Goal: Task Accomplishment & Management: Use online tool/utility

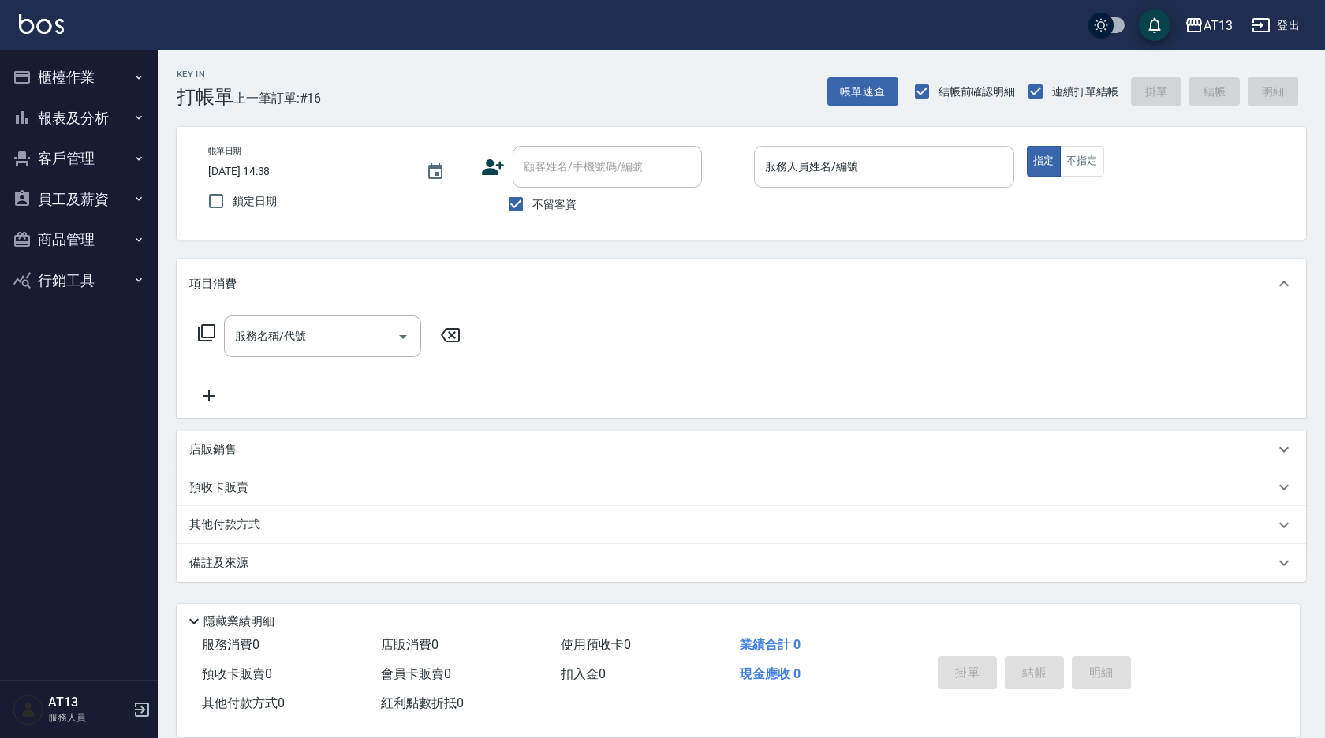
click at [802, 178] on input "服務人員姓名/編號" at bounding box center [884, 167] width 246 height 28
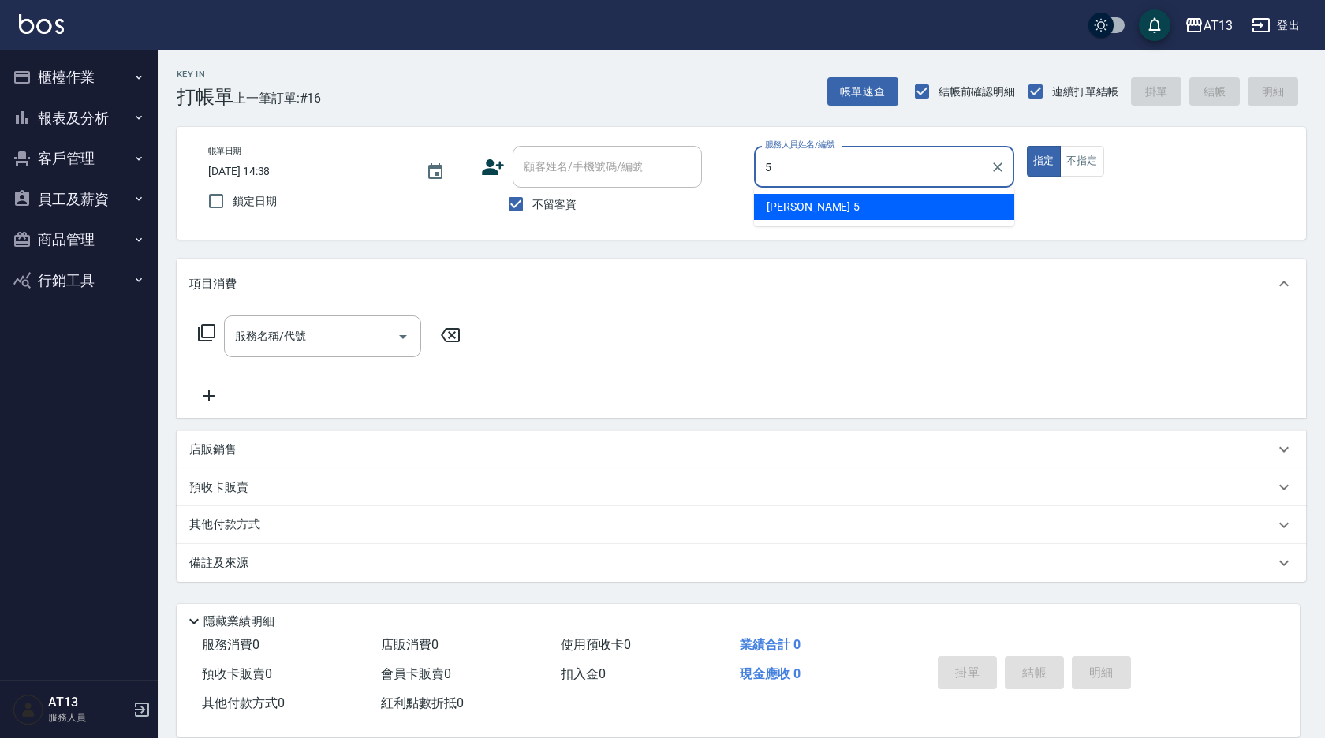
type input "5"
type button "true"
type input "[PERSON_NAME]-5"
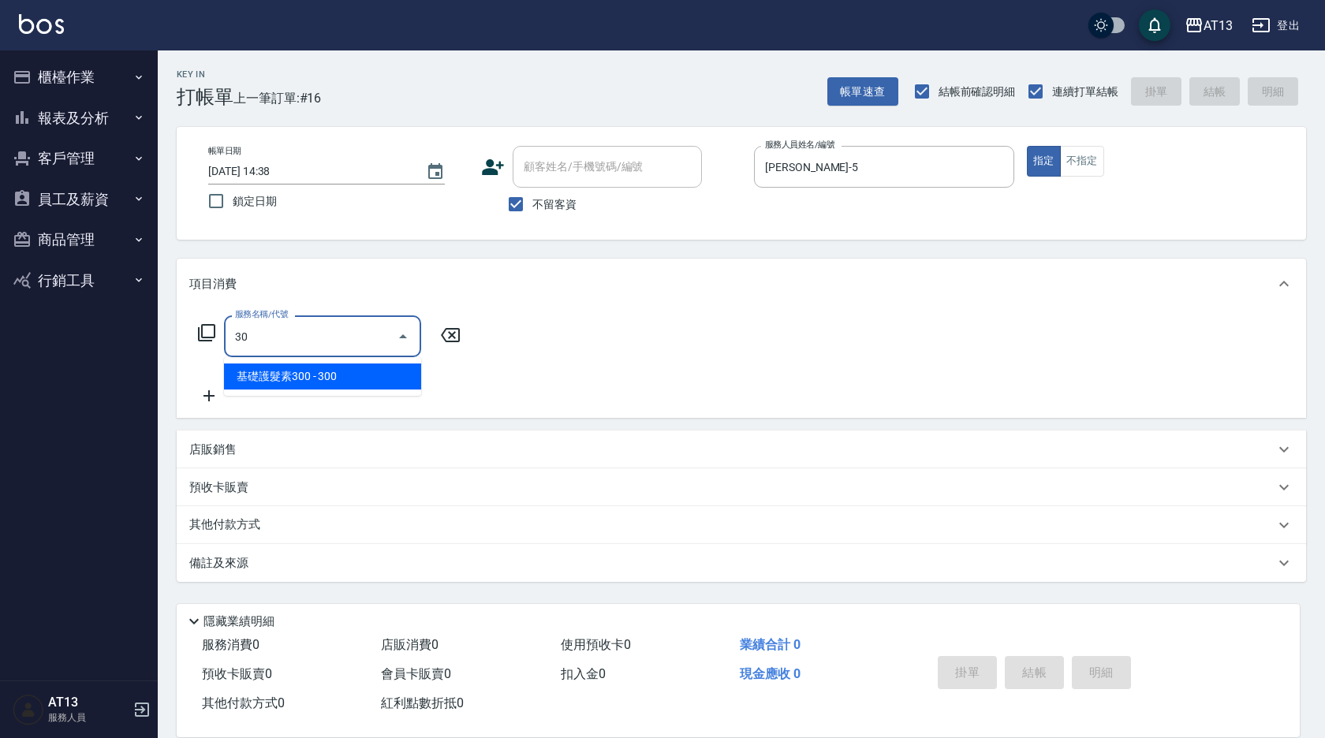
type input "3"
type input "洗髮(201)"
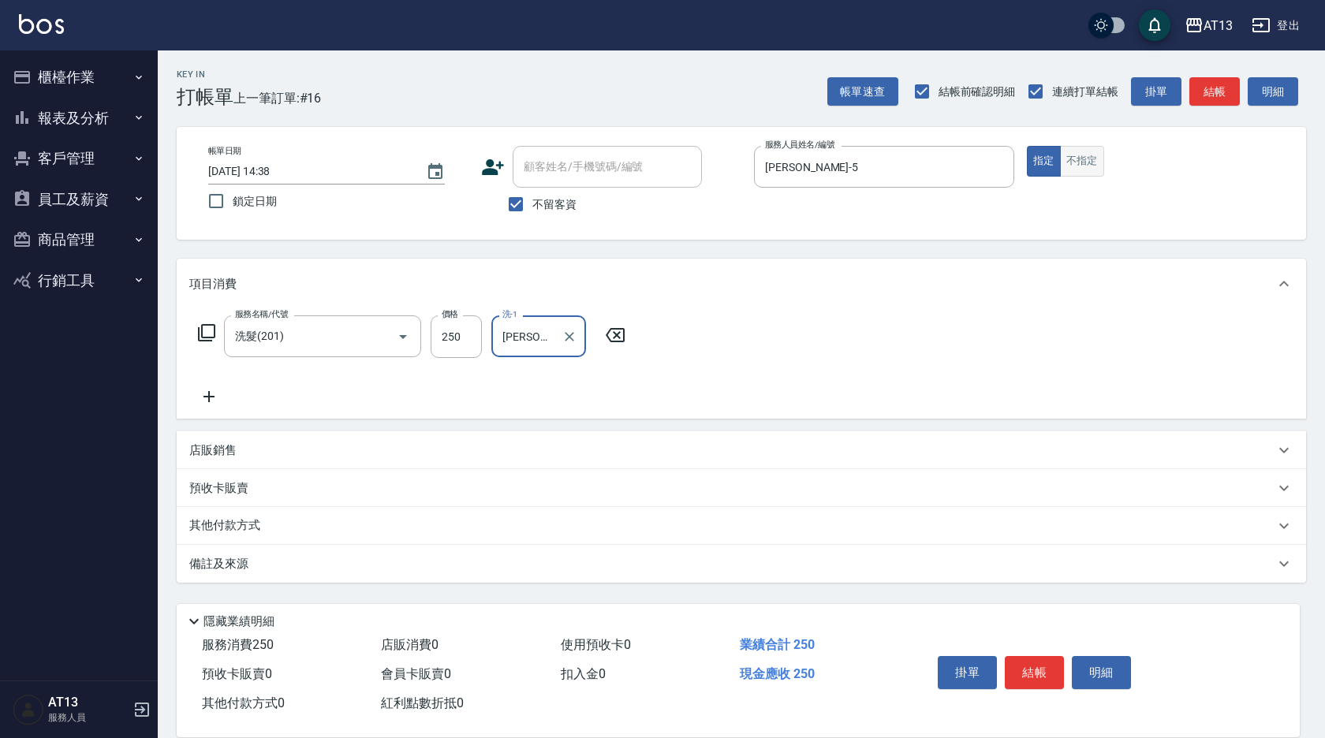
type input "[PERSON_NAME]-29"
click at [1084, 157] on button "不指定" at bounding box center [1082, 161] width 44 height 31
type button "false"
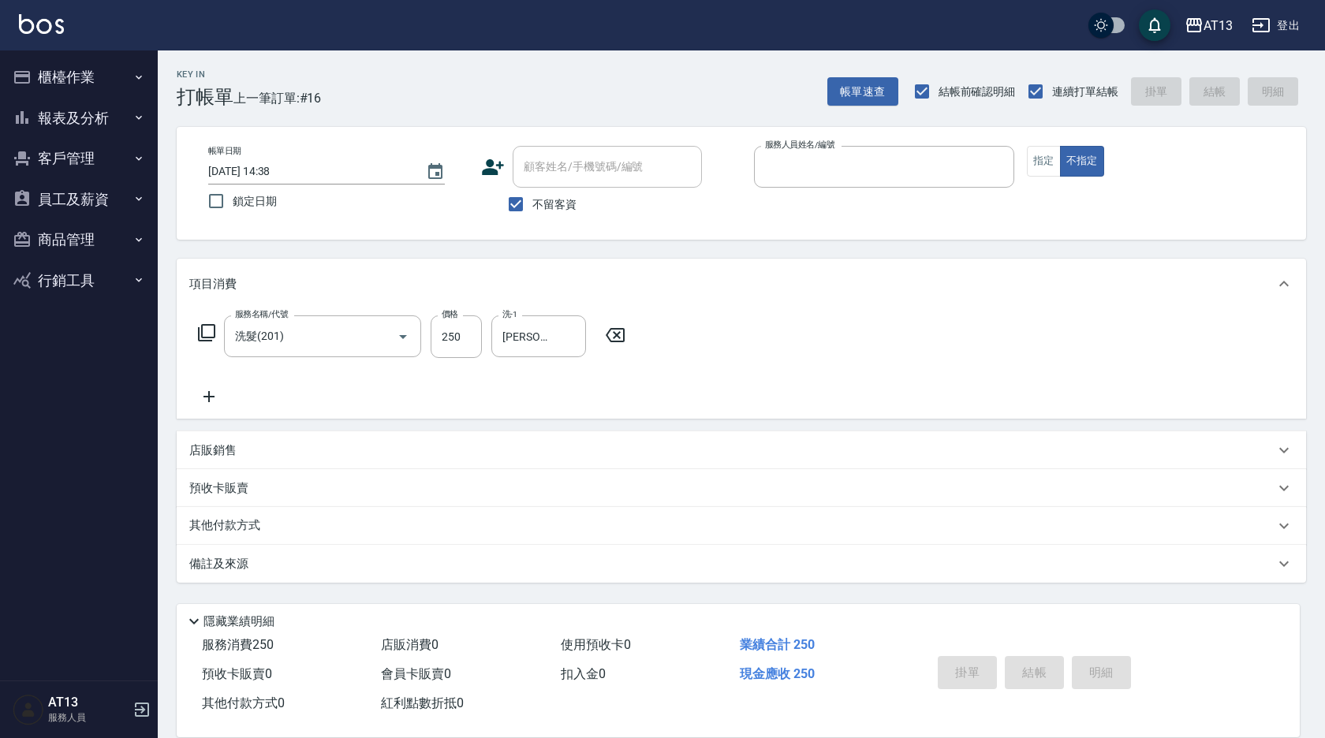
type input "3"
type input "[DATE] 16:20"
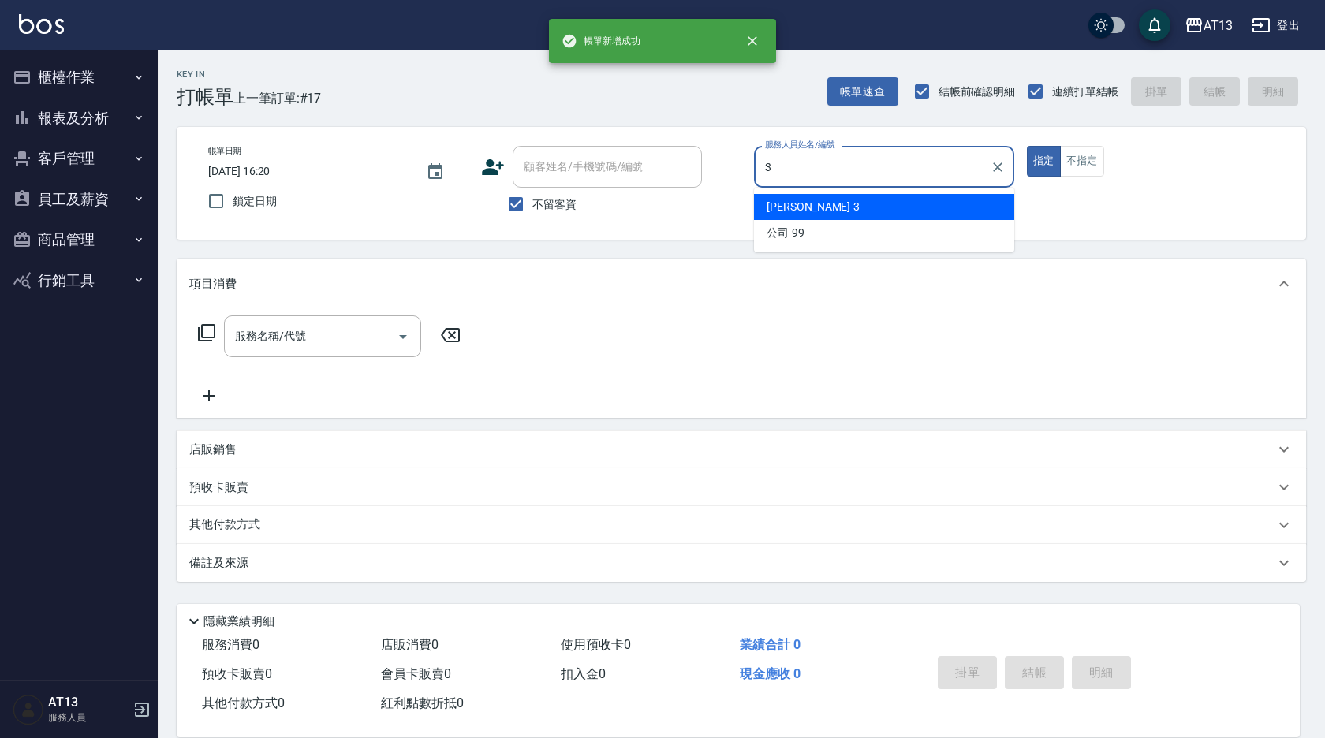
type input "[PERSON_NAME]-3"
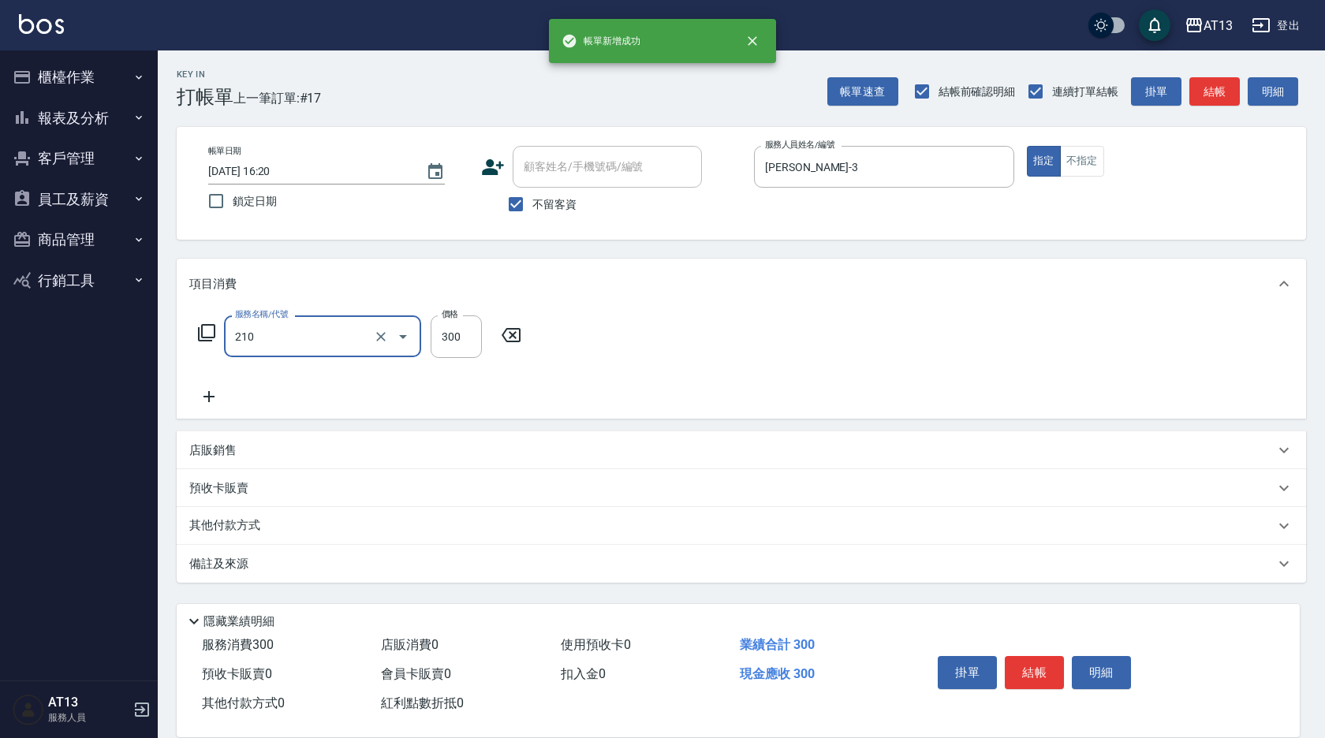
type input "歐娜洗髮精(210)"
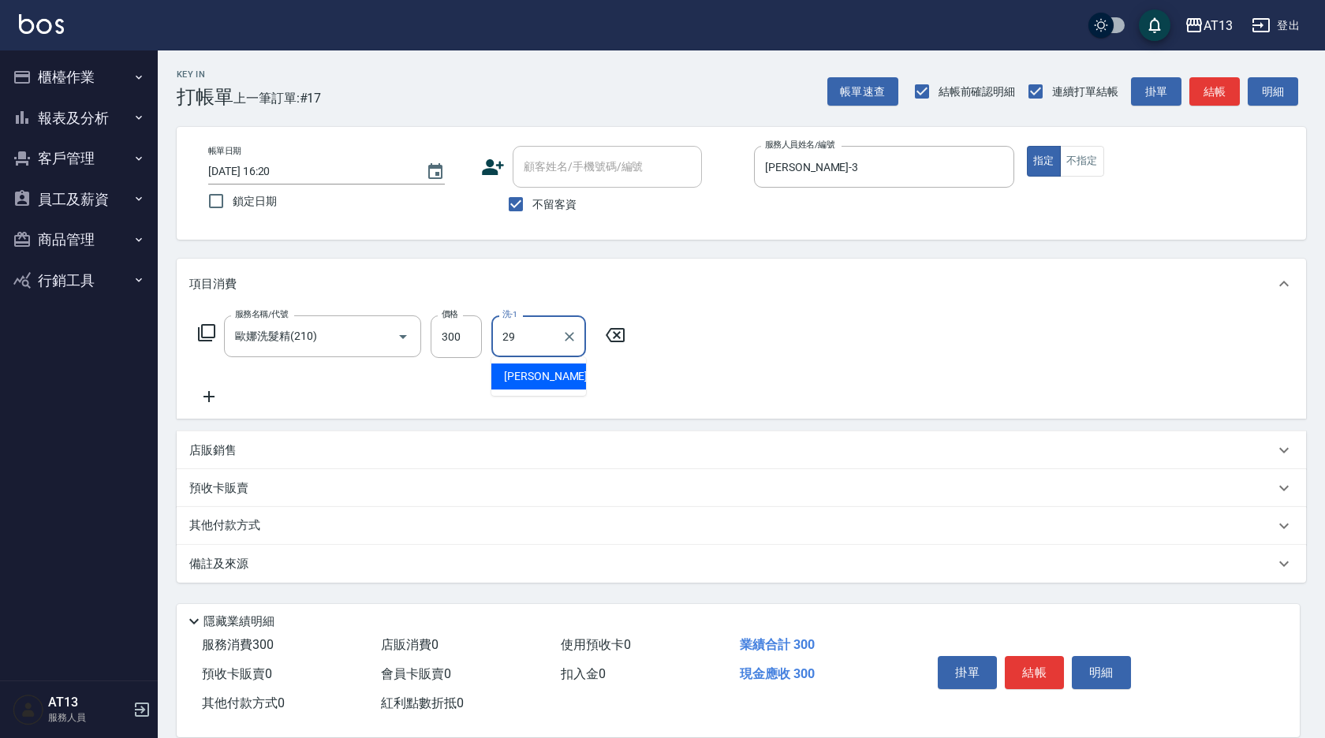
type input "[PERSON_NAME]-29"
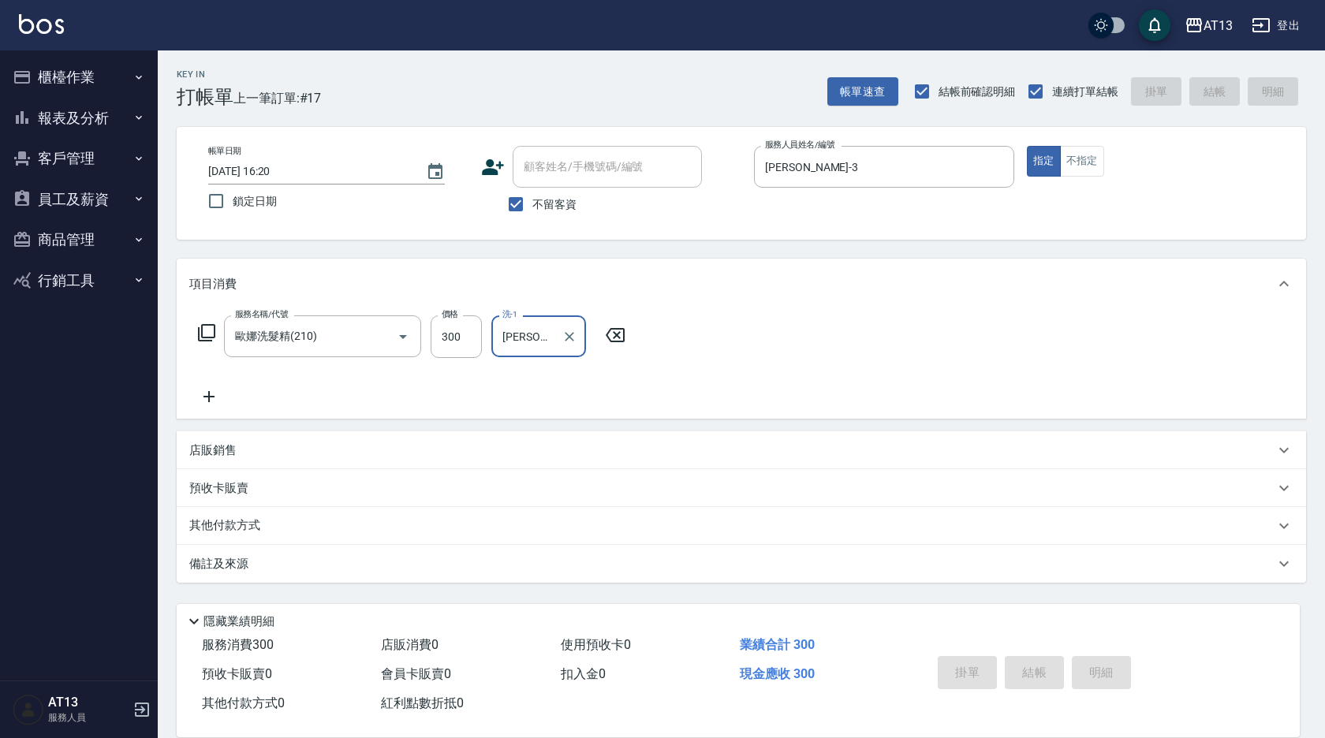
type input "[DATE] 16:21"
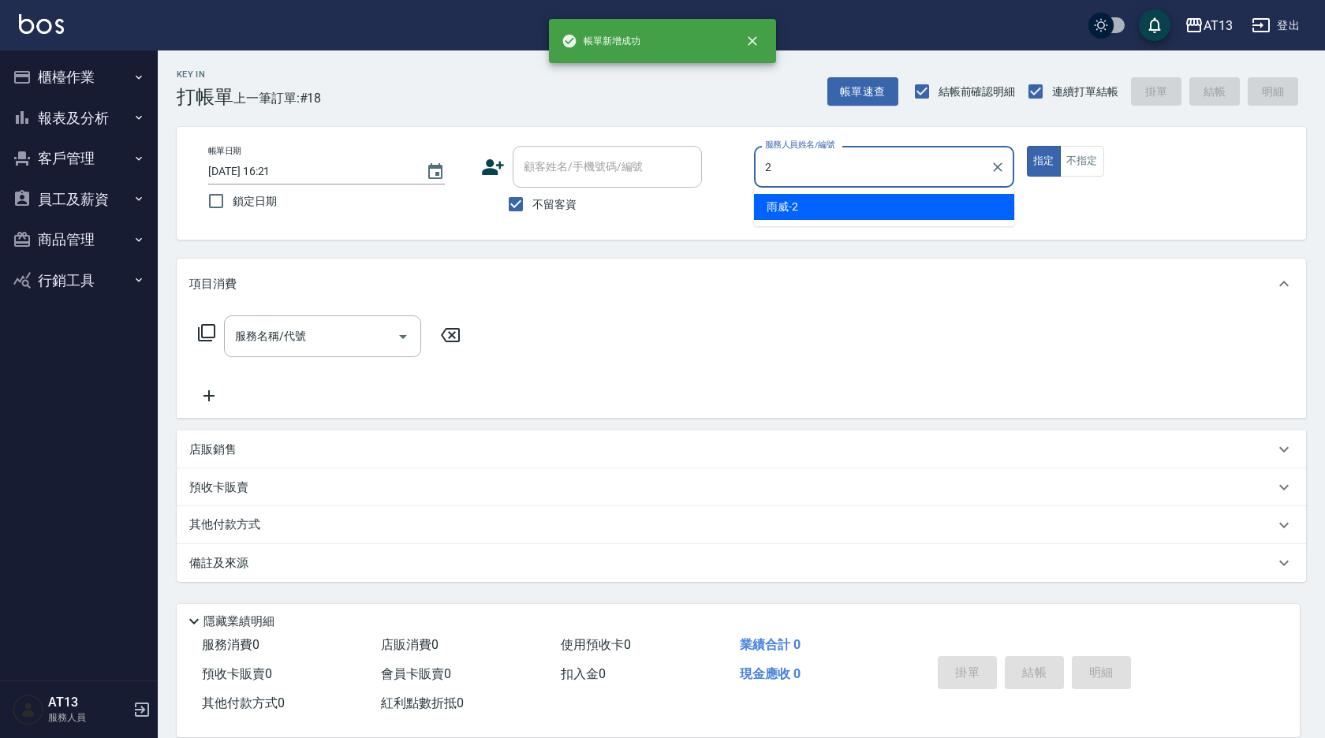
type input "雨威-2"
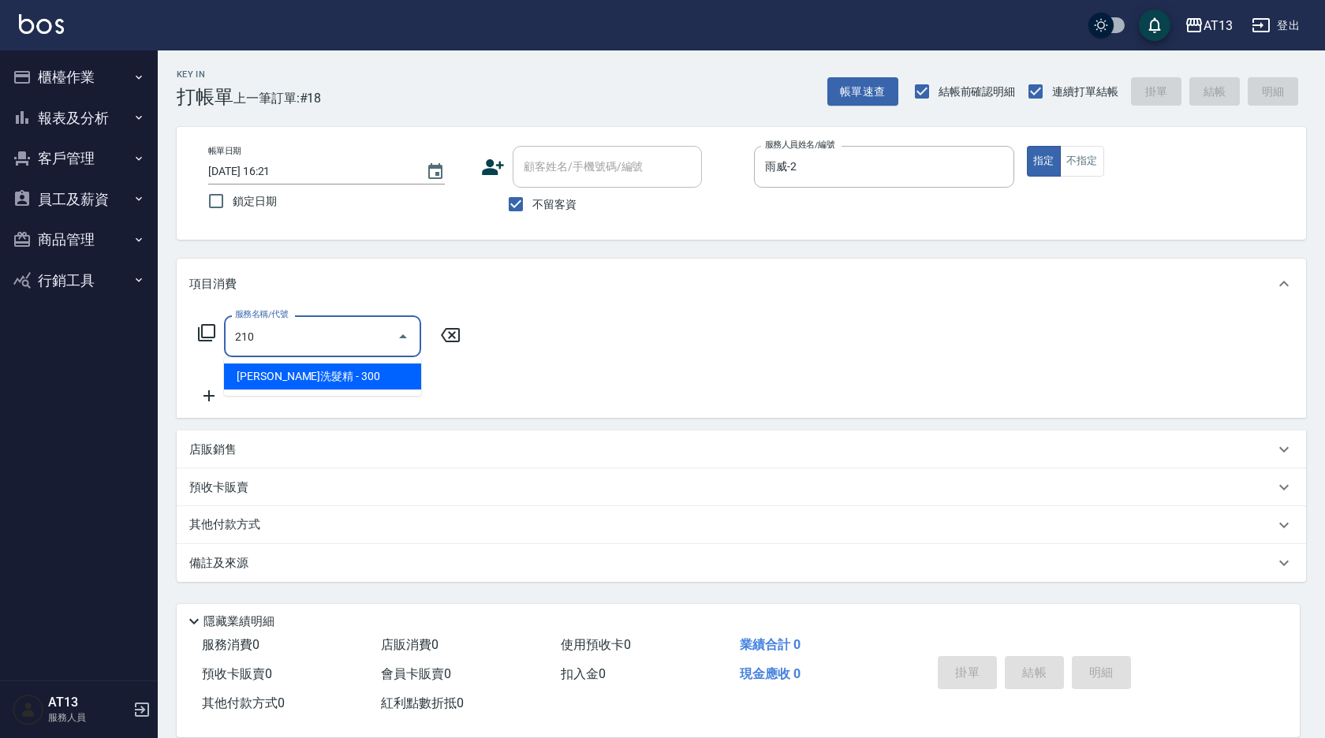
type input "歐娜洗髮精(210)"
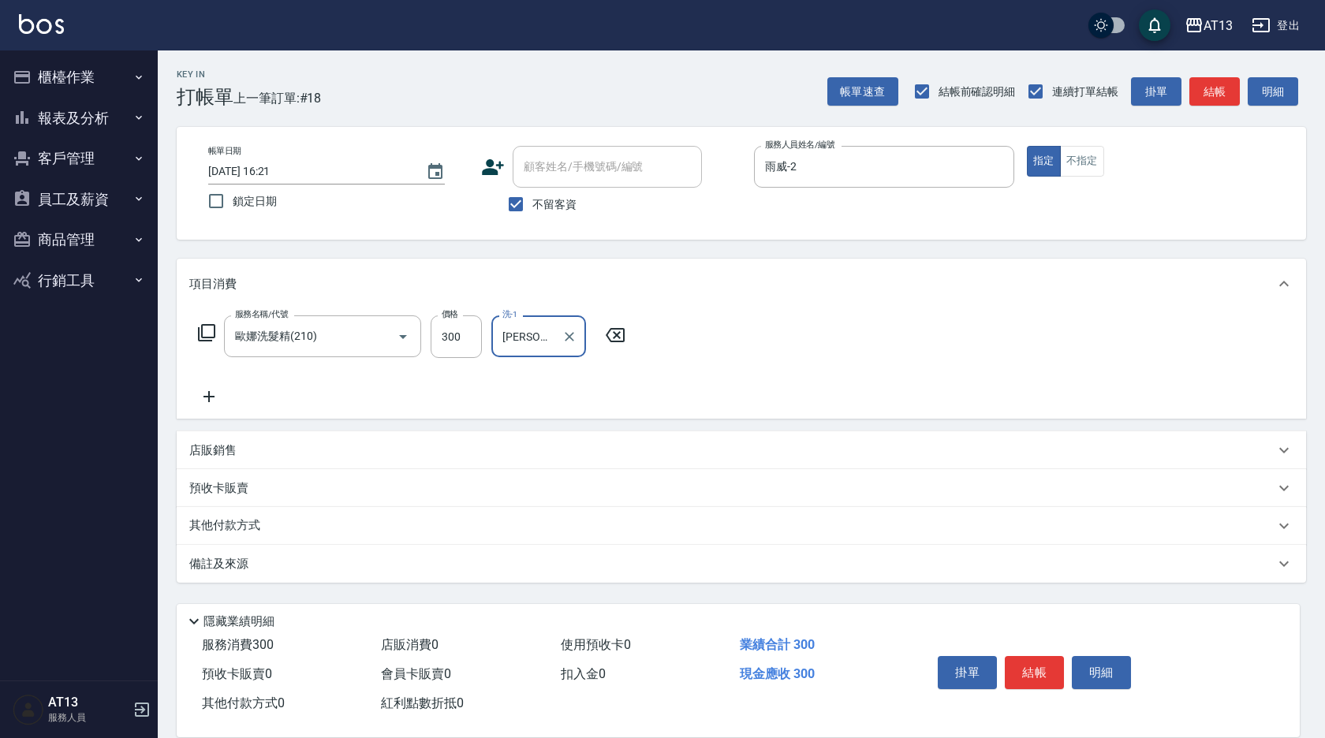
type input "[PERSON_NAME]-33"
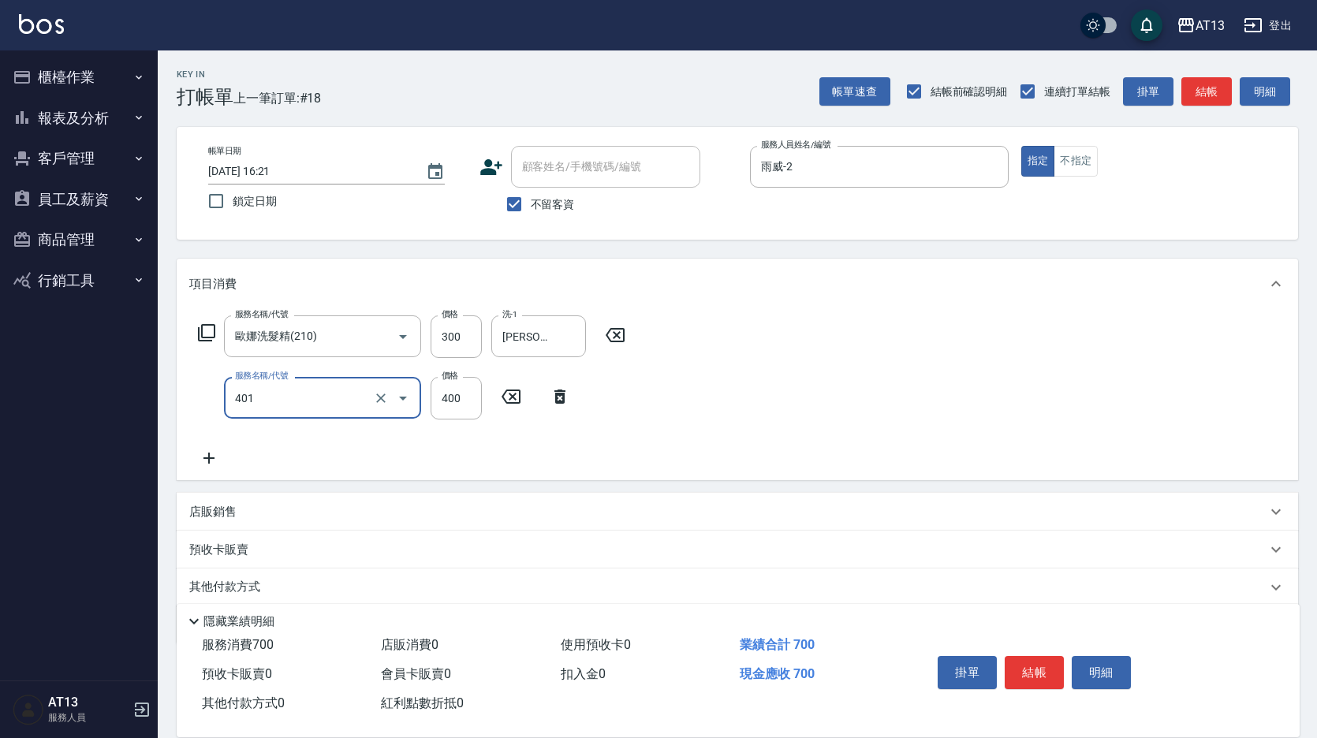
type input "剪髮(401)"
type input "200"
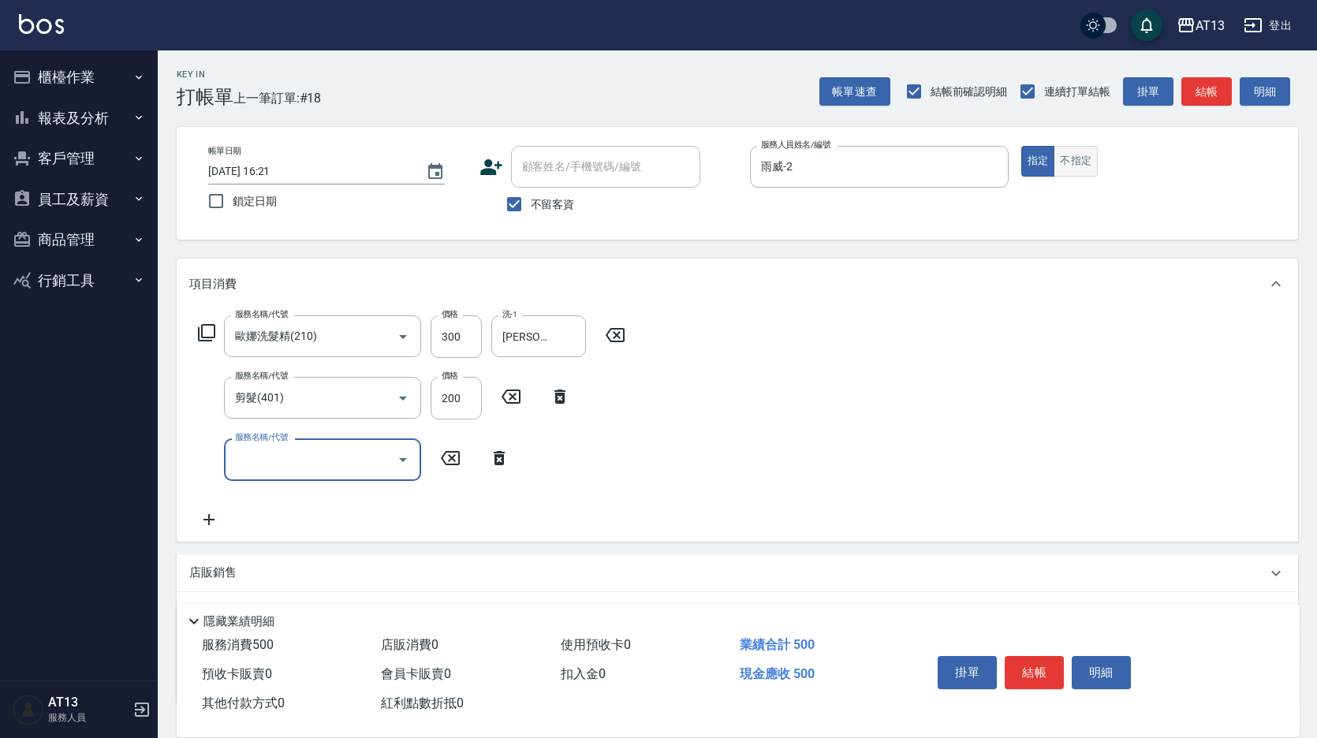
click at [1074, 159] on button "不指定" at bounding box center [1076, 161] width 44 height 31
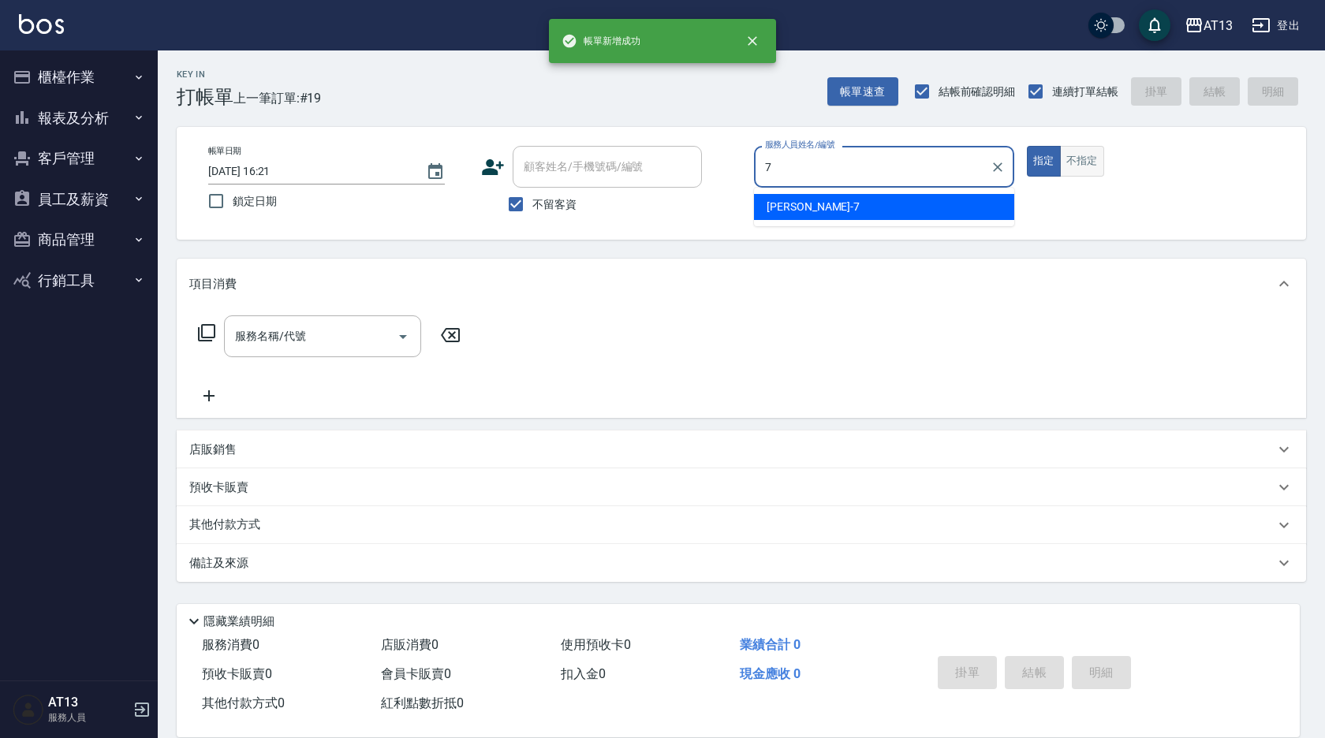
type input "[PERSON_NAME]-7"
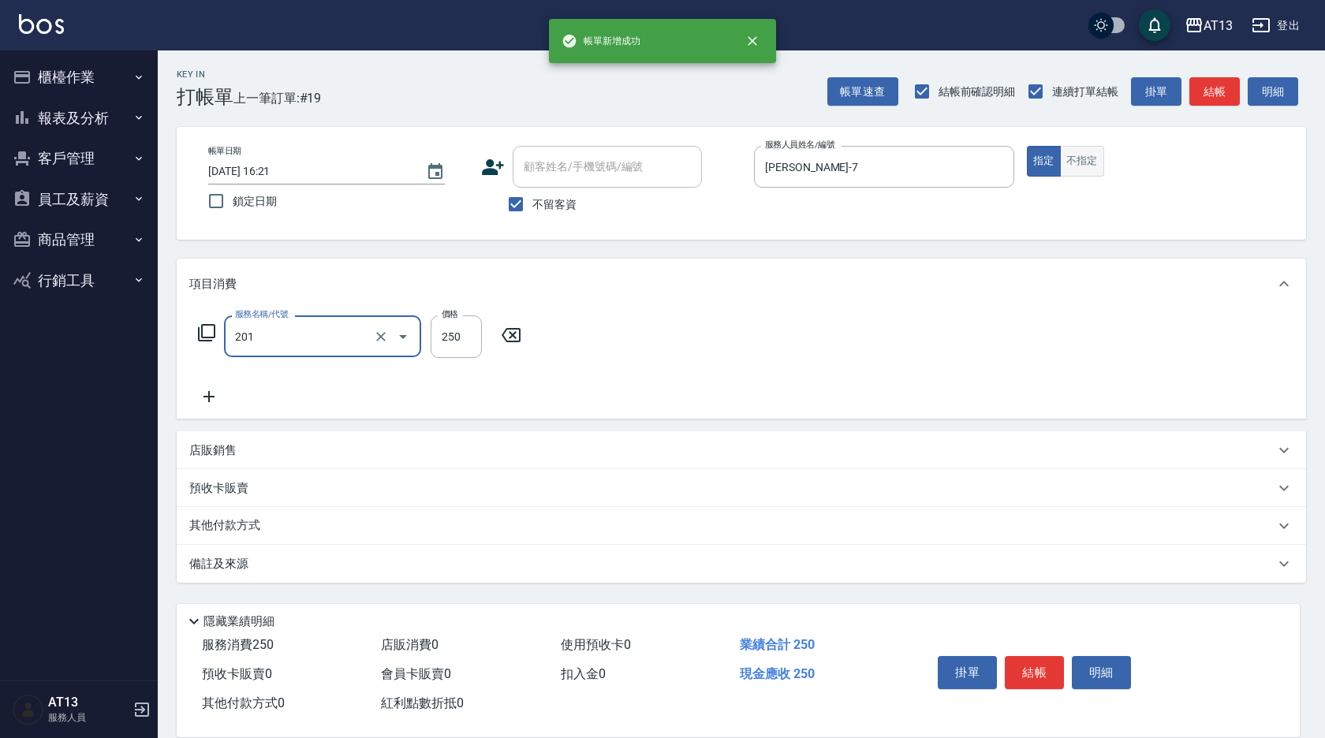
type input "洗髮(201)"
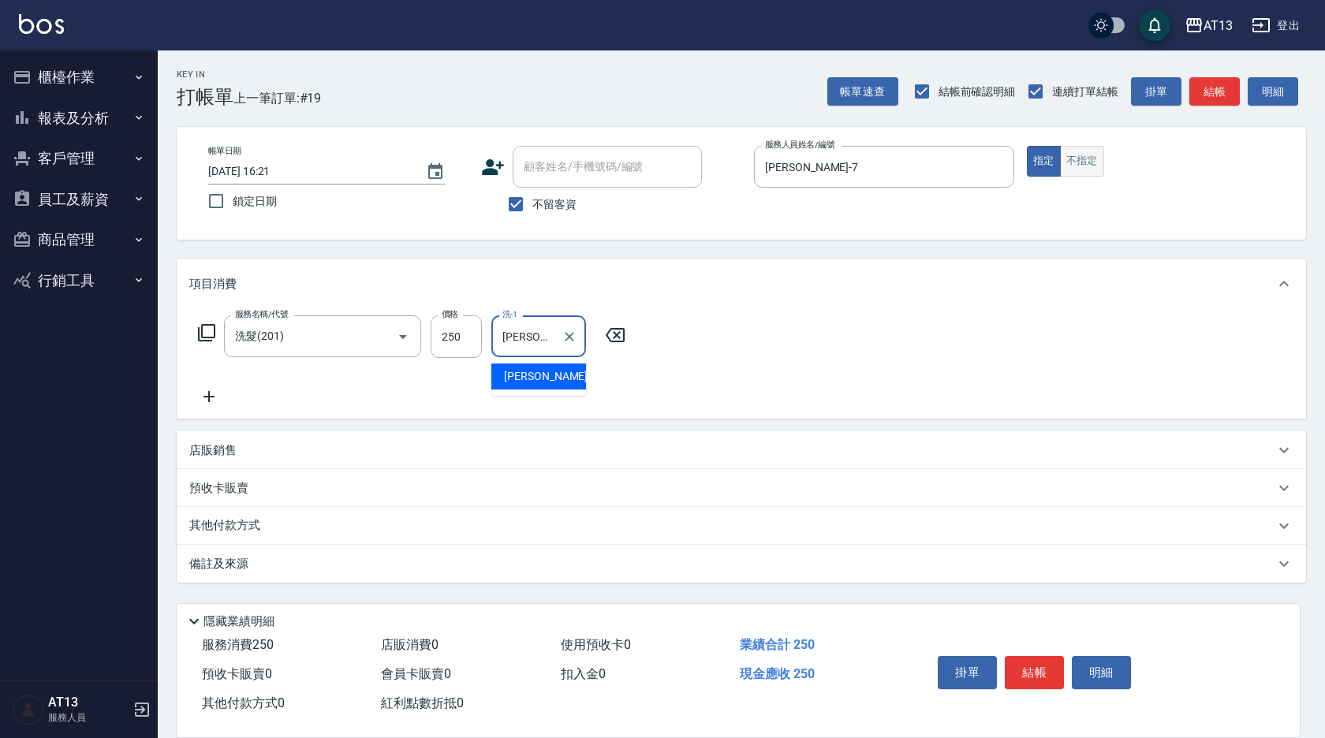
type input "[PERSON_NAME]-31"
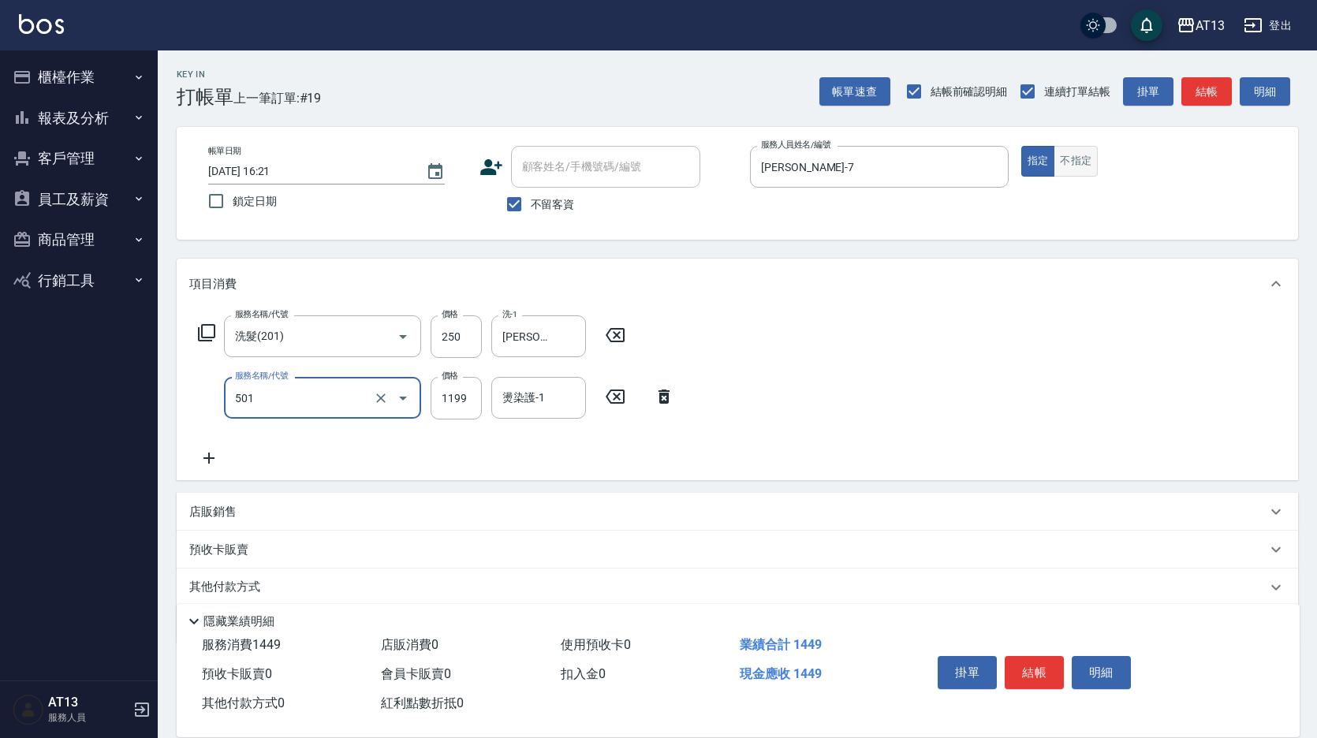
type input "染髮(501)"
type input "1200"
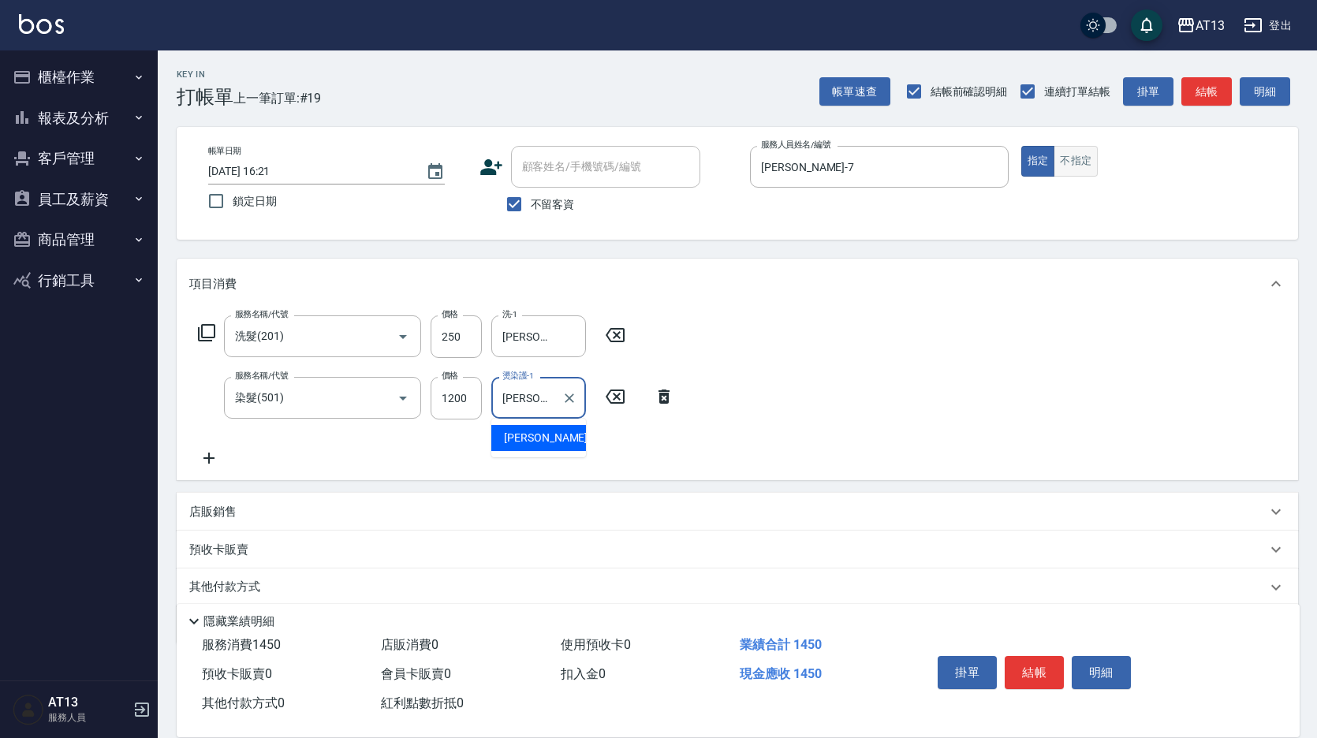
type input "[PERSON_NAME]-31"
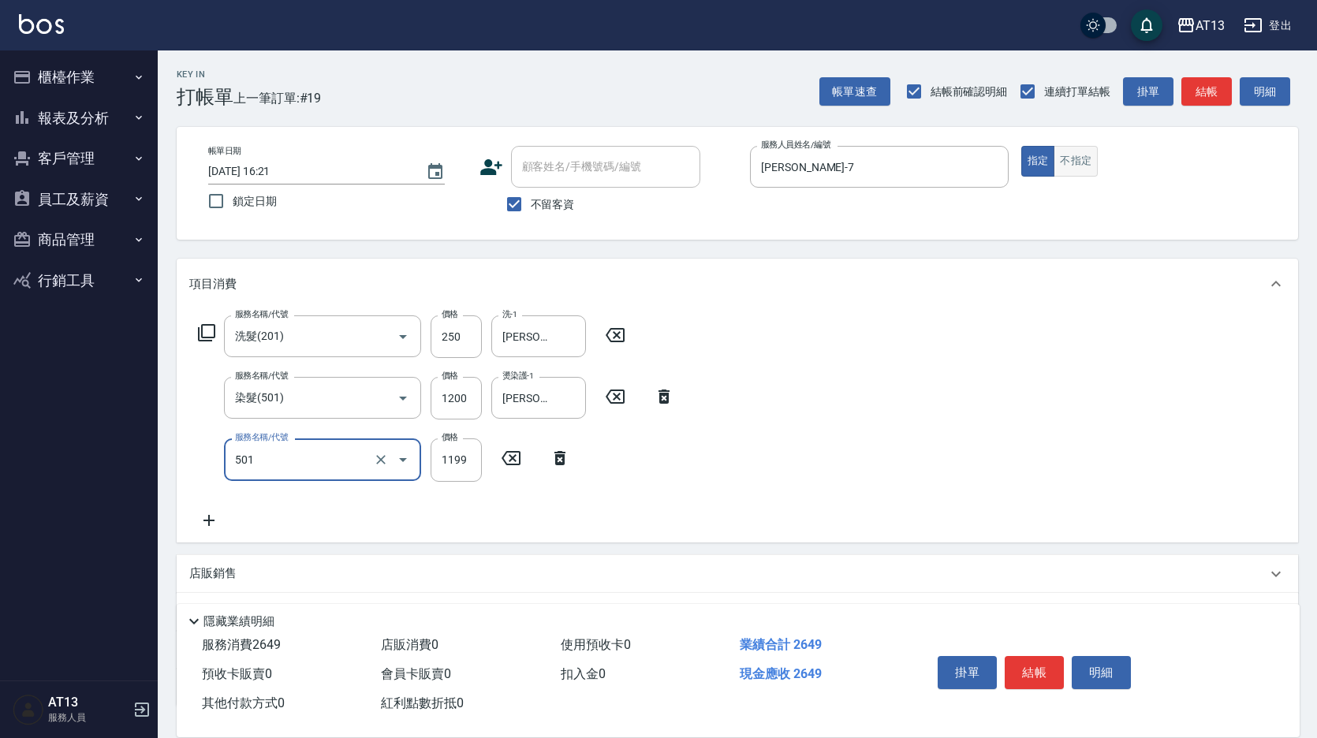
type input "染髮(501)"
type input "2500"
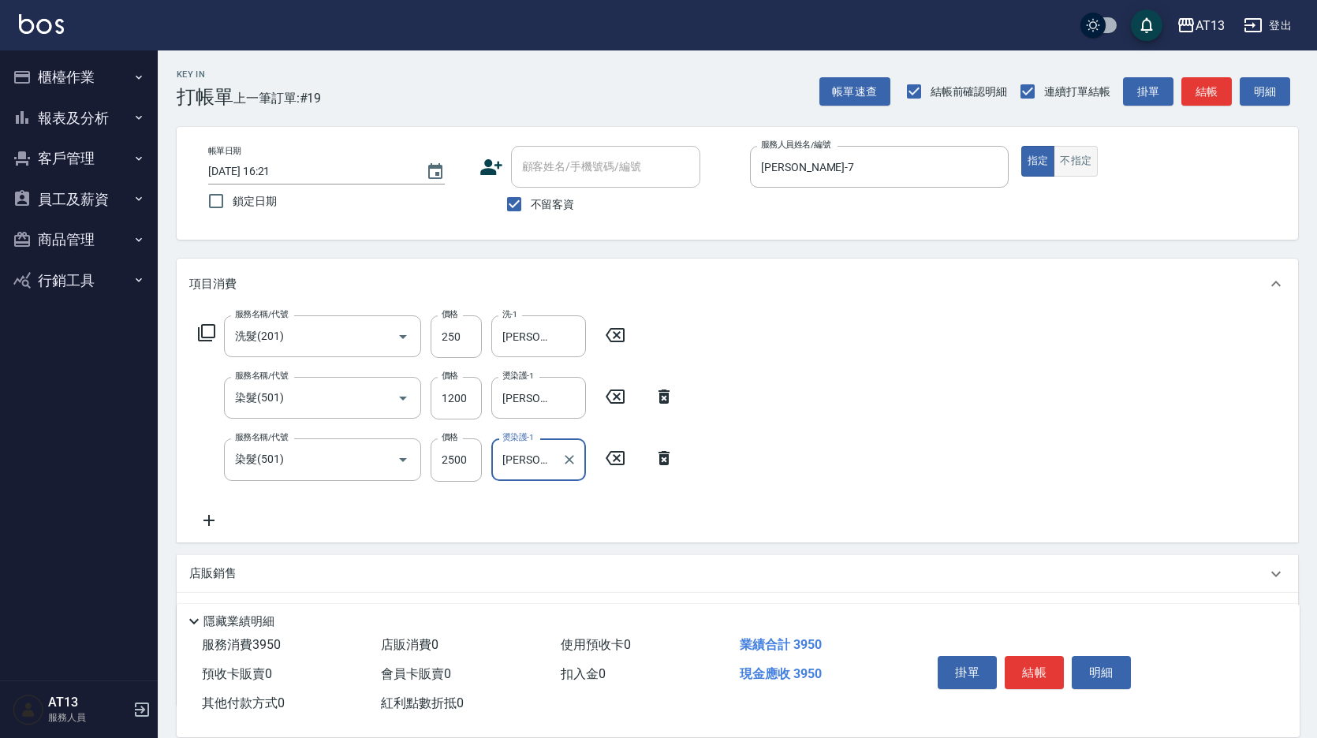
type input "[PERSON_NAME]-31"
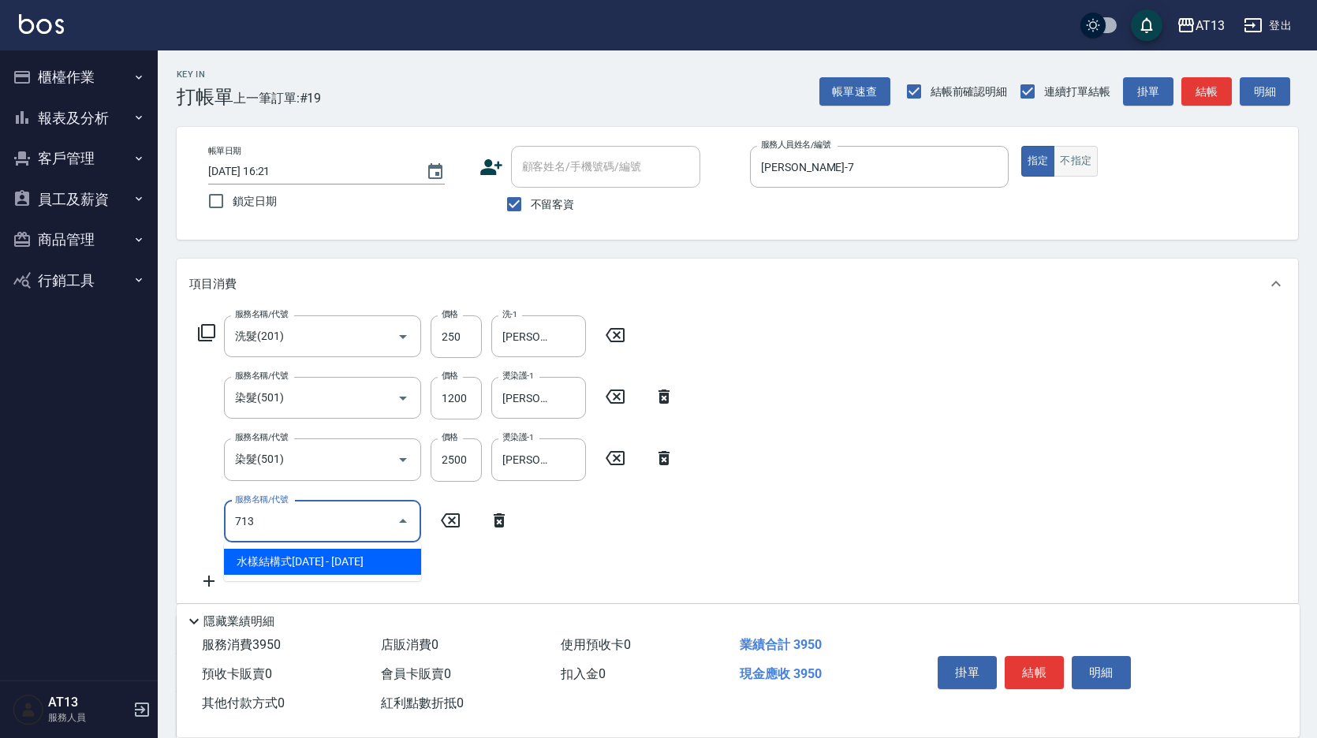
type input "水樣結構式1200(713)"
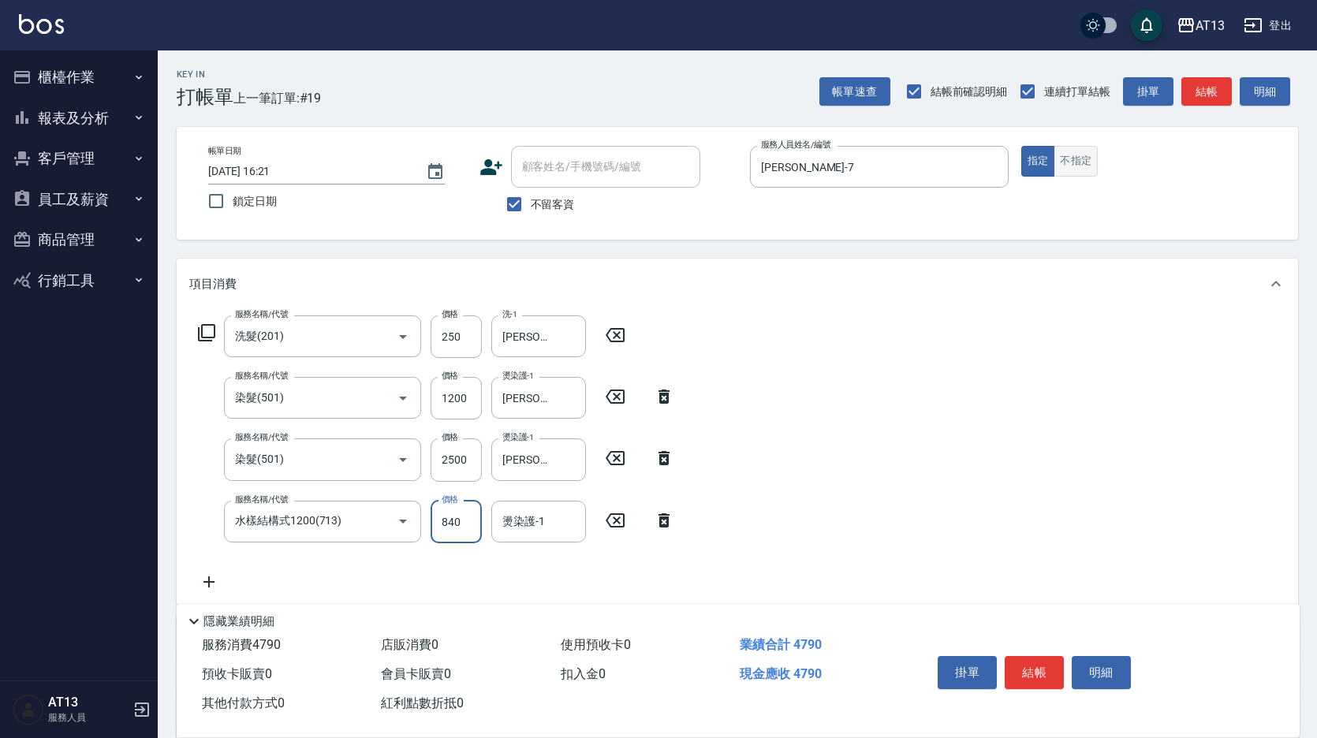
type input "840"
type input "[PERSON_NAME]-31"
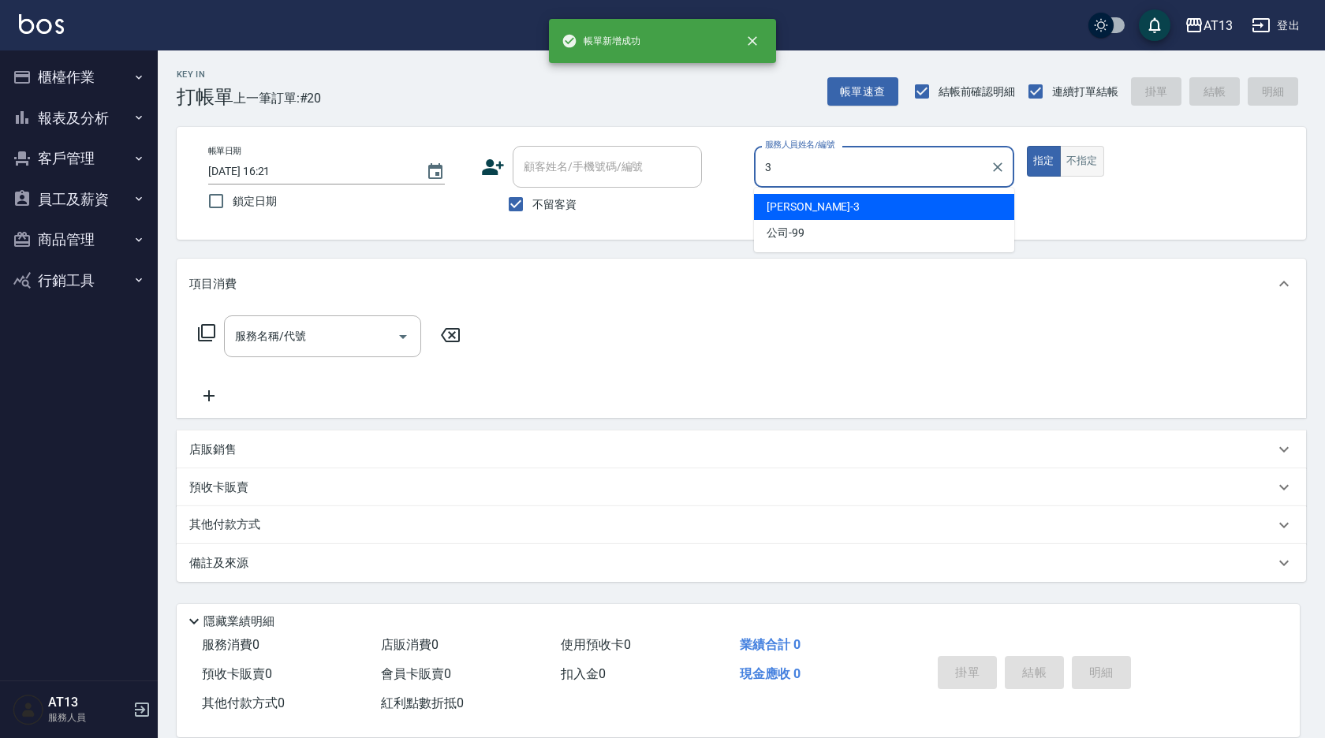
type input "[PERSON_NAME]-3"
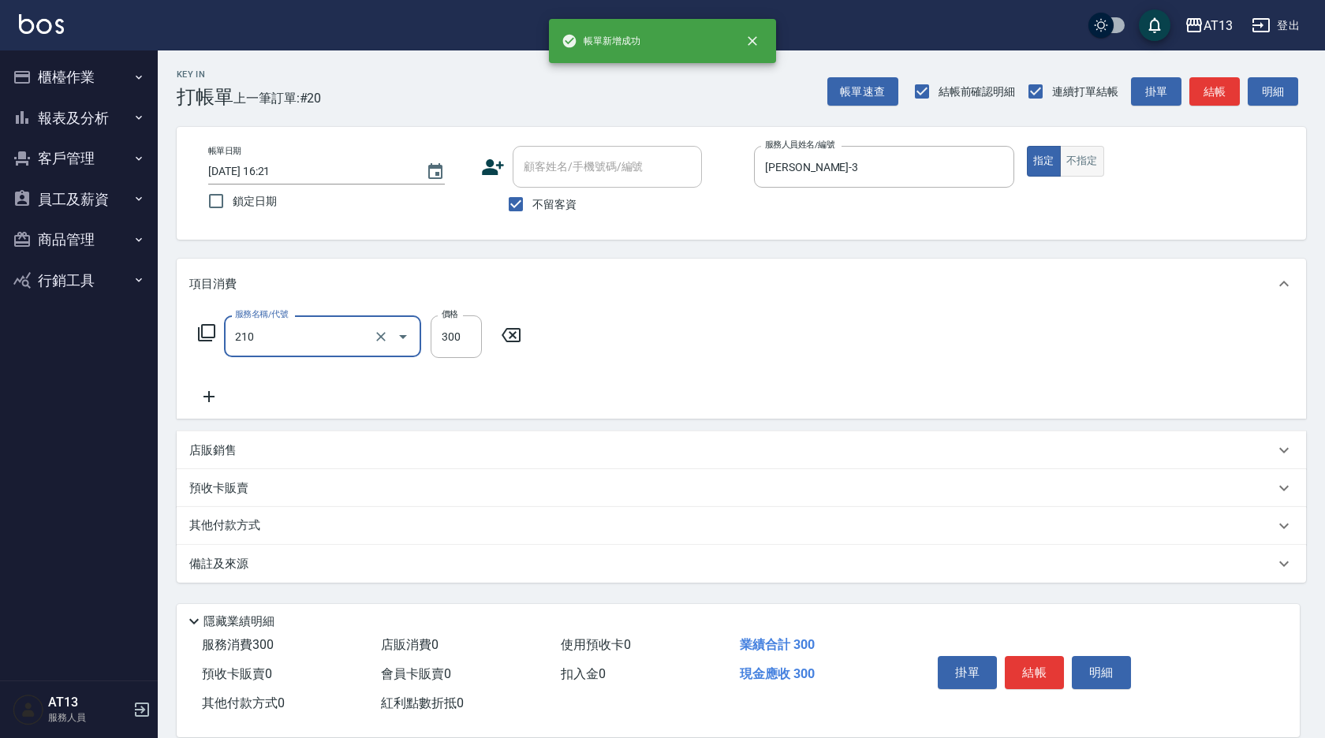
type input "歐娜洗髮精(210)"
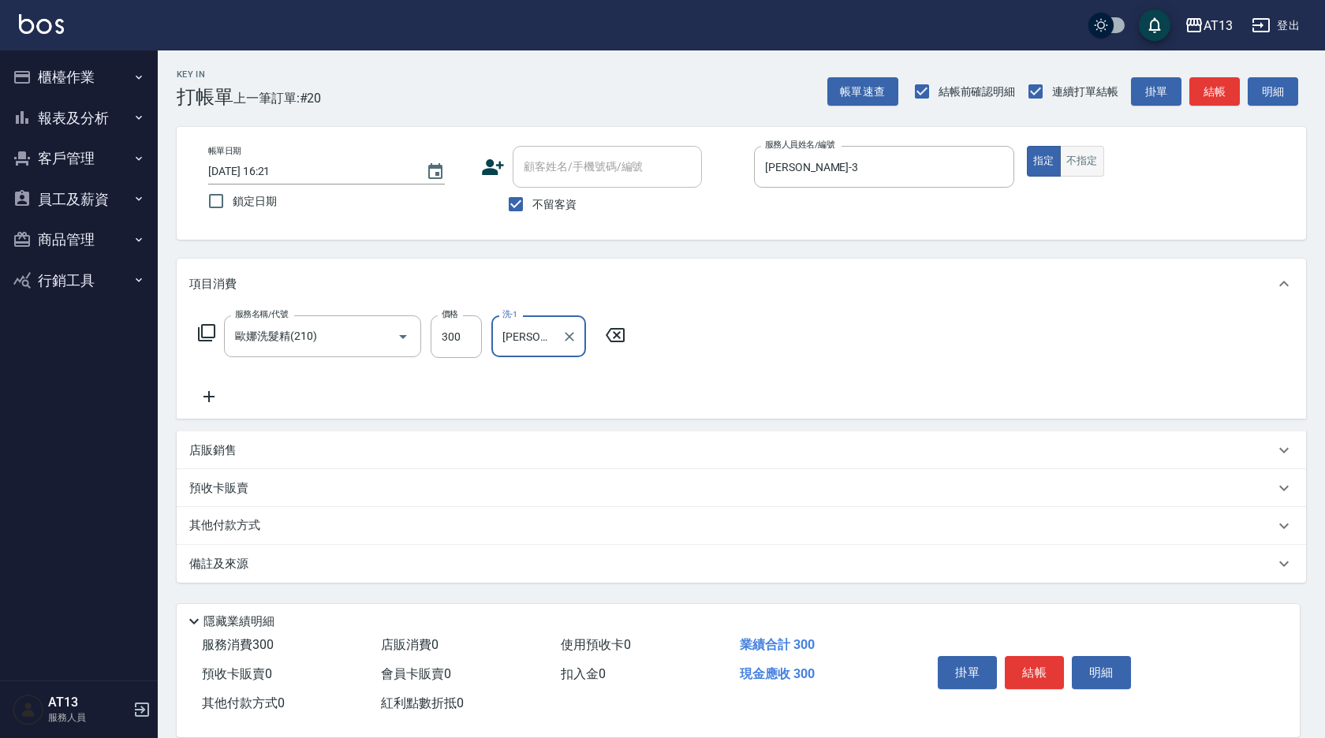
type input "[PERSON_NAME]-29"
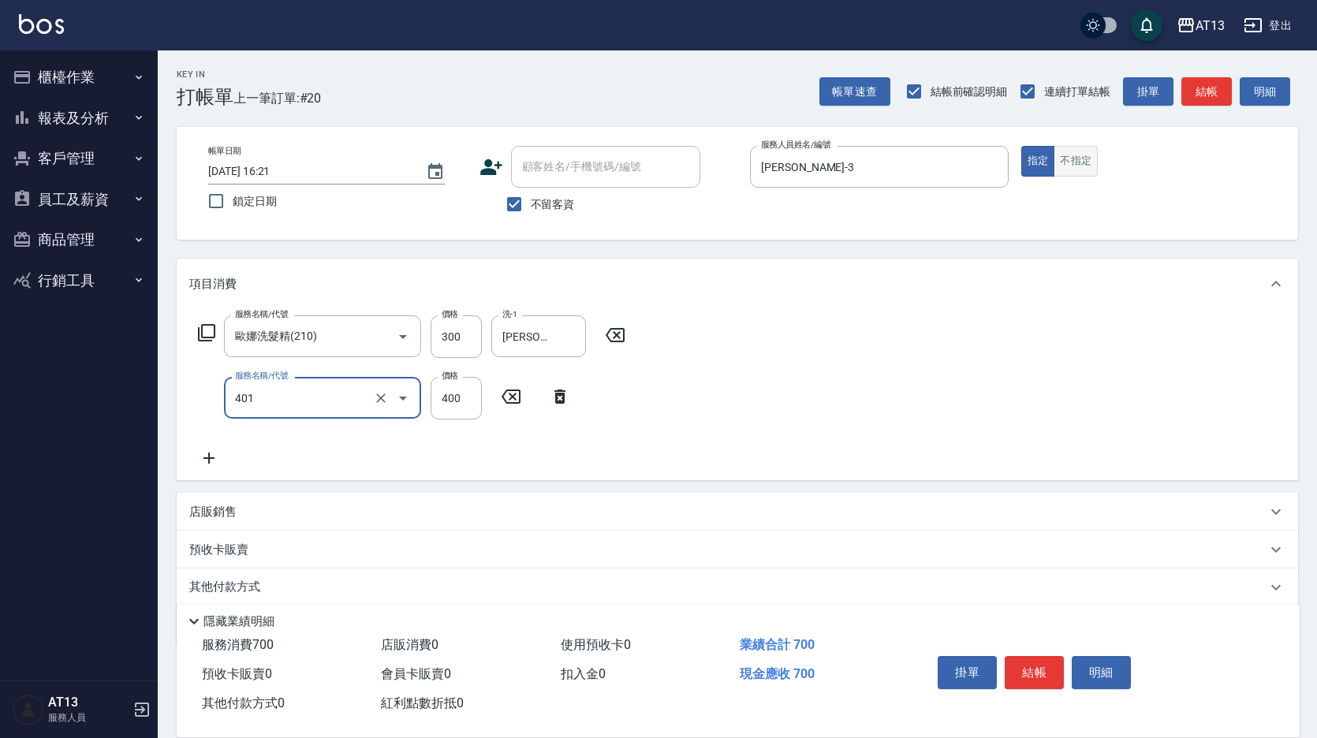
type input "剪髮(401)"
type input "350"
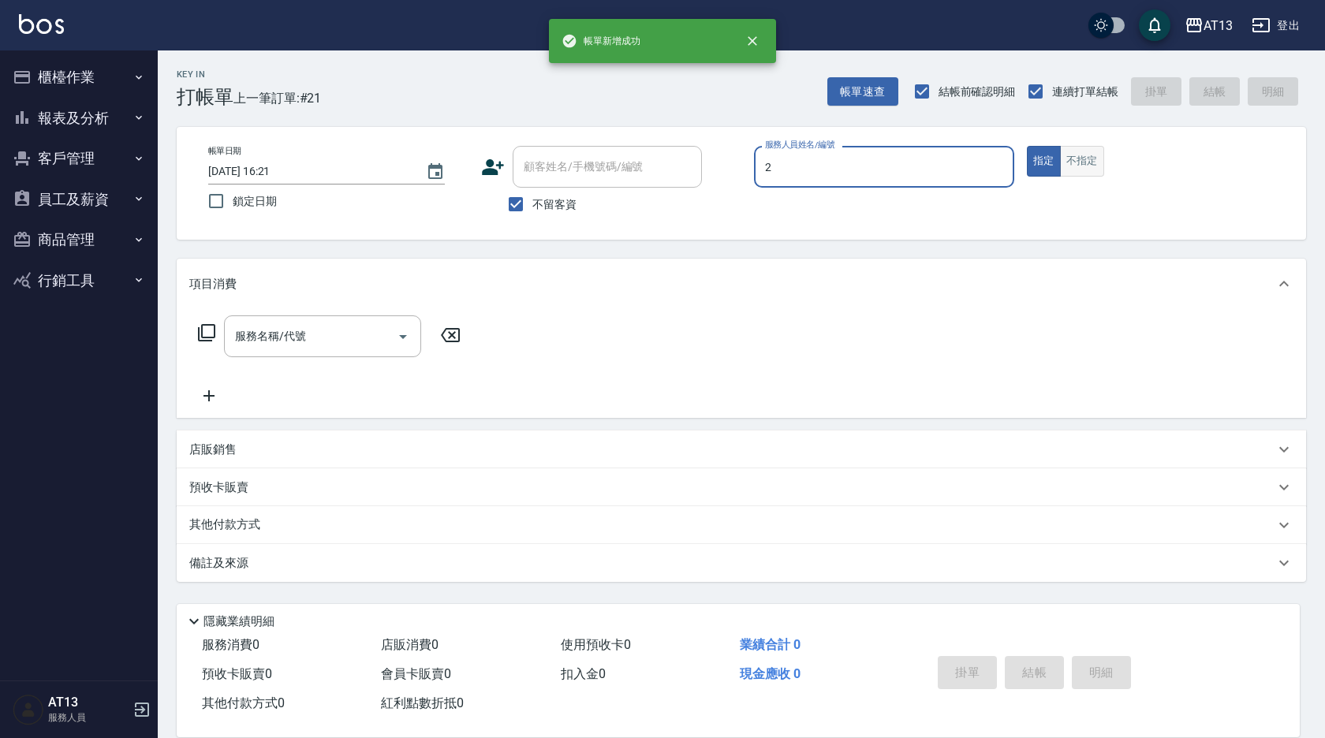
type input "雨威-2"
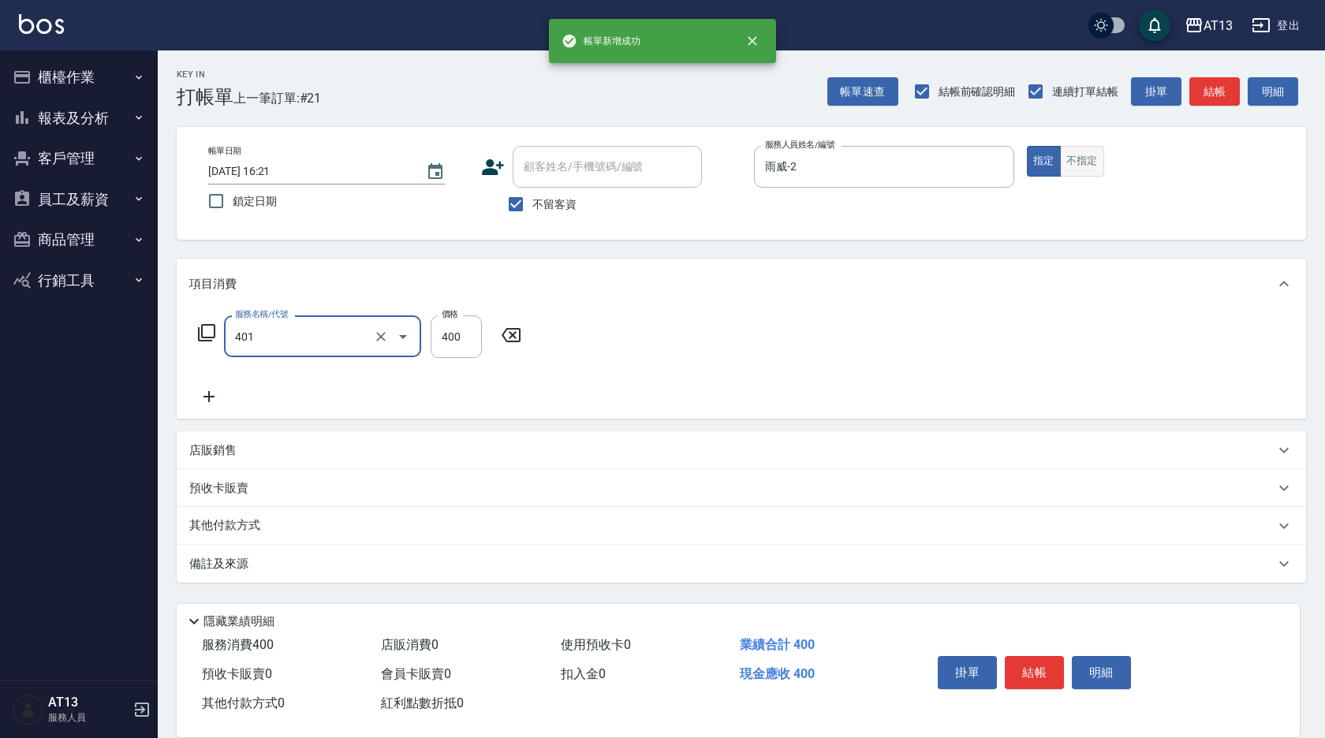
type input "剪髮(401)"
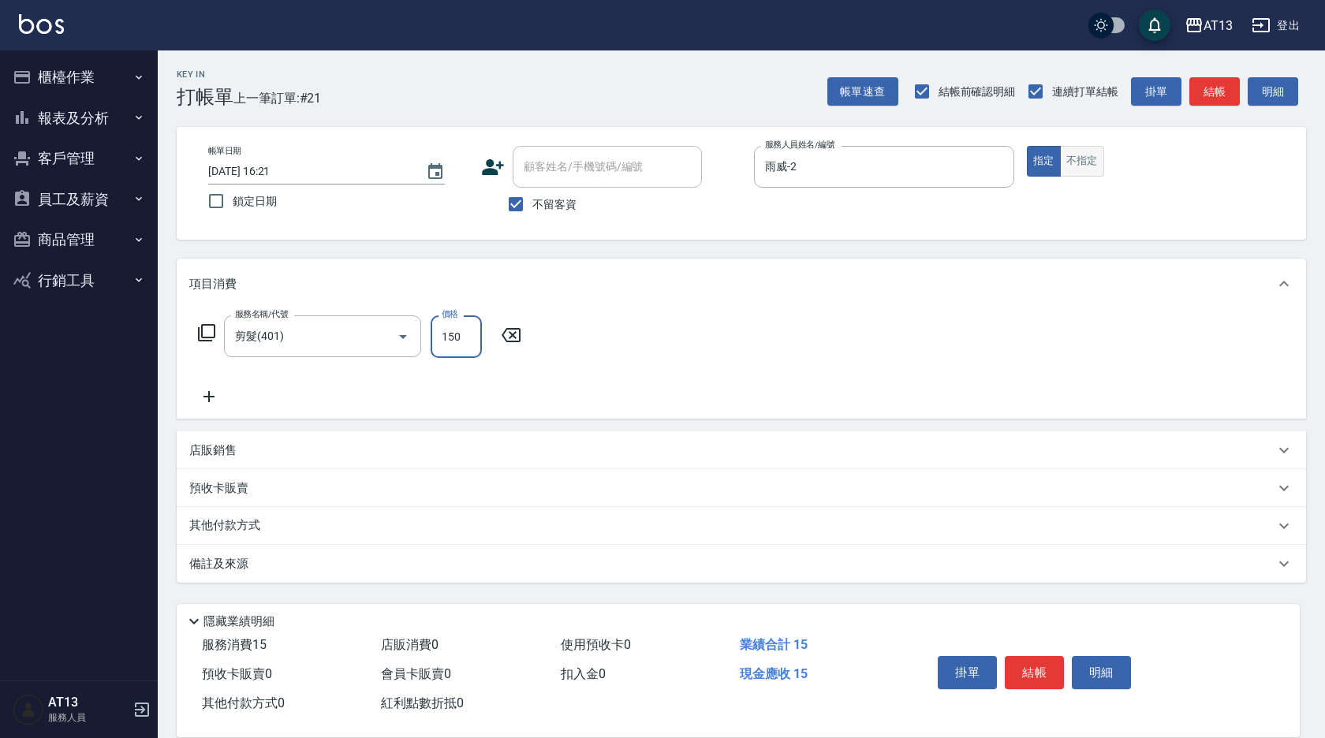
type input "150"
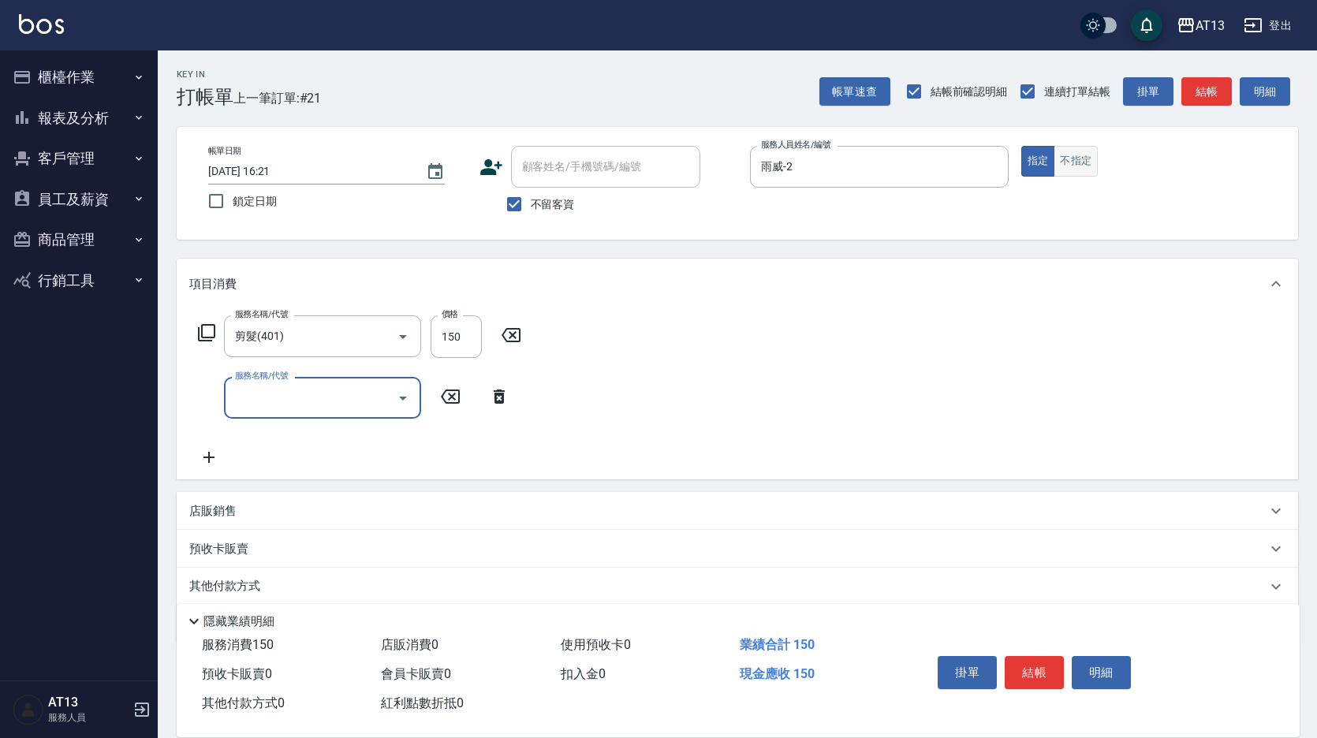
click at [1073, 162] on button "不指定" at bounding box center [1076, 161] width 44 height 31
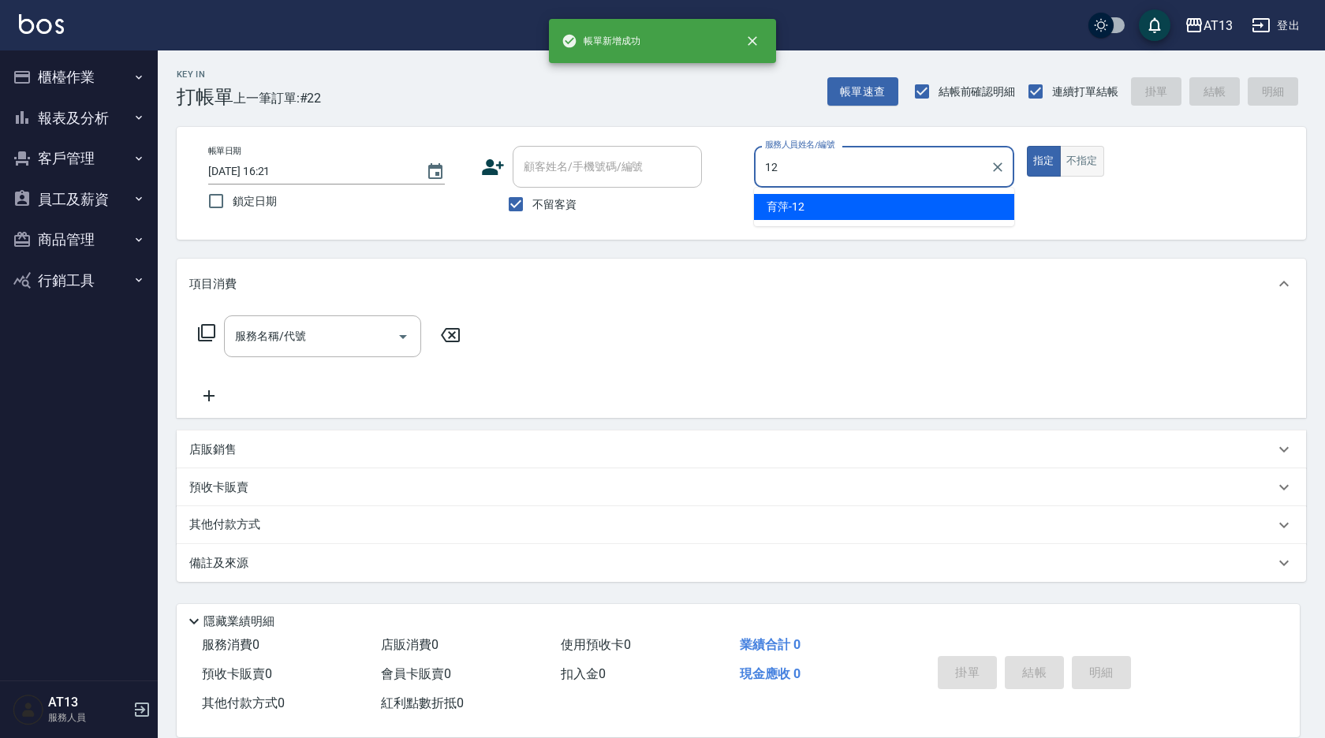
type input "育[PERSON_NAME]-12"
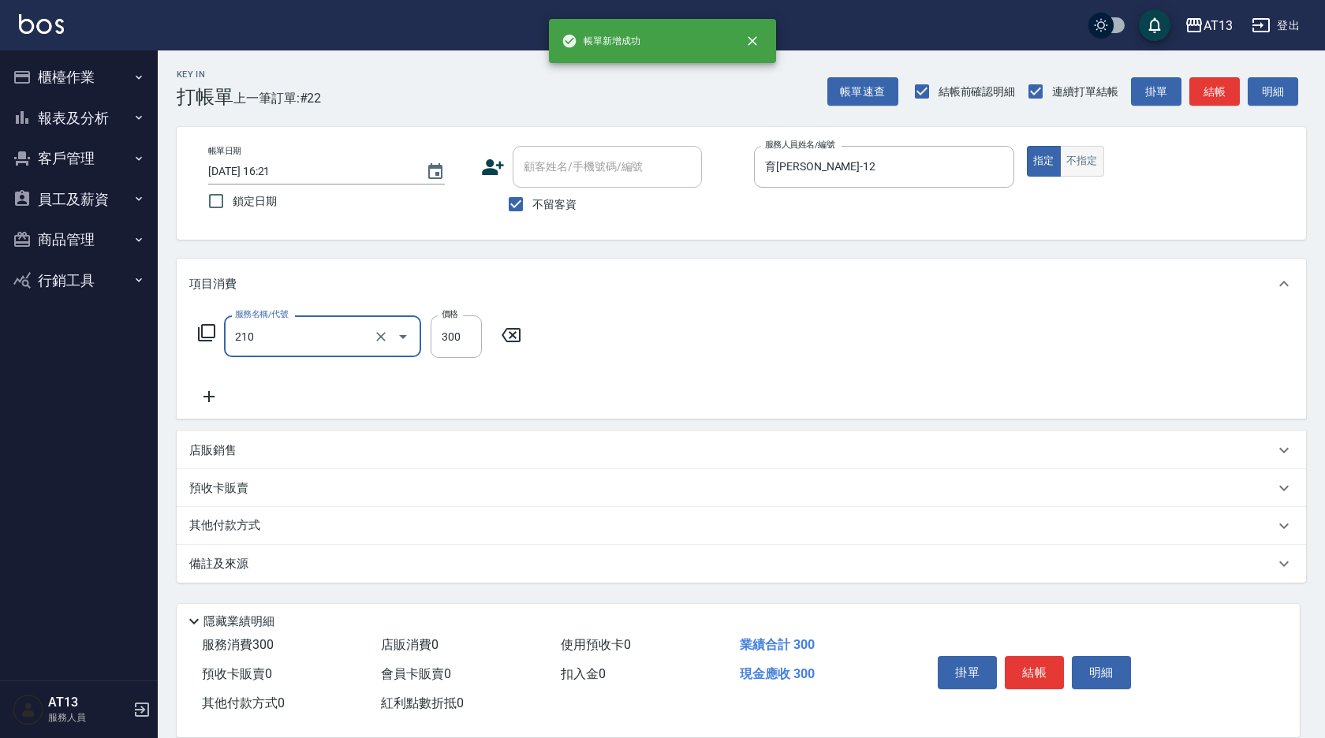
type input "歐娜洗髮精(210)"
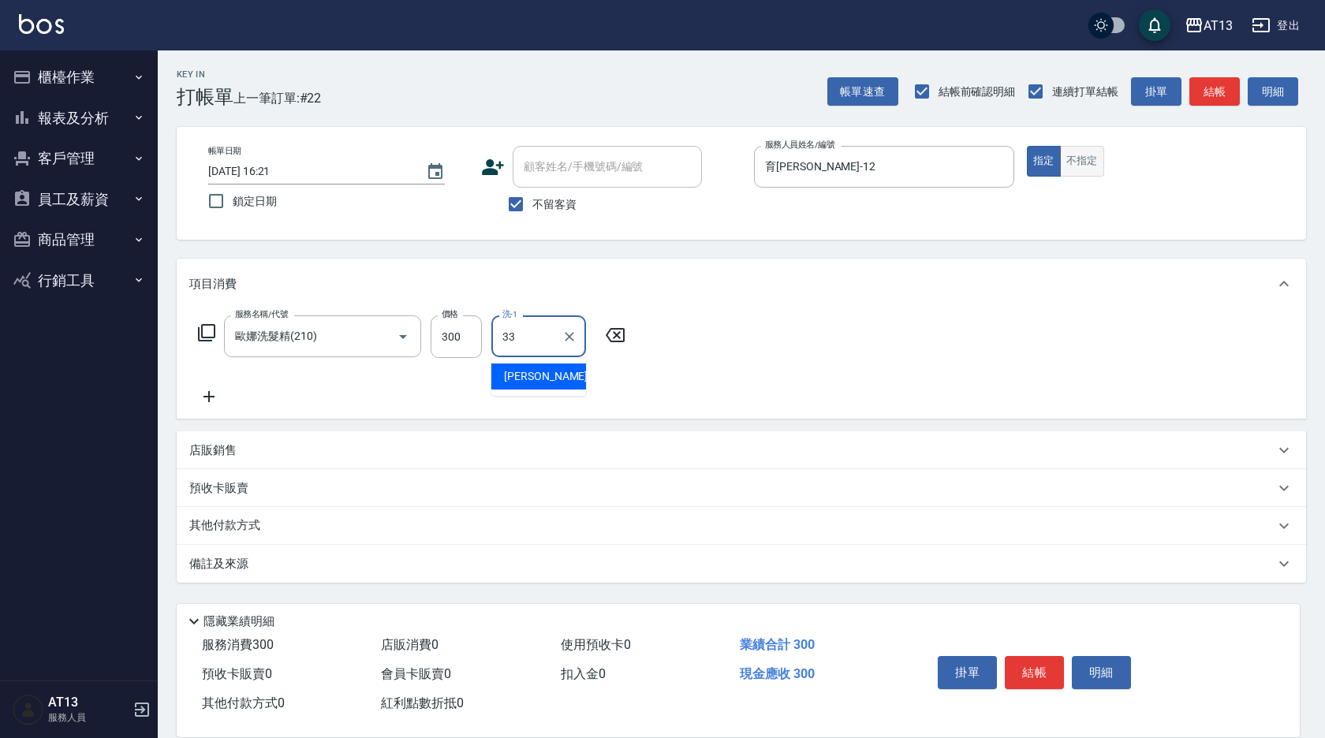
type input "[PERSON_NAME]-33"
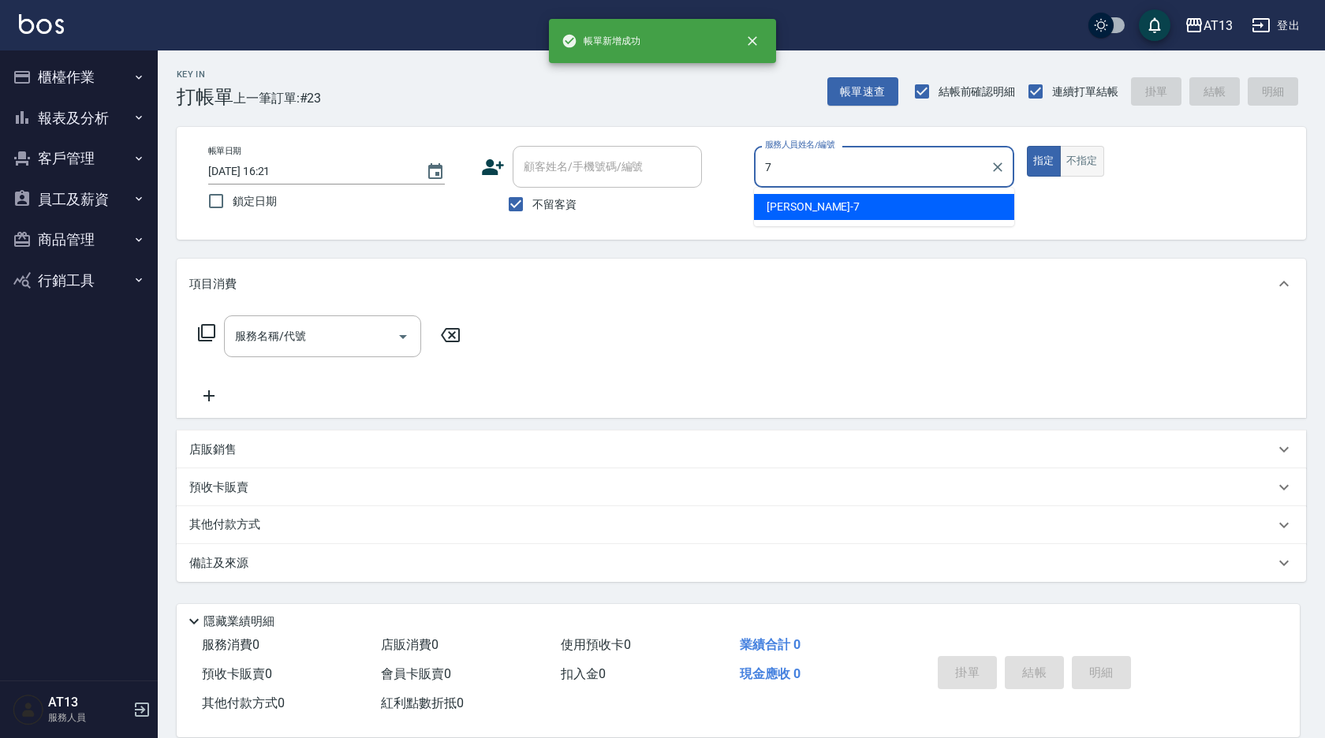
type input "[PERSON_NAME]-7"
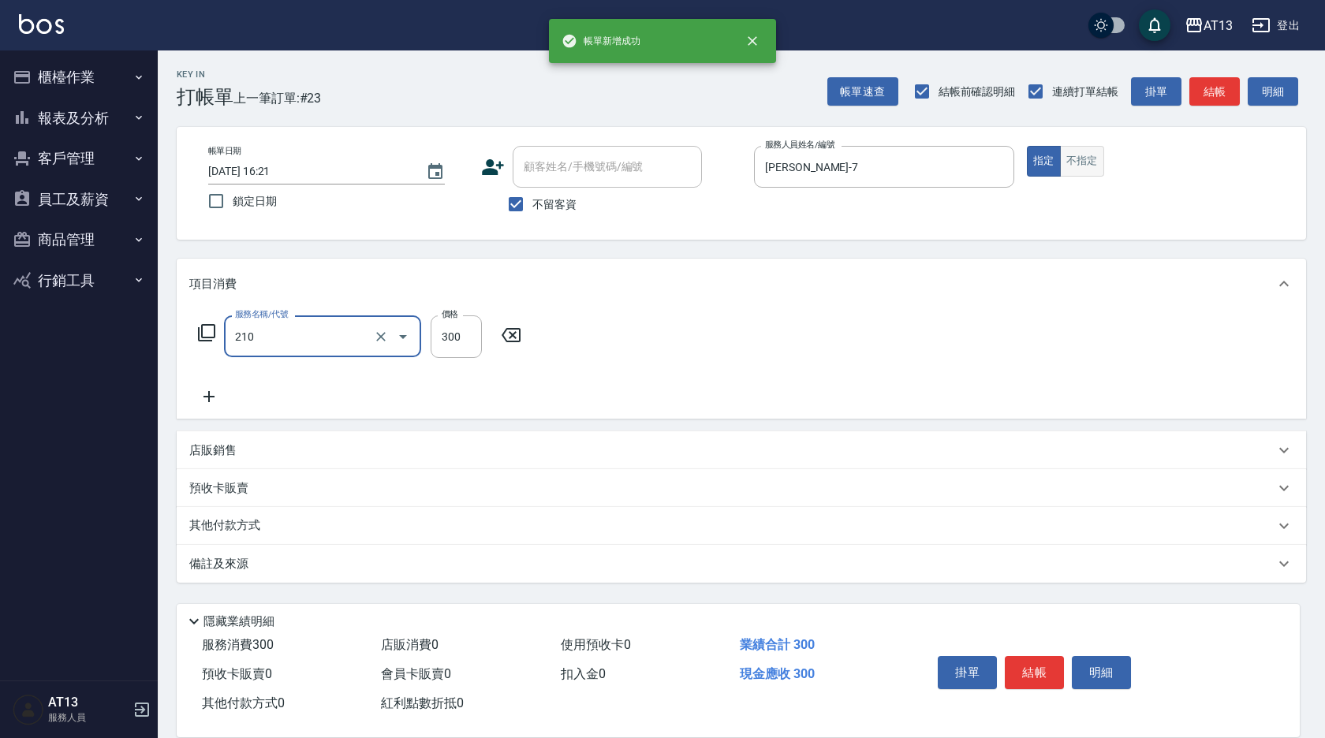
type input "歐娜洗髮精(210)"
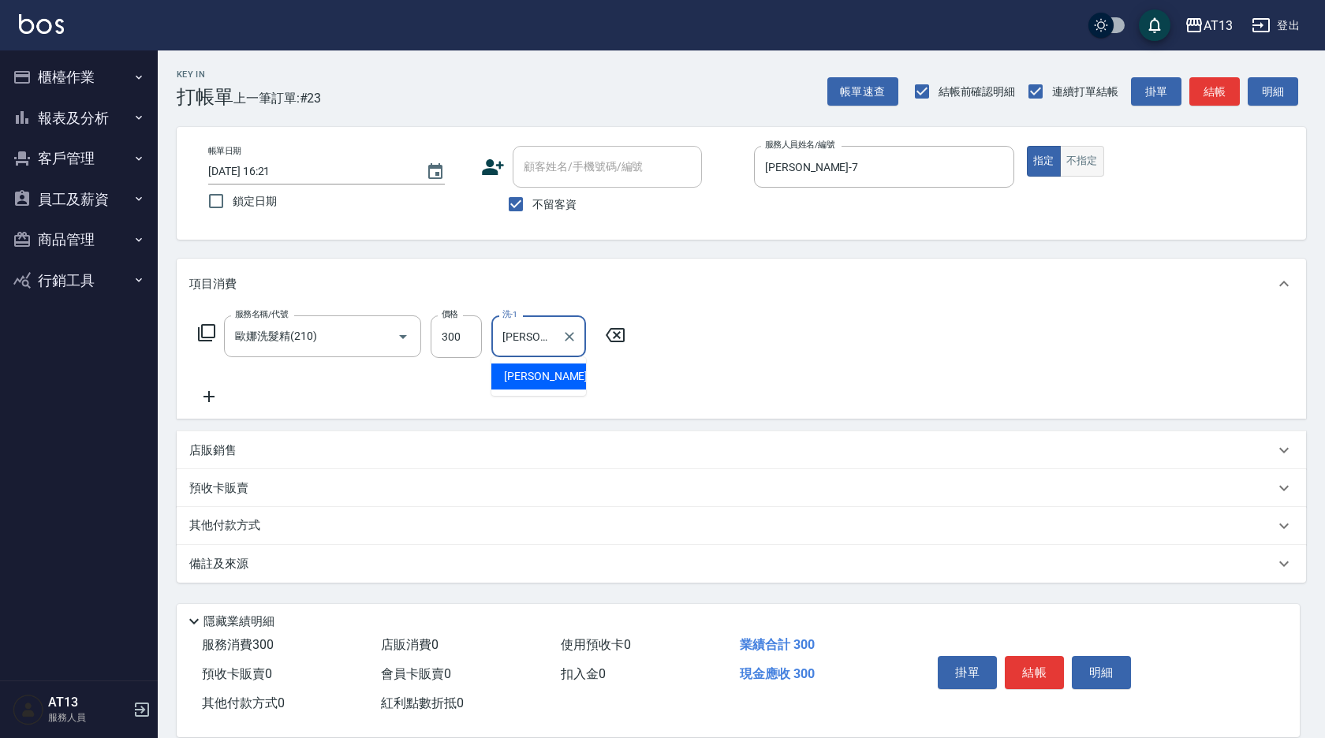
type input "[PERSON_NAME]-31"
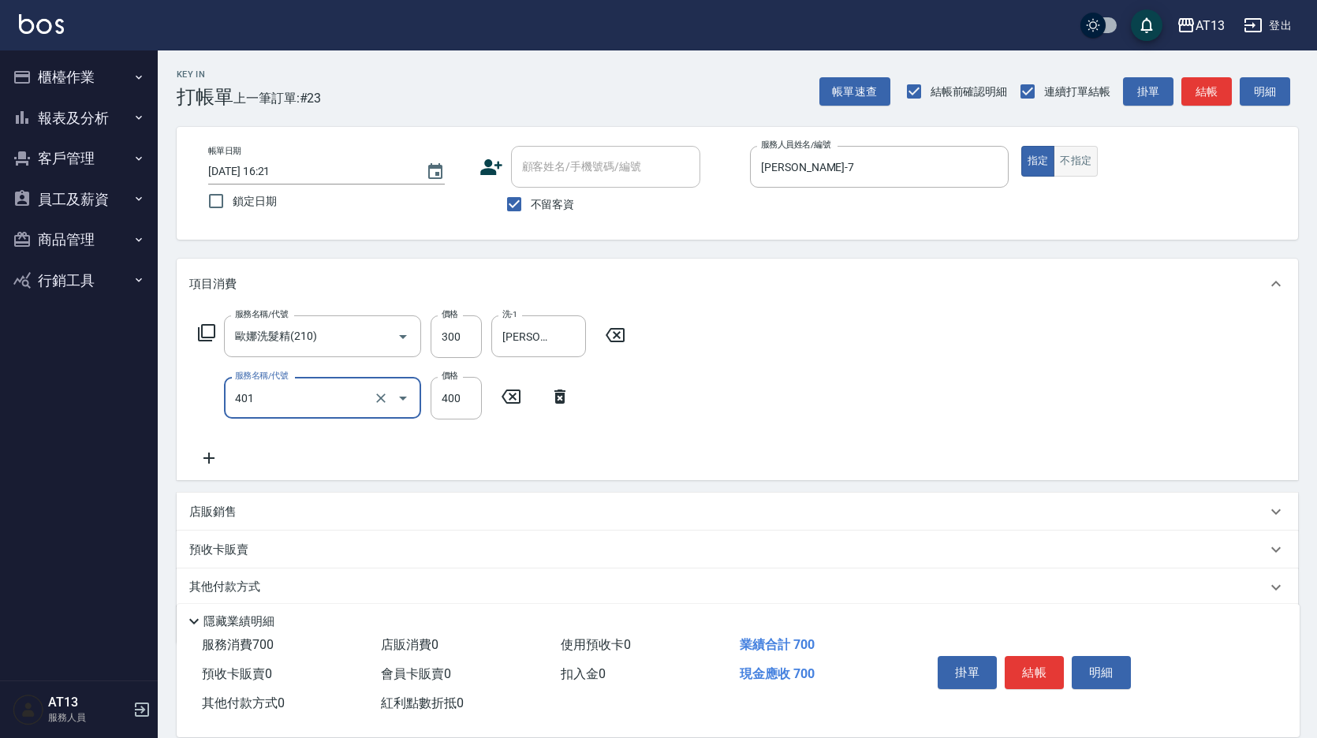
type input "剪髮(401)"
type input "300"
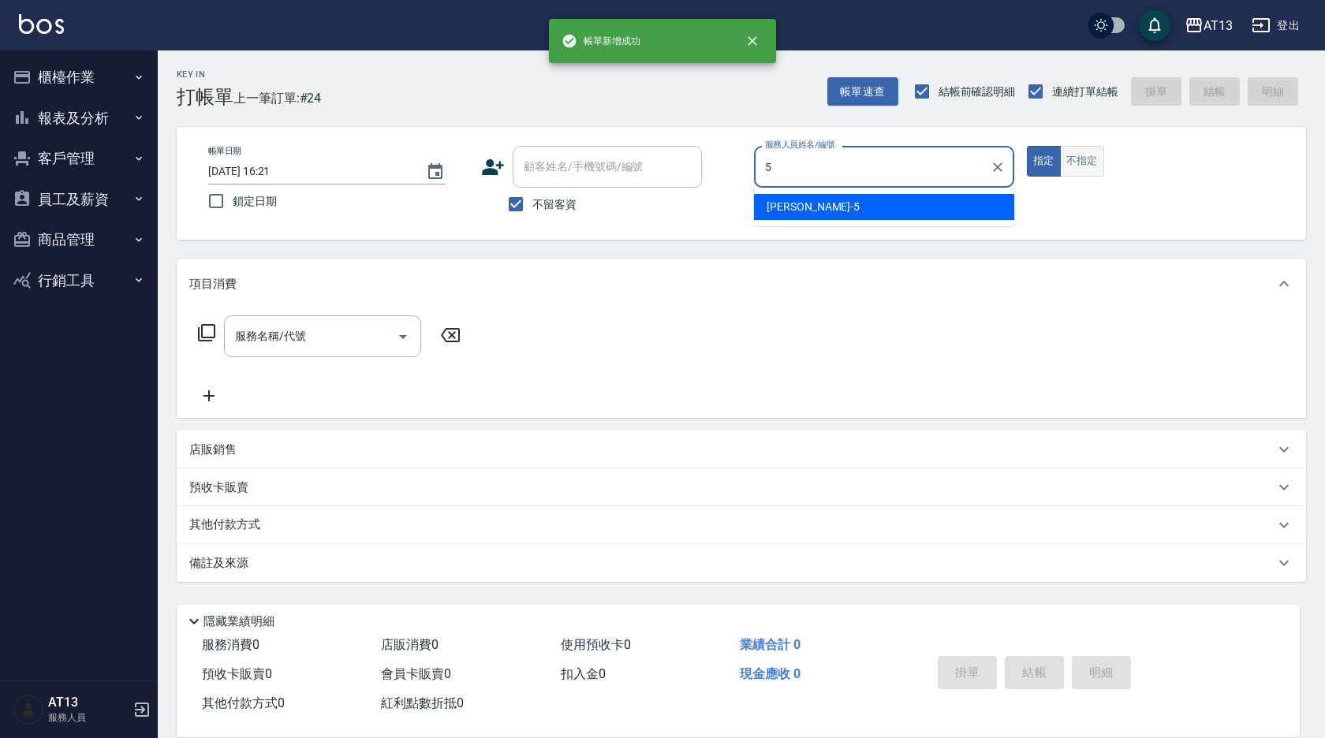
type input "[PERSON_NAME]-5"
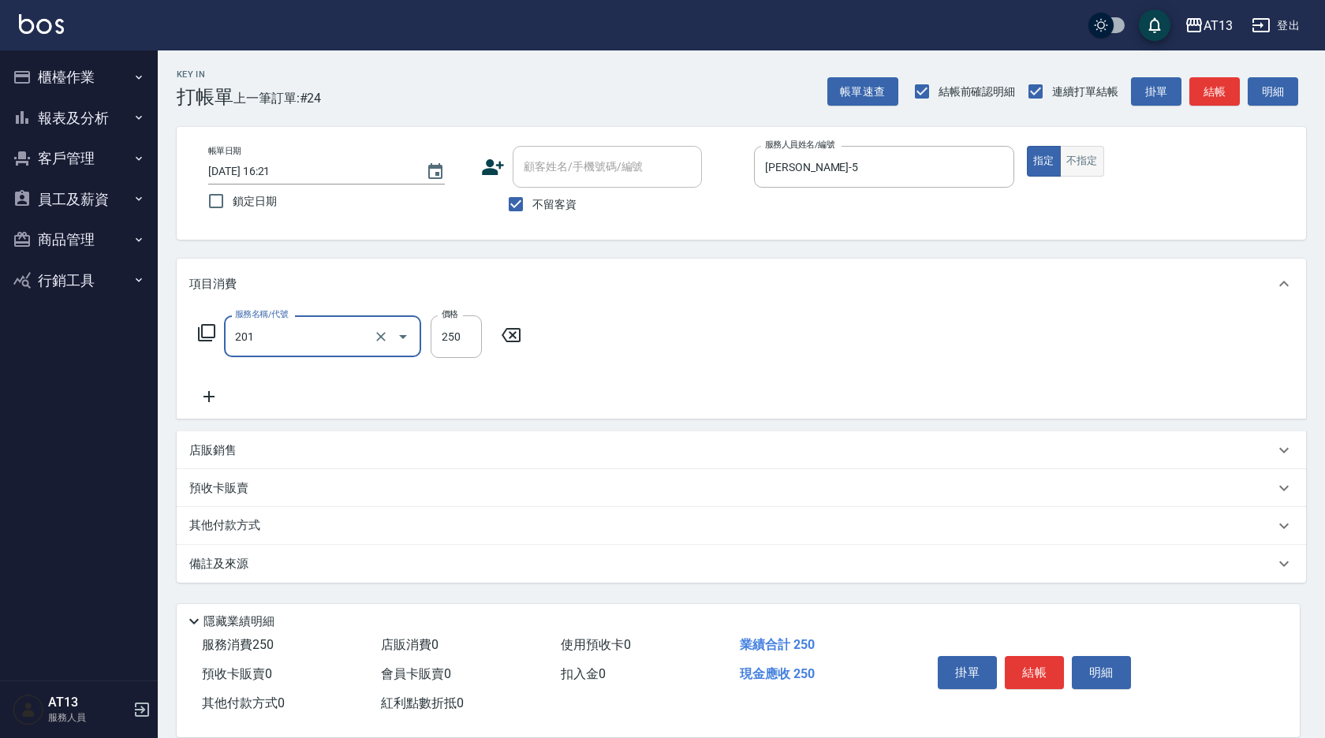
type input "洗髮(201)"
type input "[PERSON_NAME]-29"
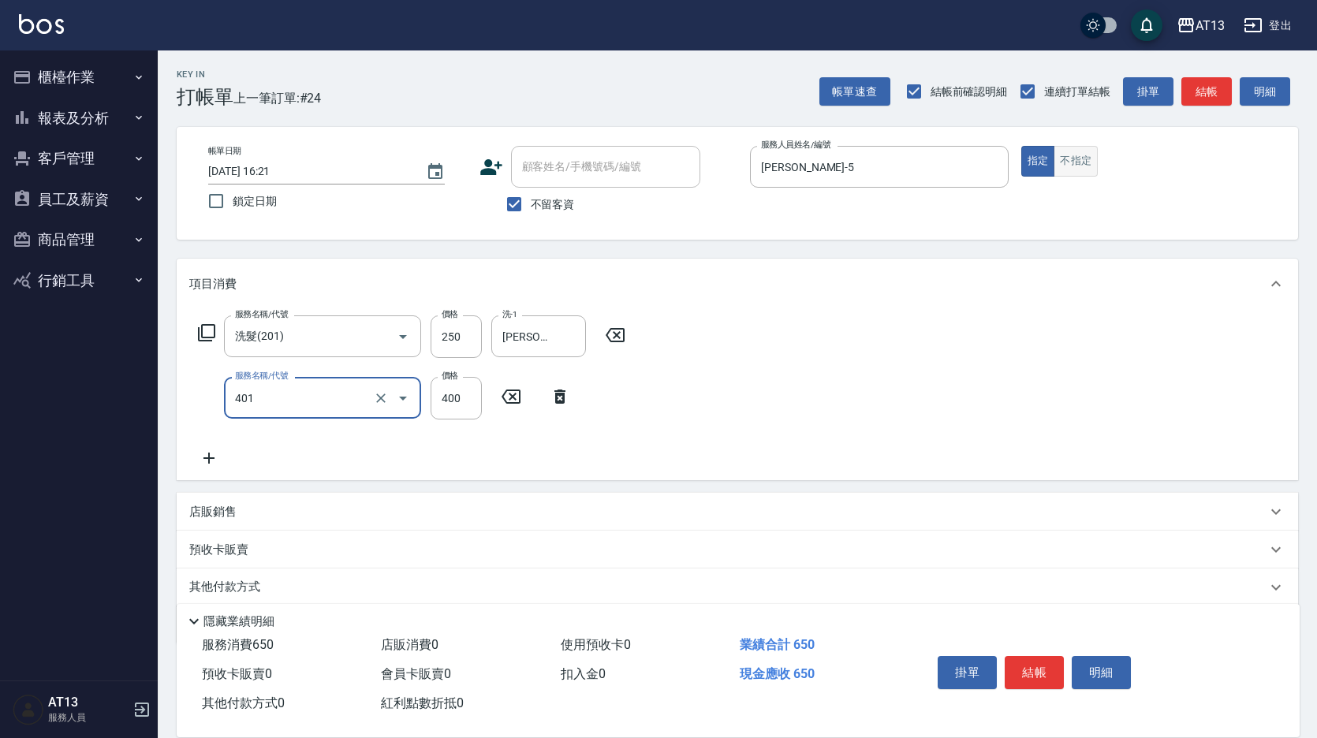
type input "剪髮(401)"
type input "150"
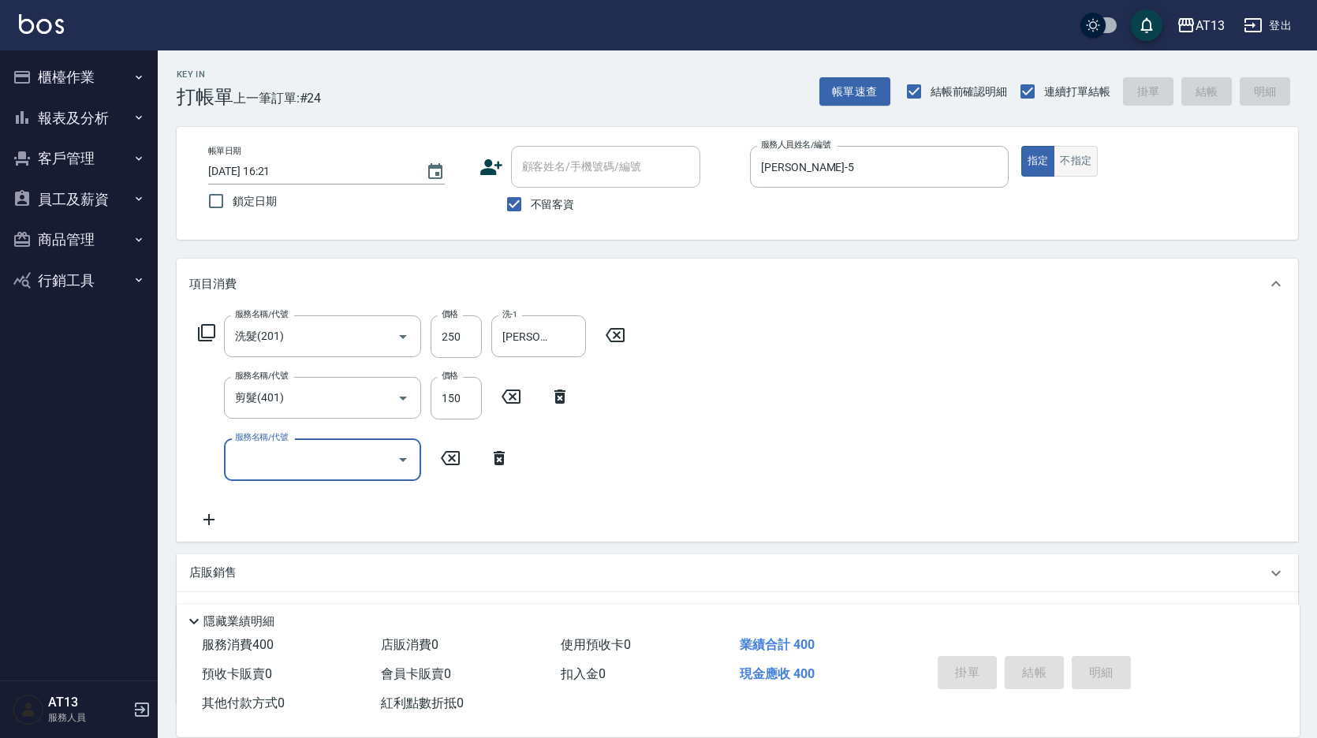
type input "[DATE] 16:22"
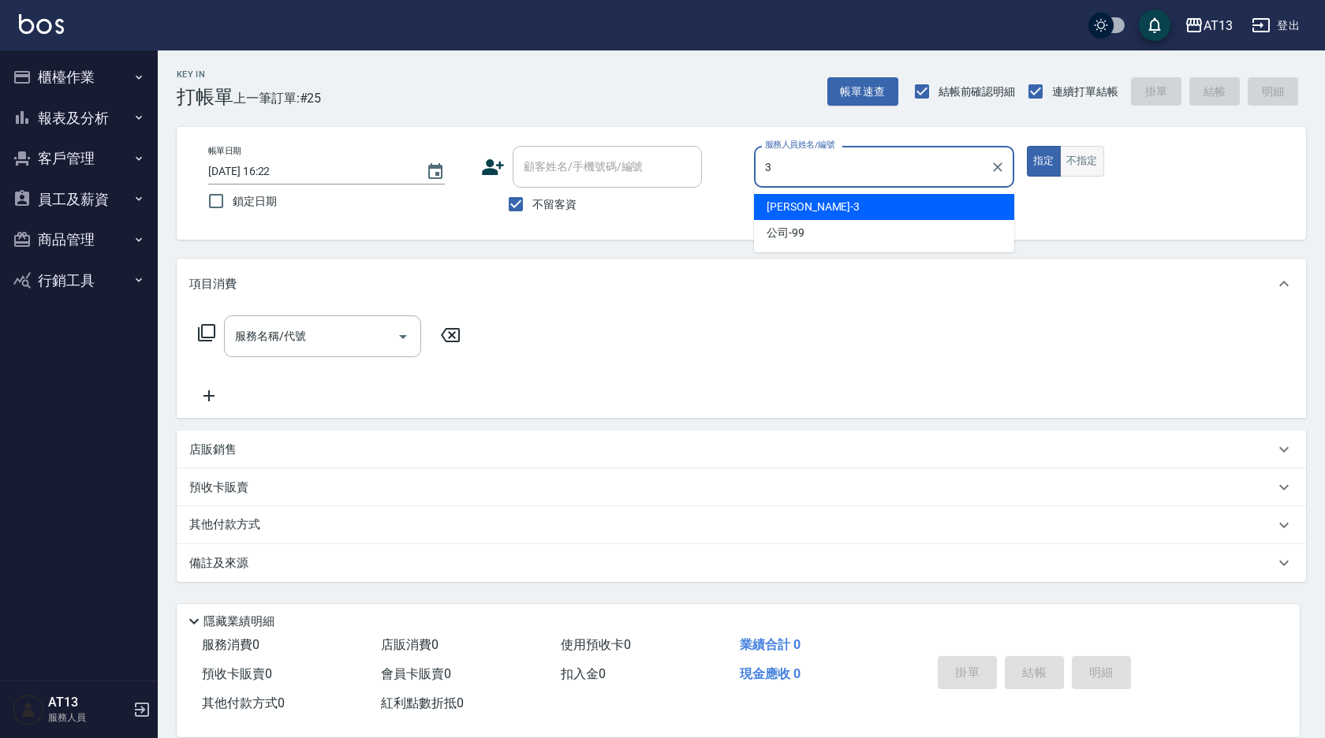
type input "[PERSON_NAME]-3"
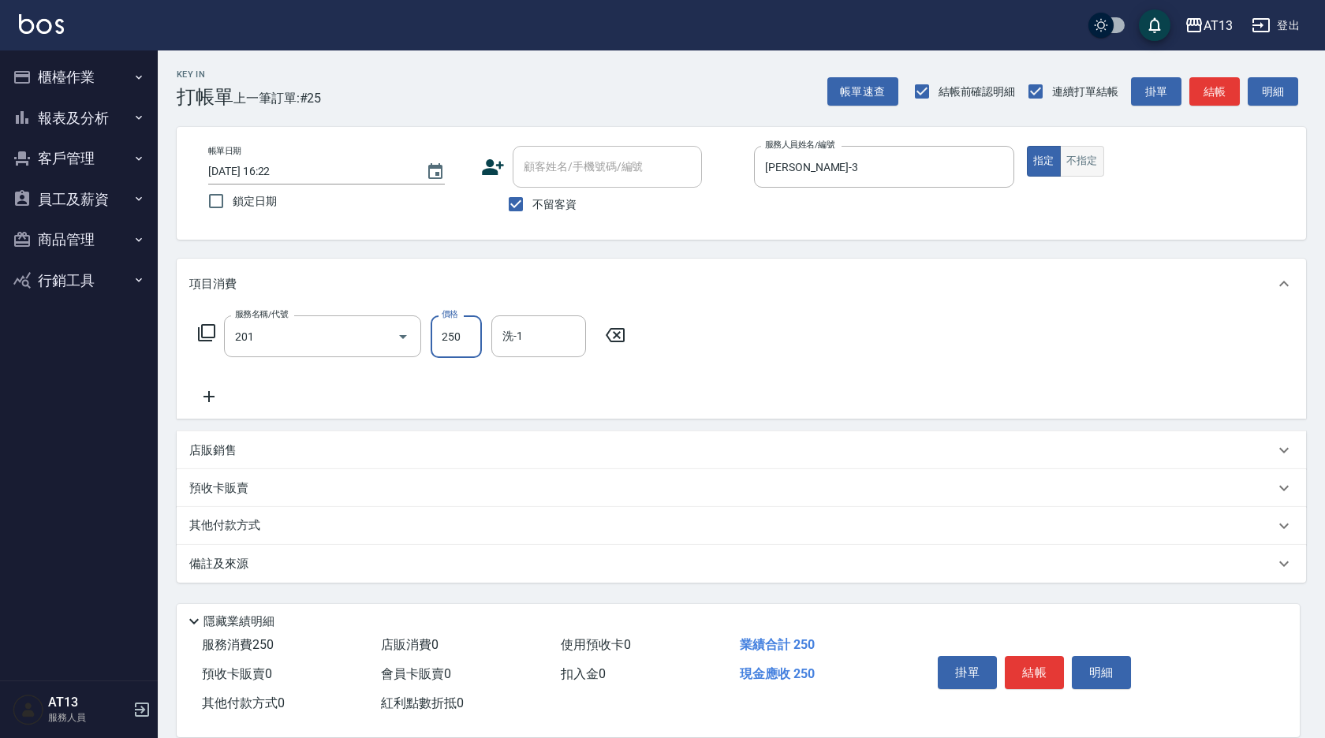
type input "洗髮(201)"
type input "[PERSON_NAME]-29"
click at [1073, 161] on button "不指定" at bounding box center [1082, 161] width 44 height 31
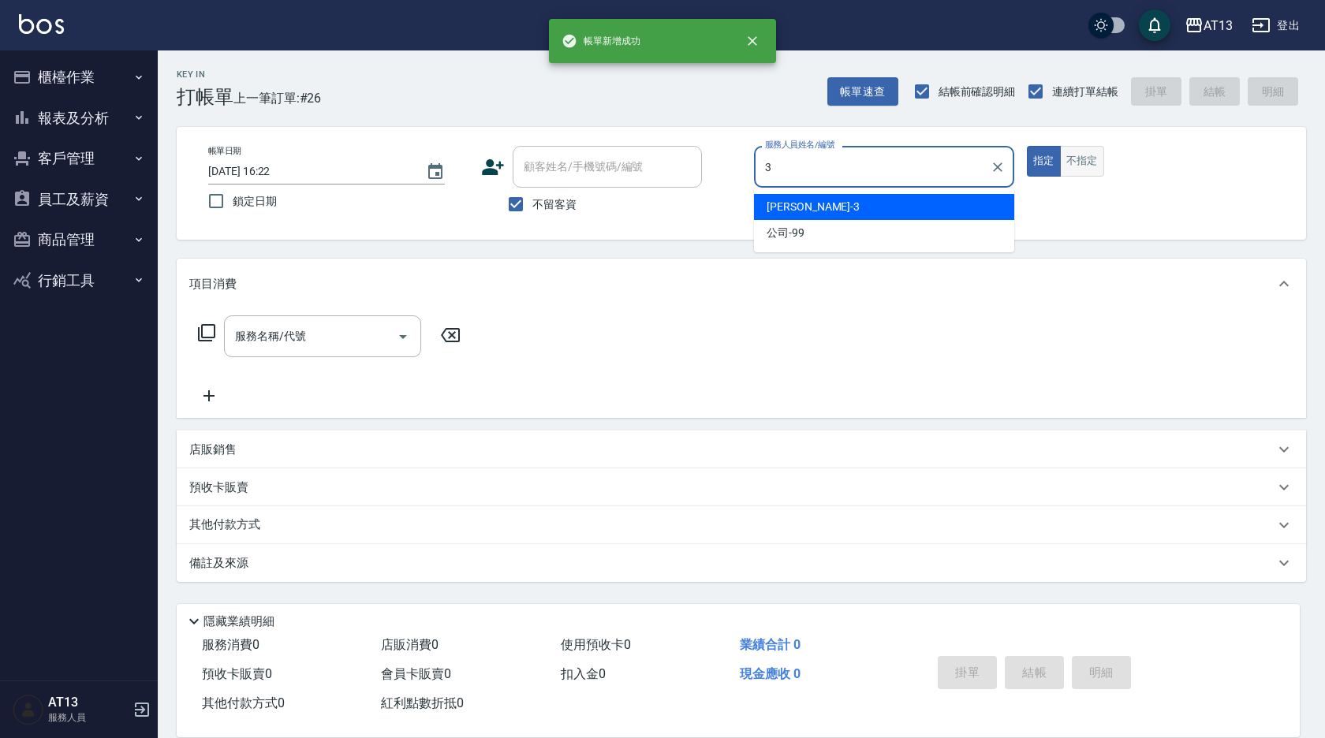
type input "[PERSON_NAME]-3"
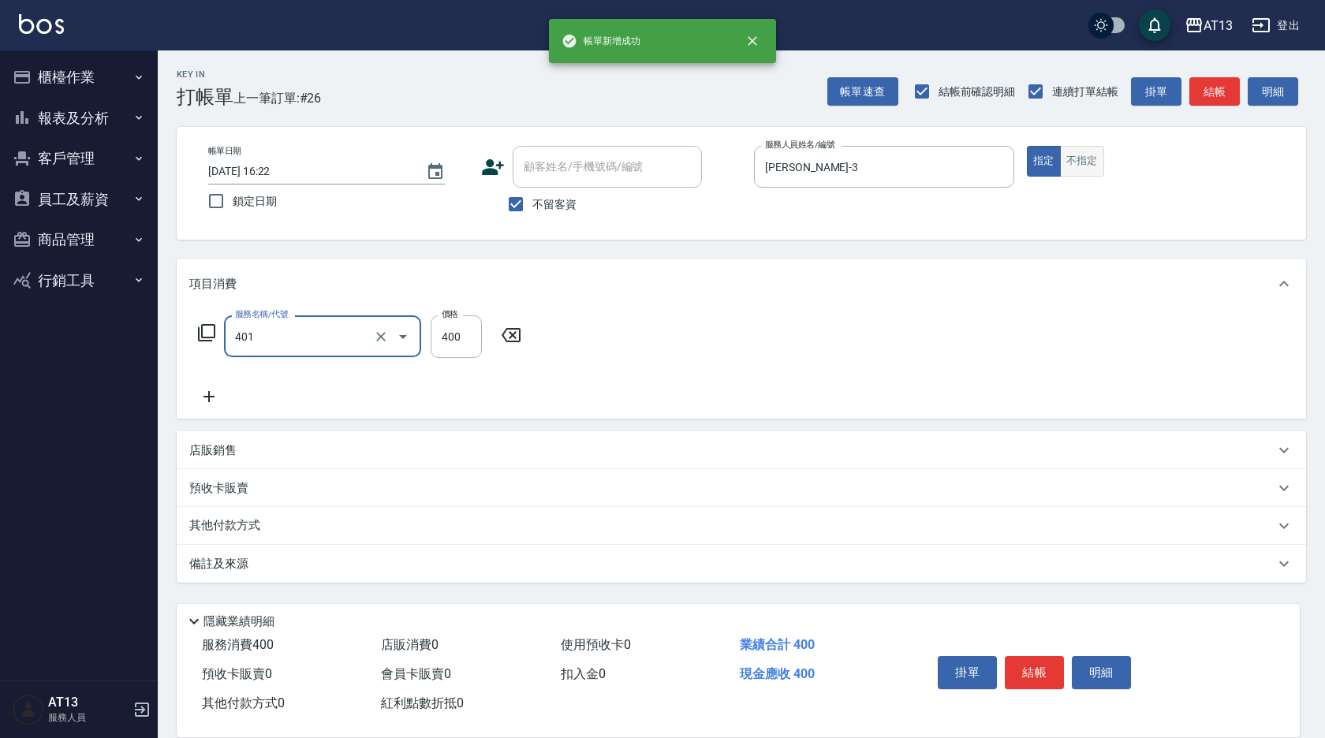
type input "剪髮(401)"
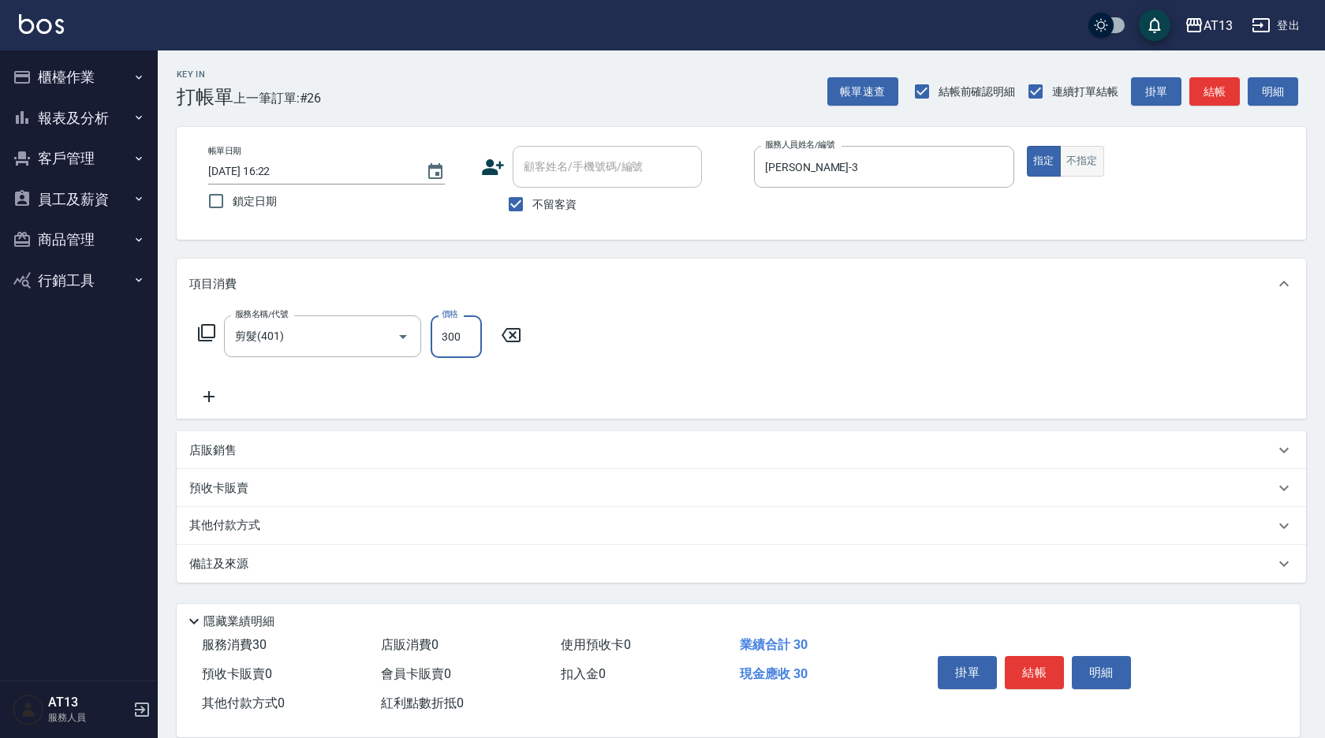
type input "300"
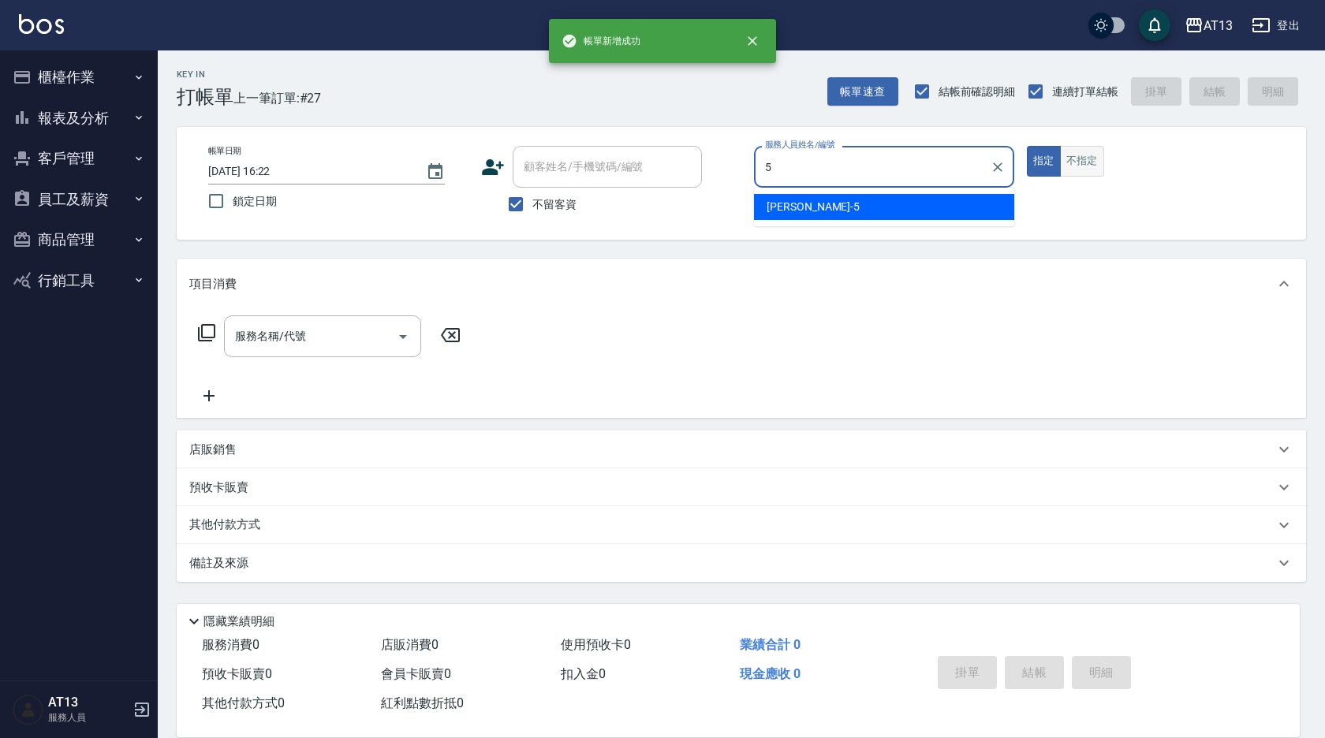
type input "[PERSON_NAME]-5"
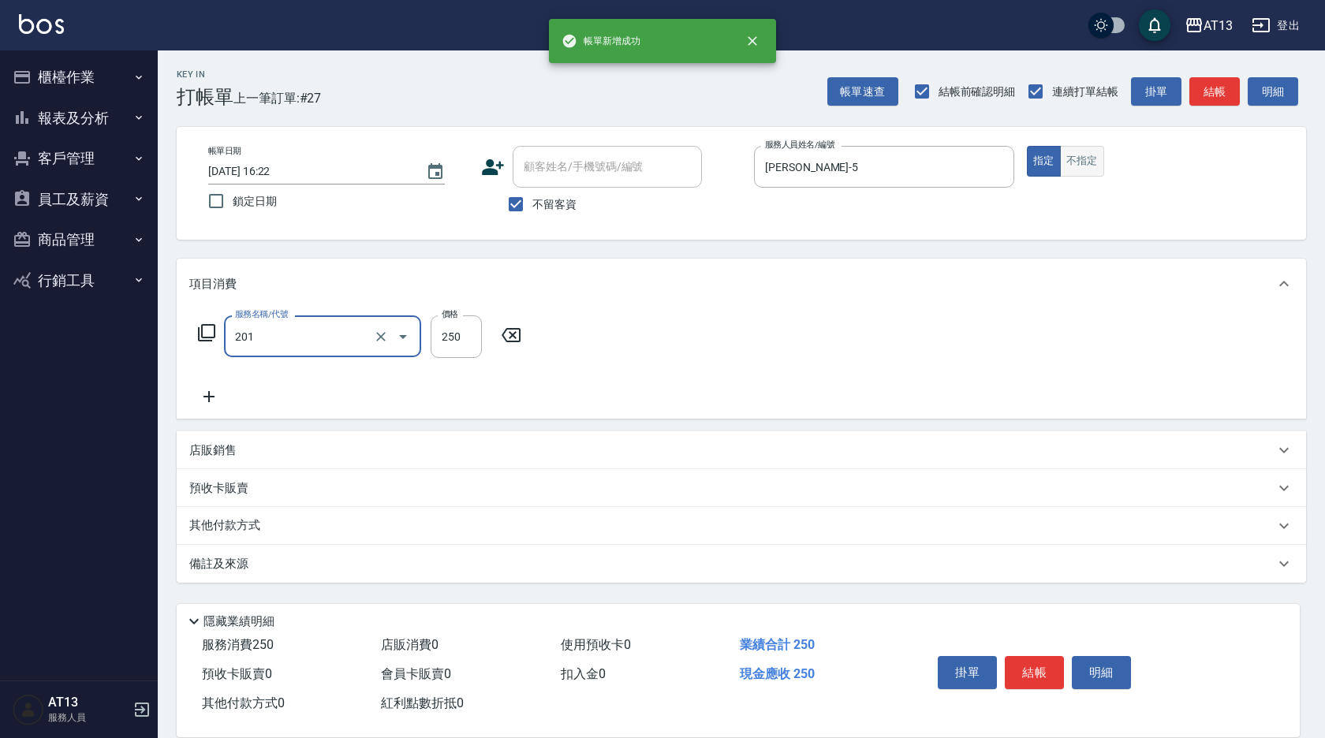
type input "洗髮(201)"
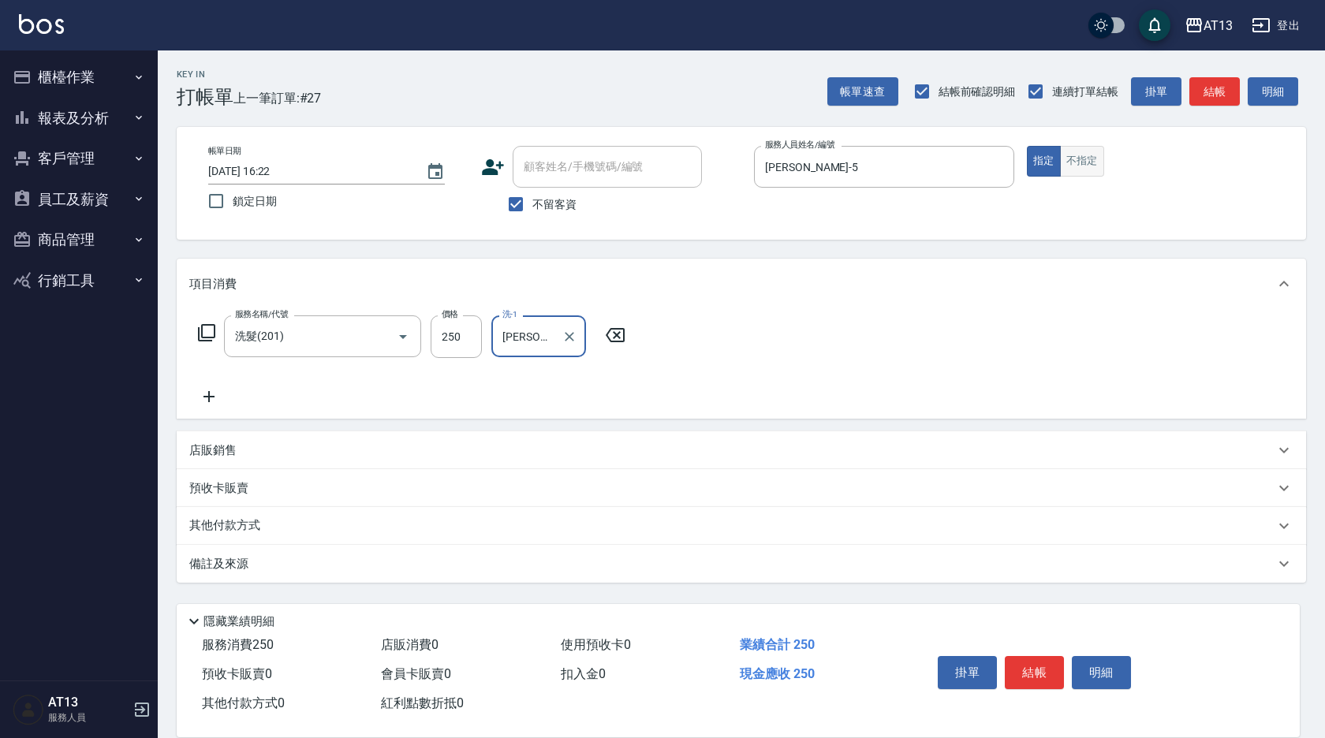
type input "[PERSON_NAME]-11"
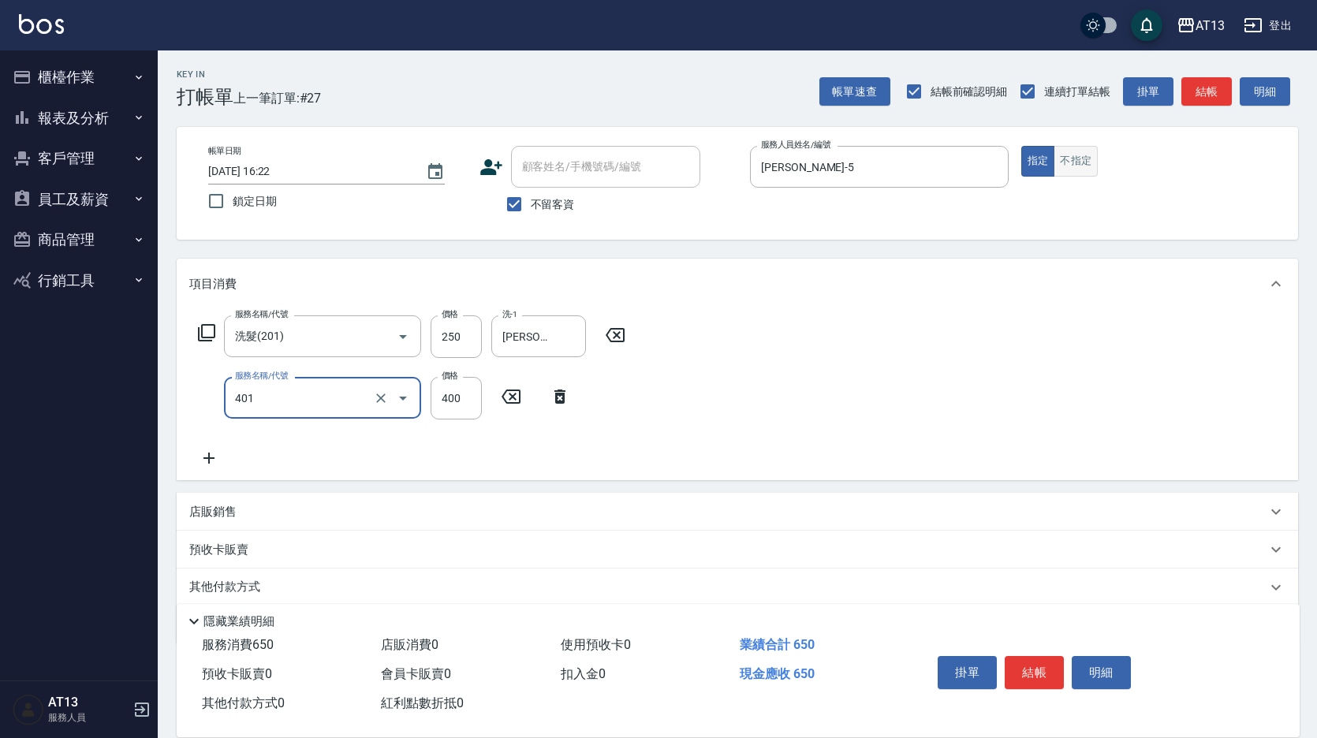
type input "剪髮(401)"
type input "200"
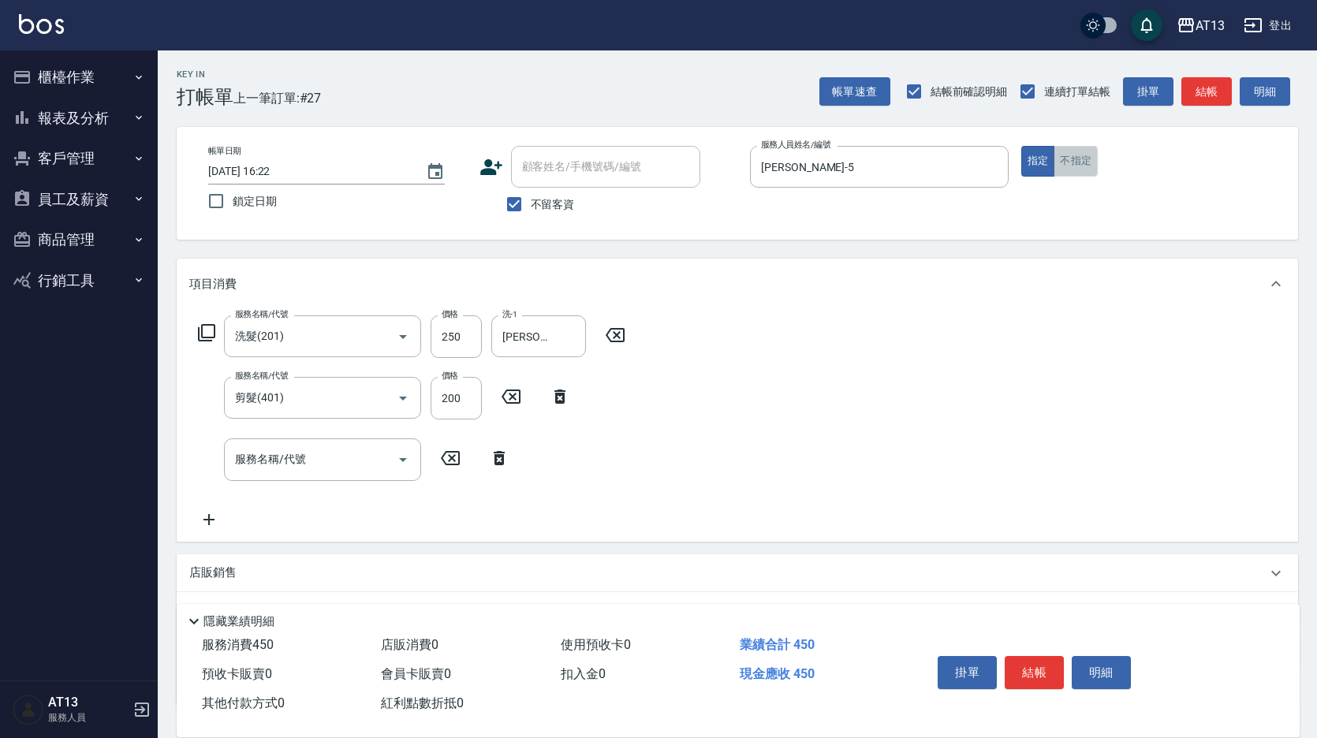
click at [1073, 161] on button "不指定" at bounding box center [1076, 161] width 44 height 31
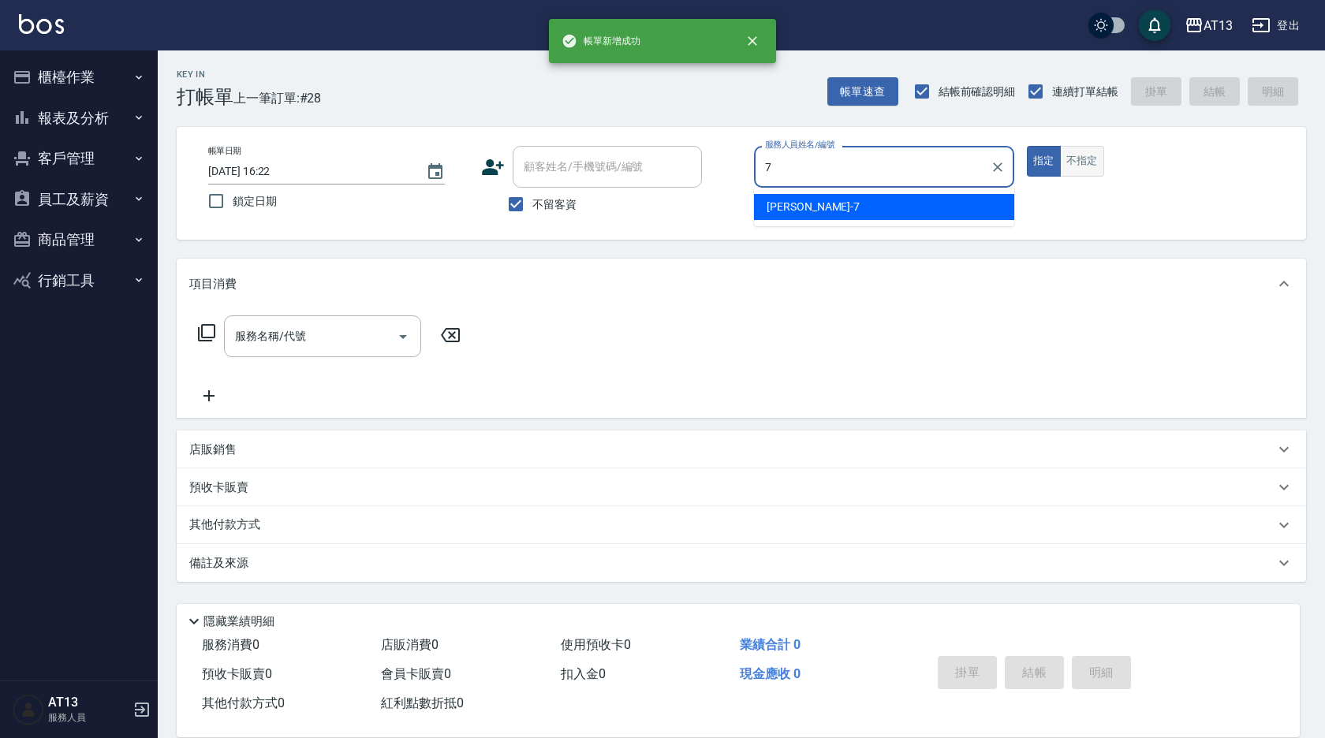
type input "[PERSON_NAME]-7"
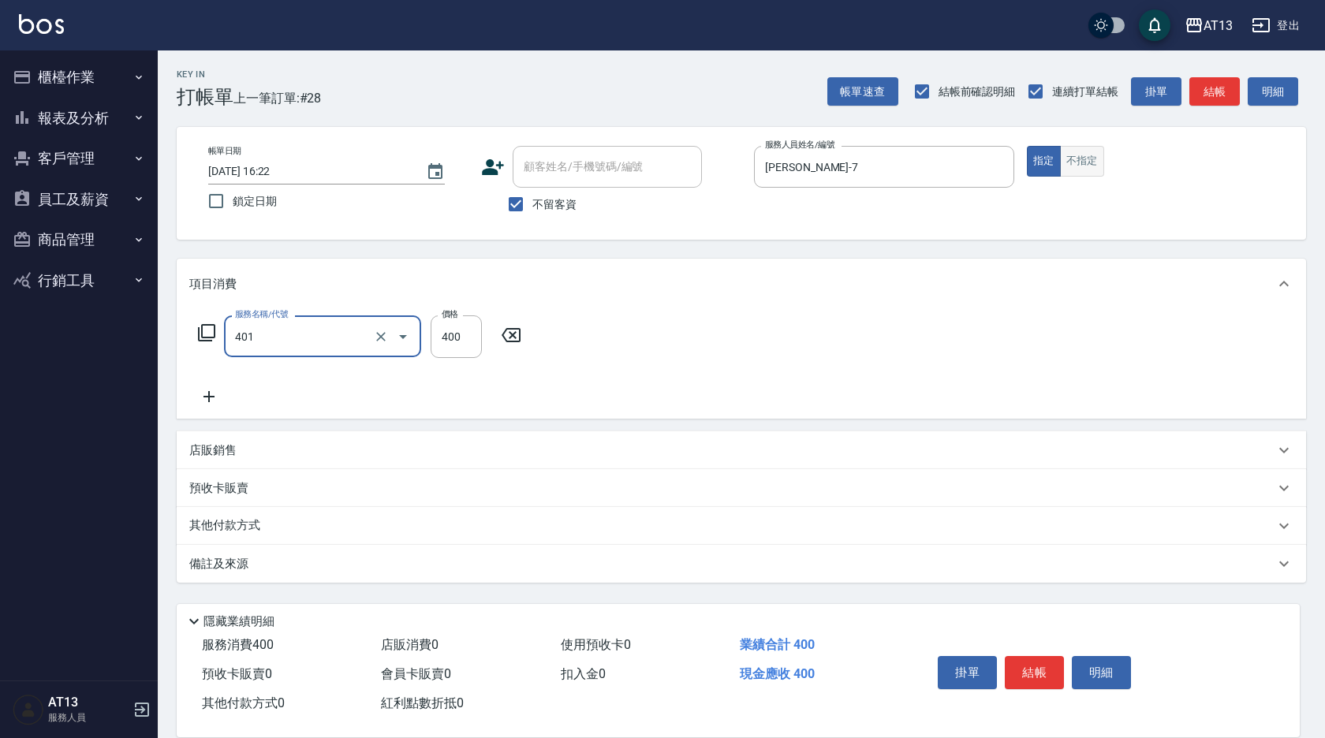
type input "剪髮(401)"
type input "300"
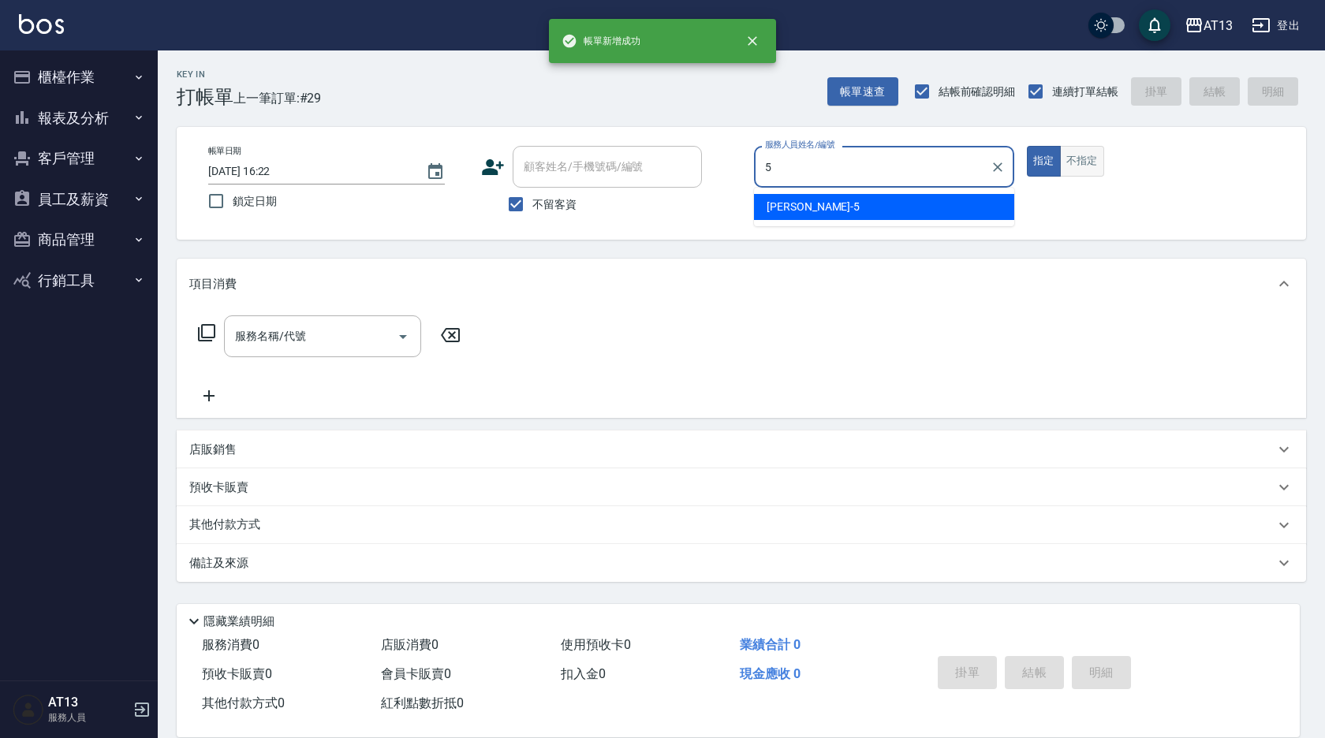
type input "[PERSON_NAME]-5"
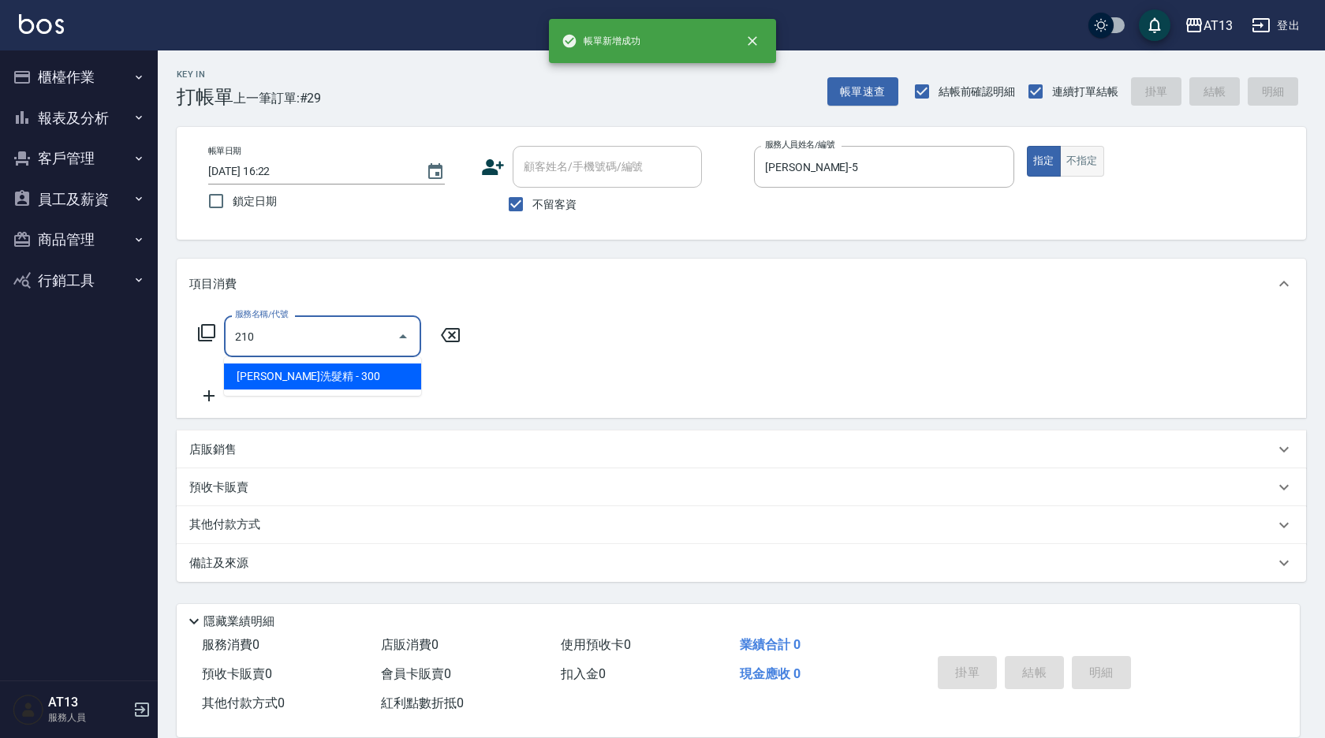
type input "歐娜洗髮精(210)"
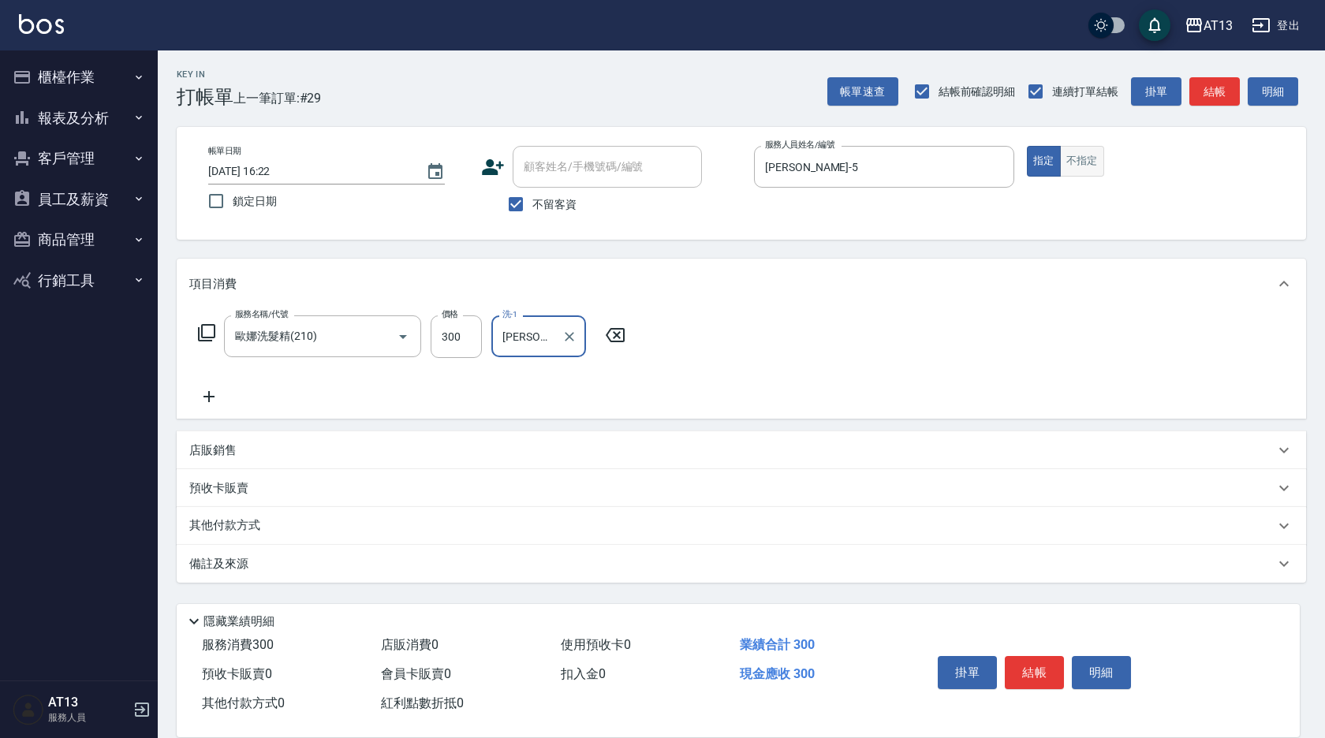
type input "[PERSON_NAME]-23"
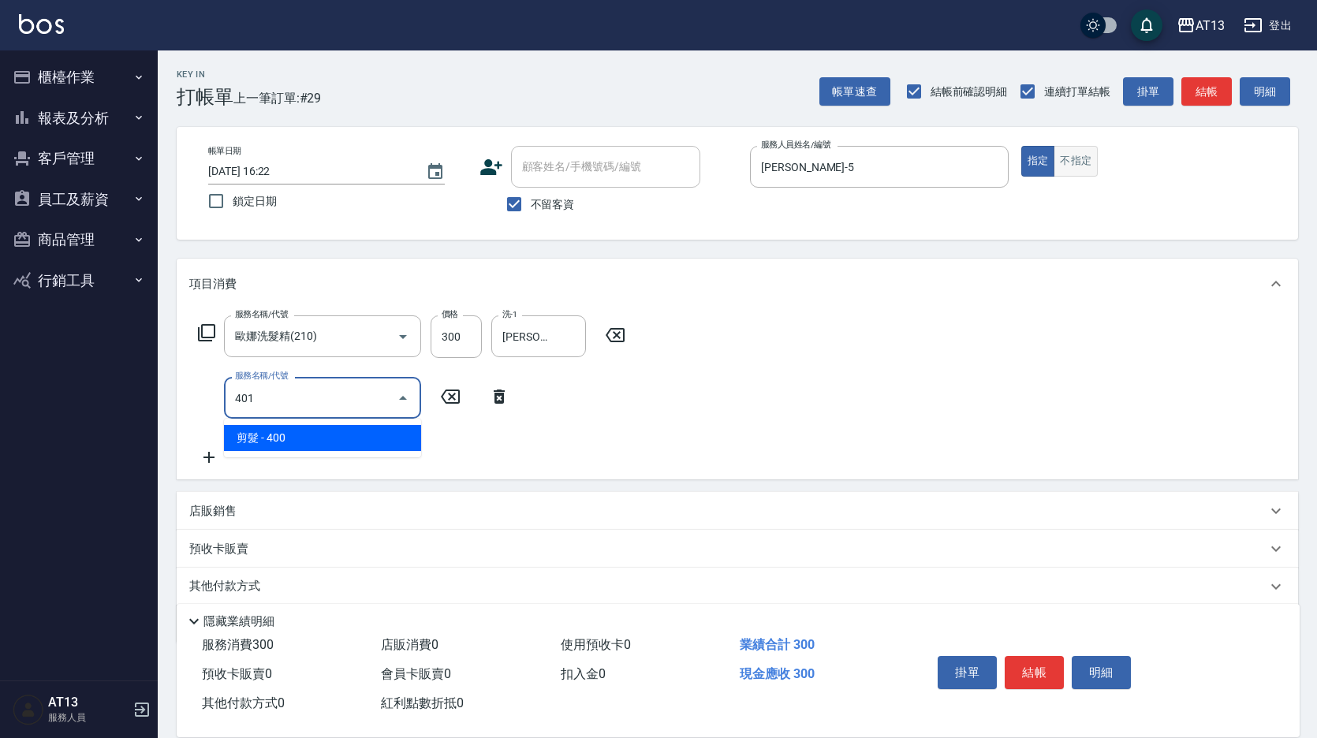
type input "剪髮(401)"
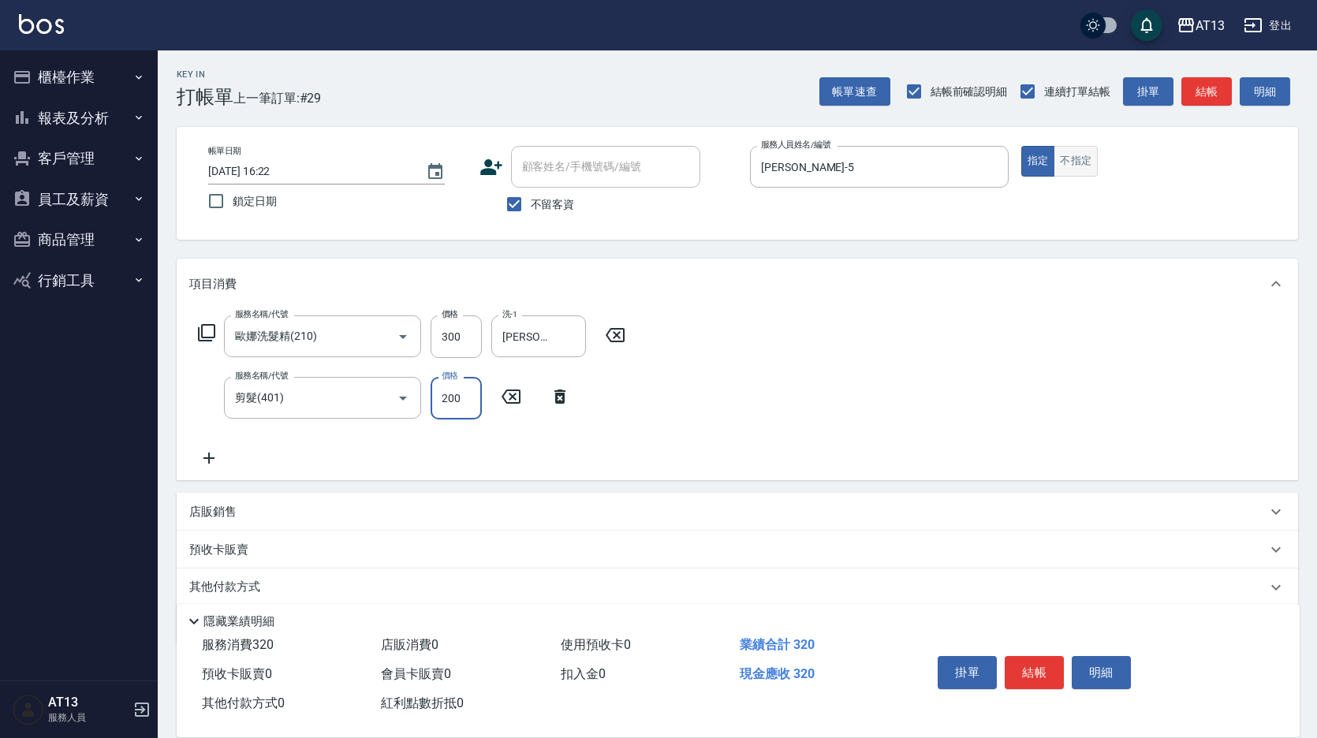
type input "200"
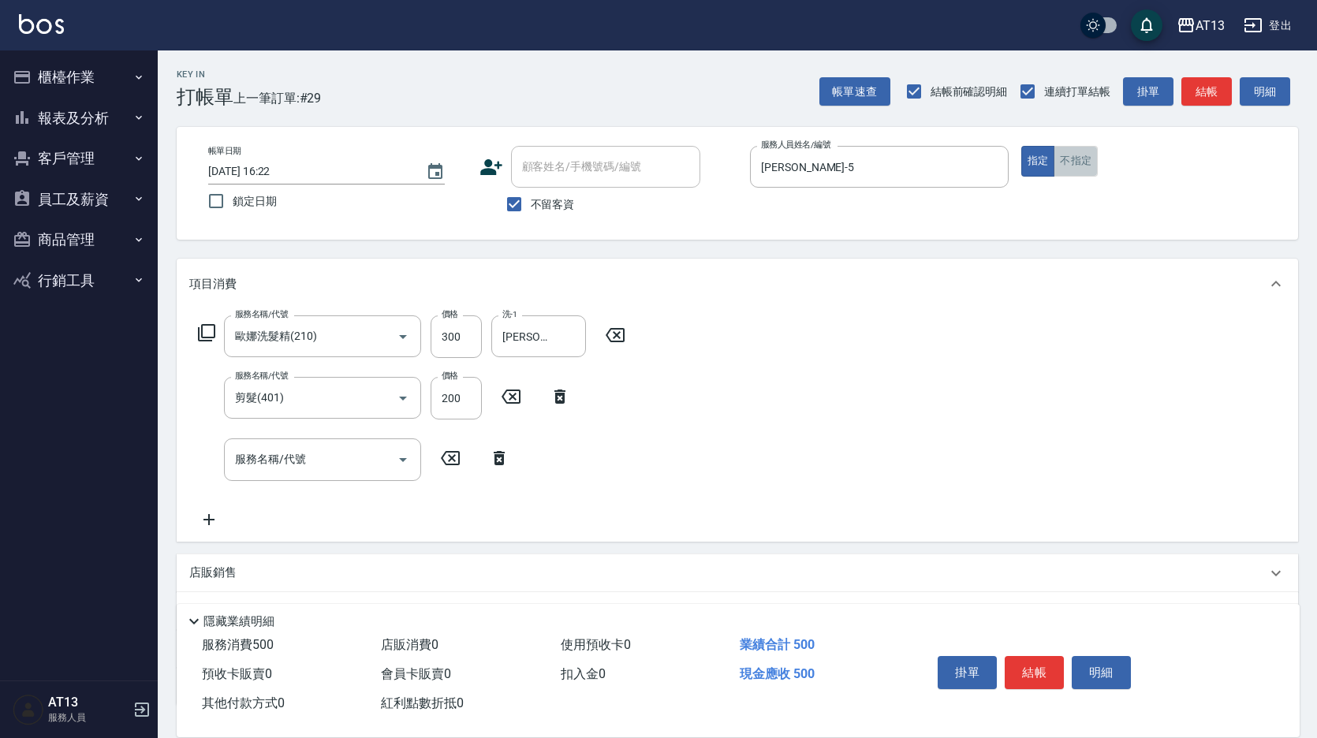
click at [1073, 161] on button "不指定" at bounding box center [1076, 161] width 44 height 31
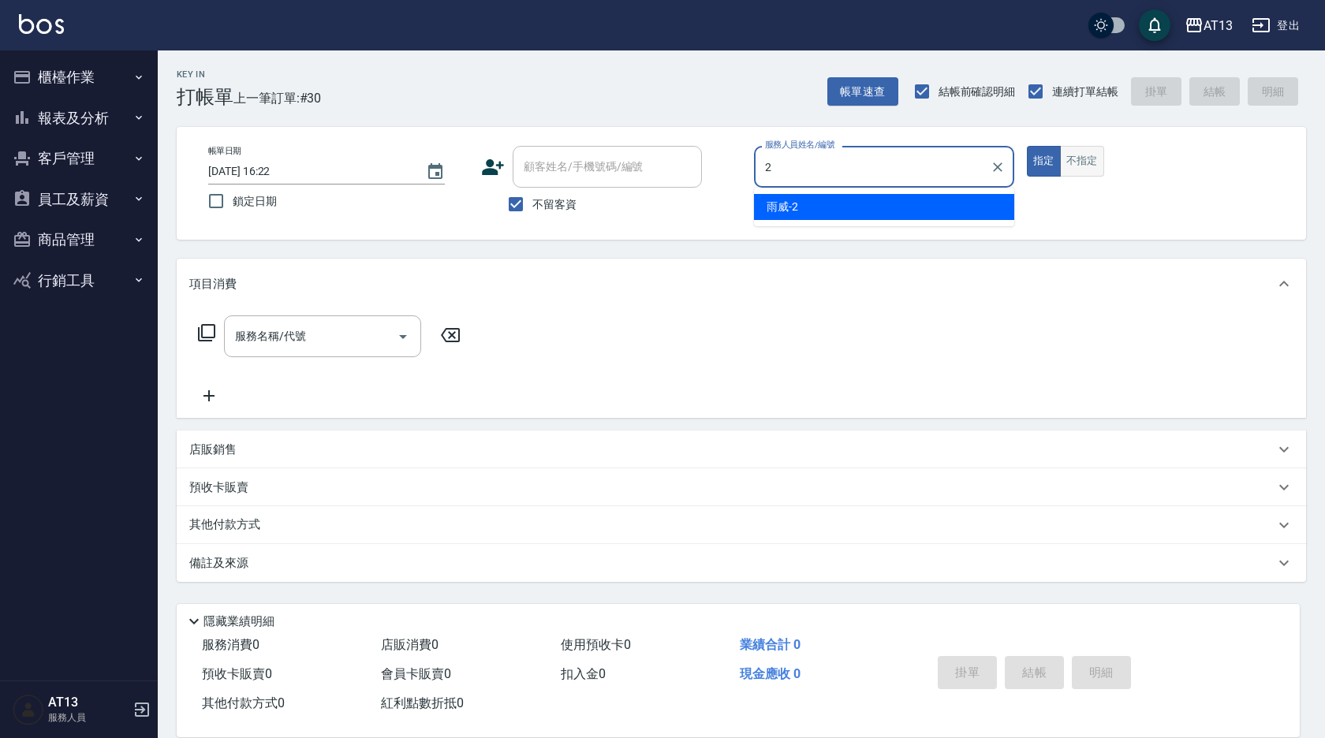
type input "雨威-2"
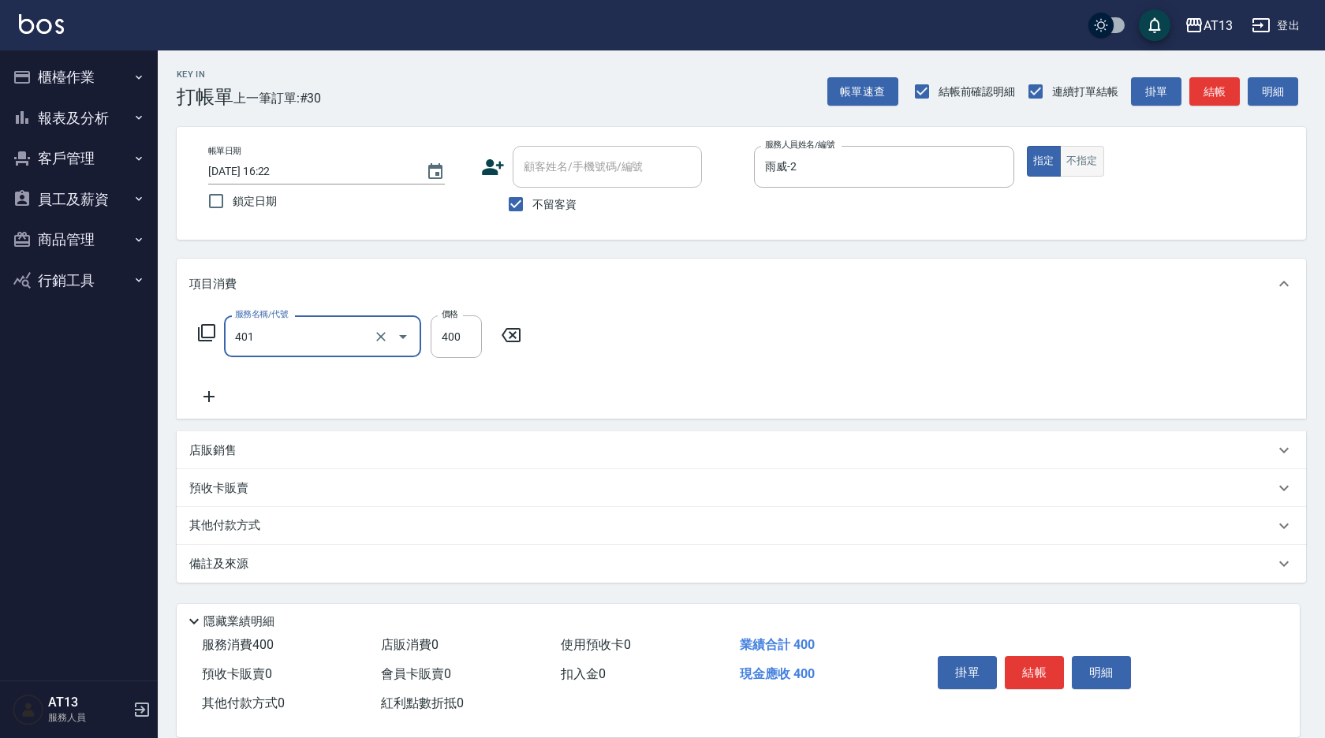
type input "剪髮(401)"
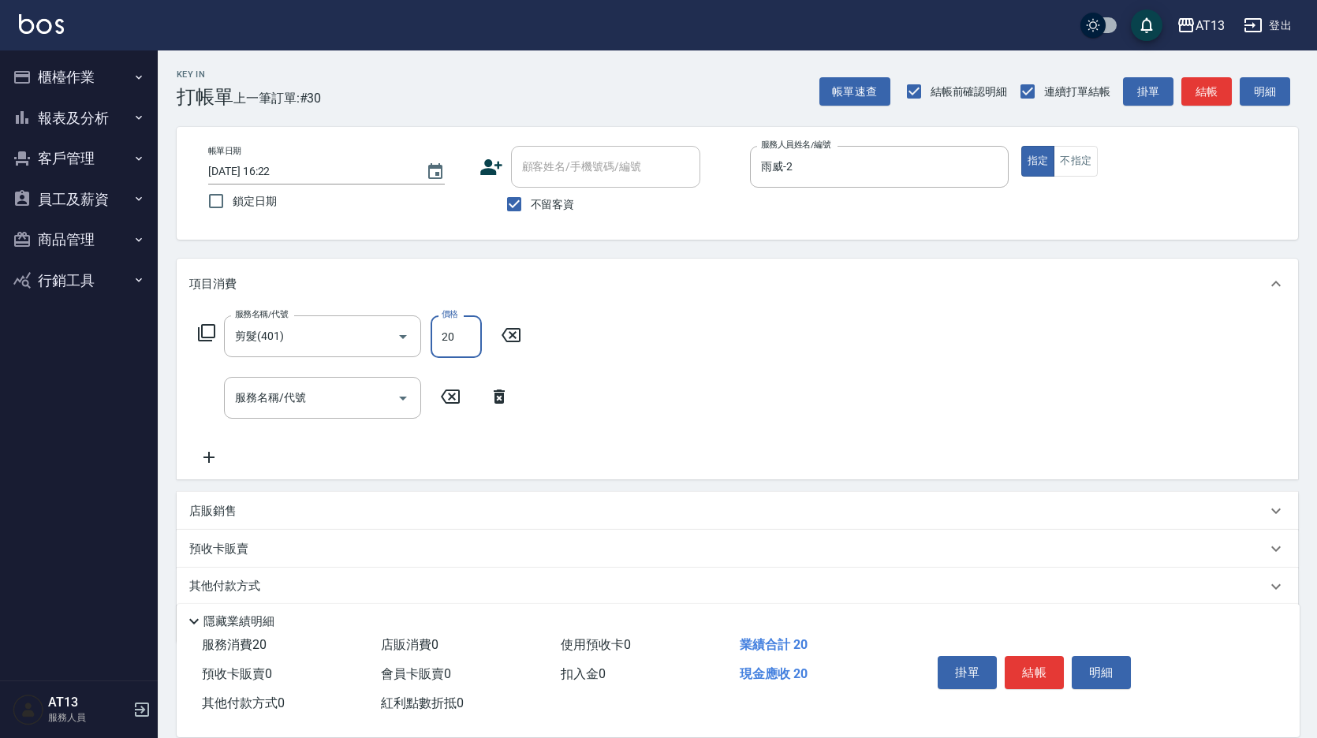
click at [463, 339] on input "20" at bounding box center [456, 337] width 51 height 43
type input "200"
click at [1087, 160] on button "不指定" at bounding box center [1076, 161] width 44 height 31
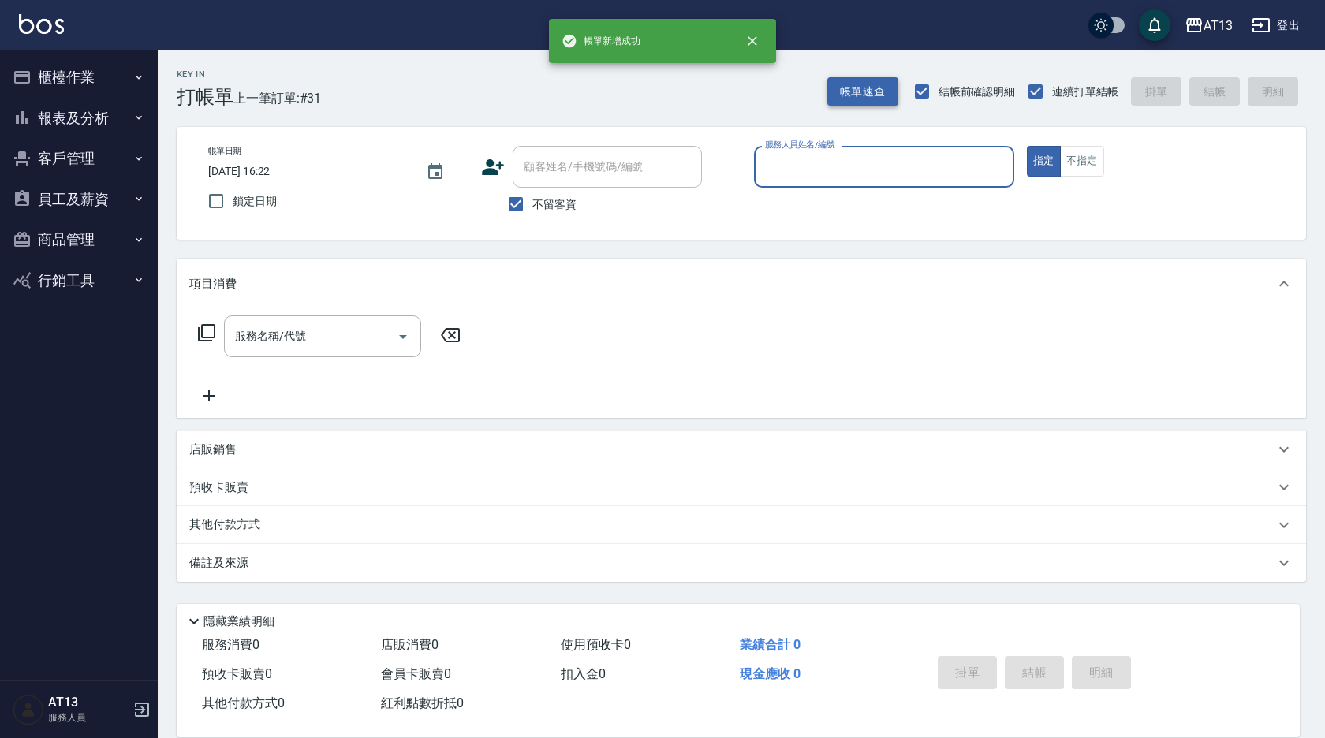
click at [854, 95] on button "帳單速查" at bounding box center [862, 91] width 71 height 29
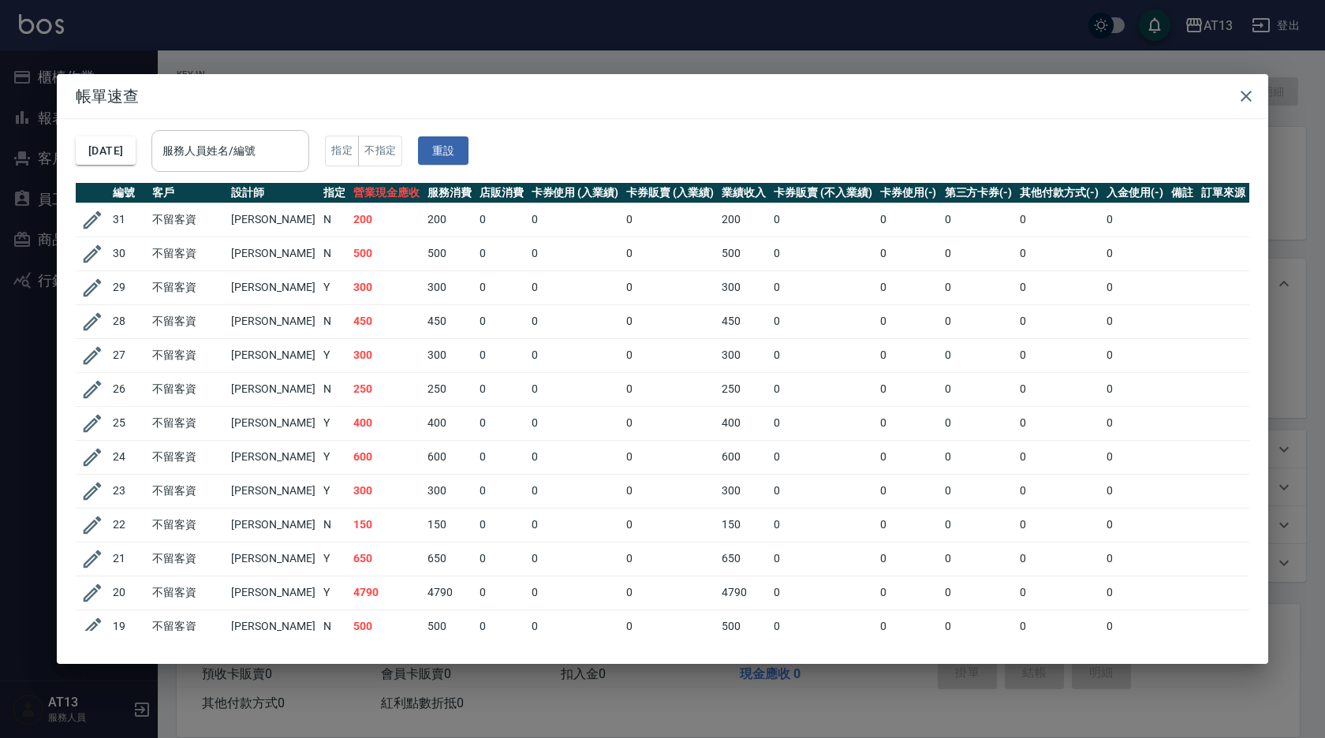
click at [287, 166] on div "服務人員姓名/編號" at bounding box center [230, 151] width 158 height 42
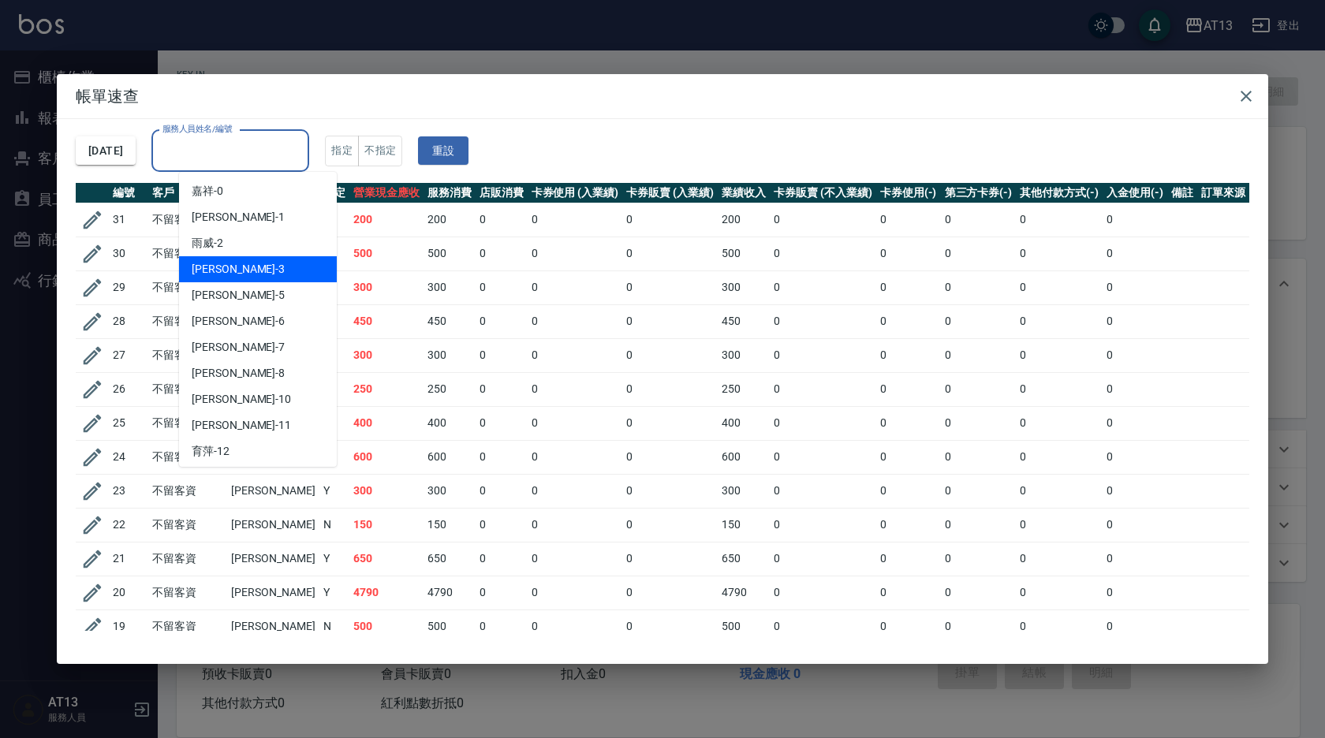
click at [262, 264] on div "[PERSON_NAME] -3" at bounding box center [258, 269] width 158 height 26
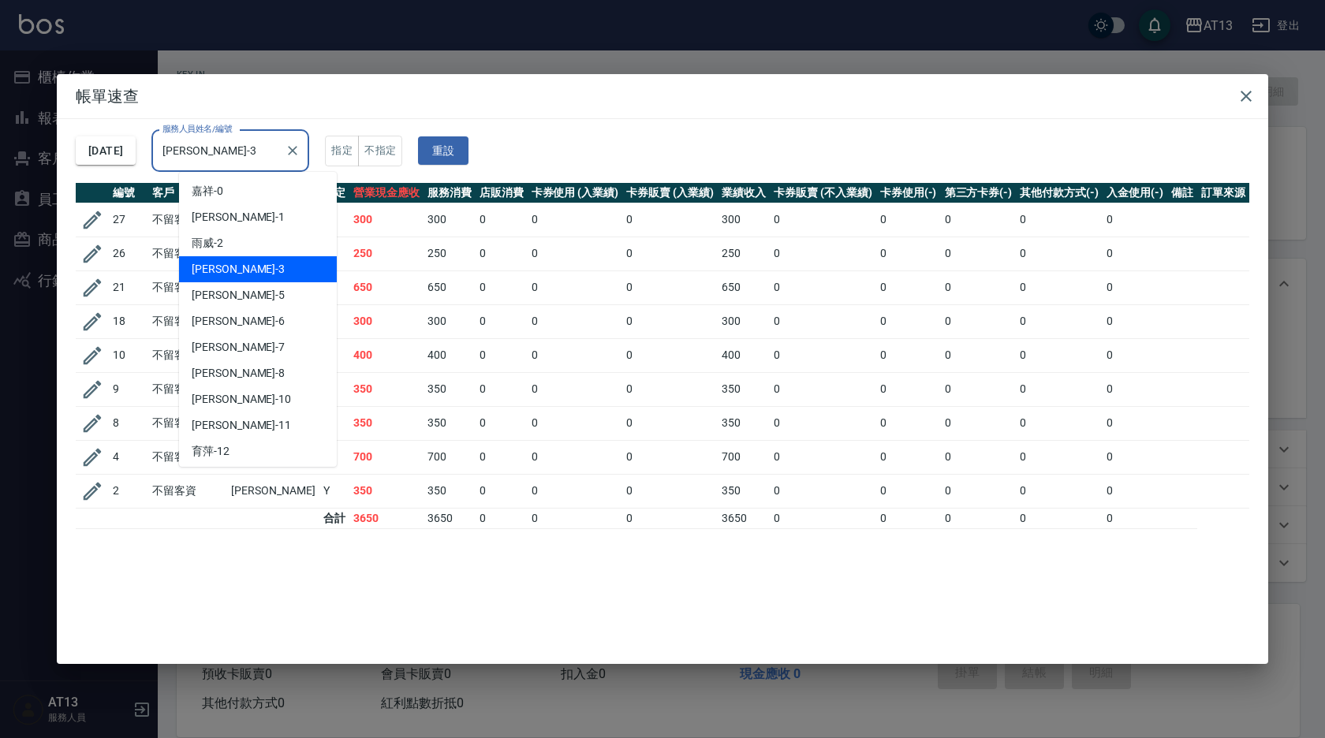
drag, startPoint x: 279, startPoint y: 154, endPoint x: 186, endPoint y: 148, distance: 93.2
click at [186, 148] on input "[PERSON_NAME]-3" at bounding box center [219, 151] width 120 height 28
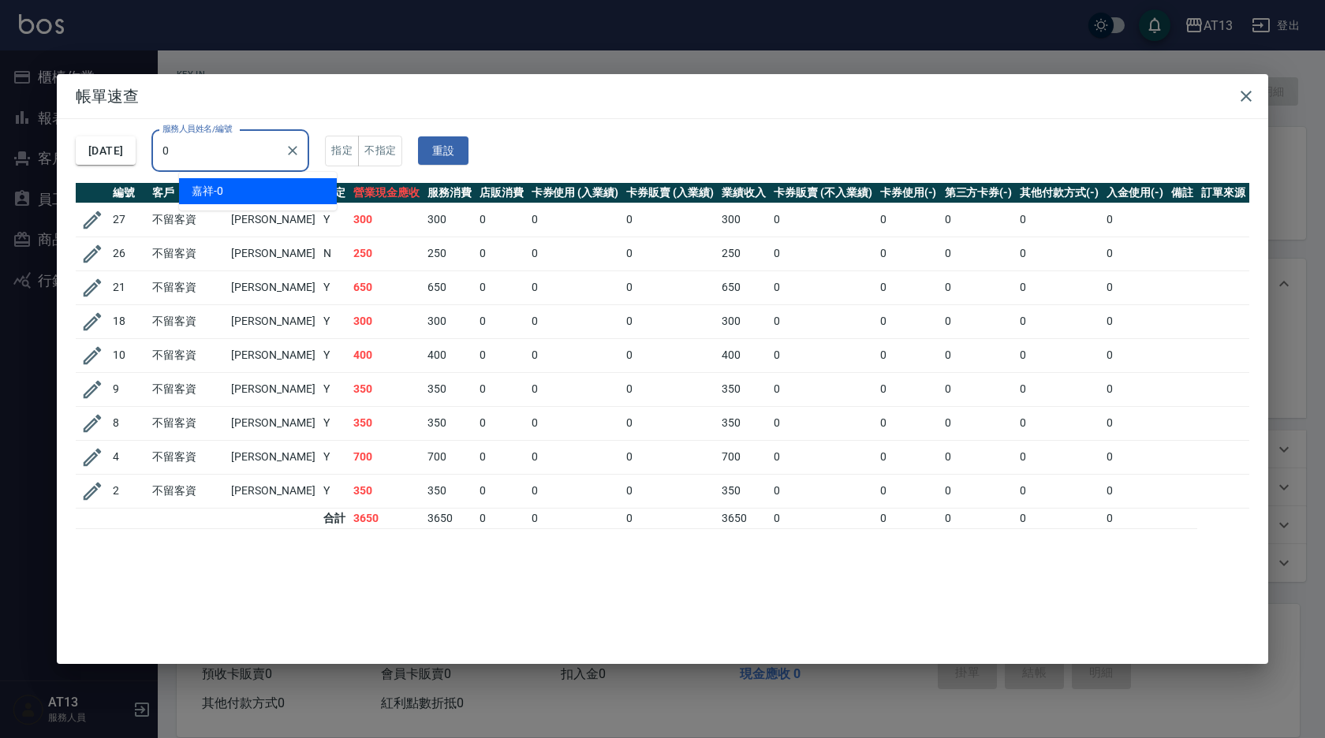
click at [241, 199] on div "嘉祥 -0" at bounding box center [258, 191] width 158 height 26
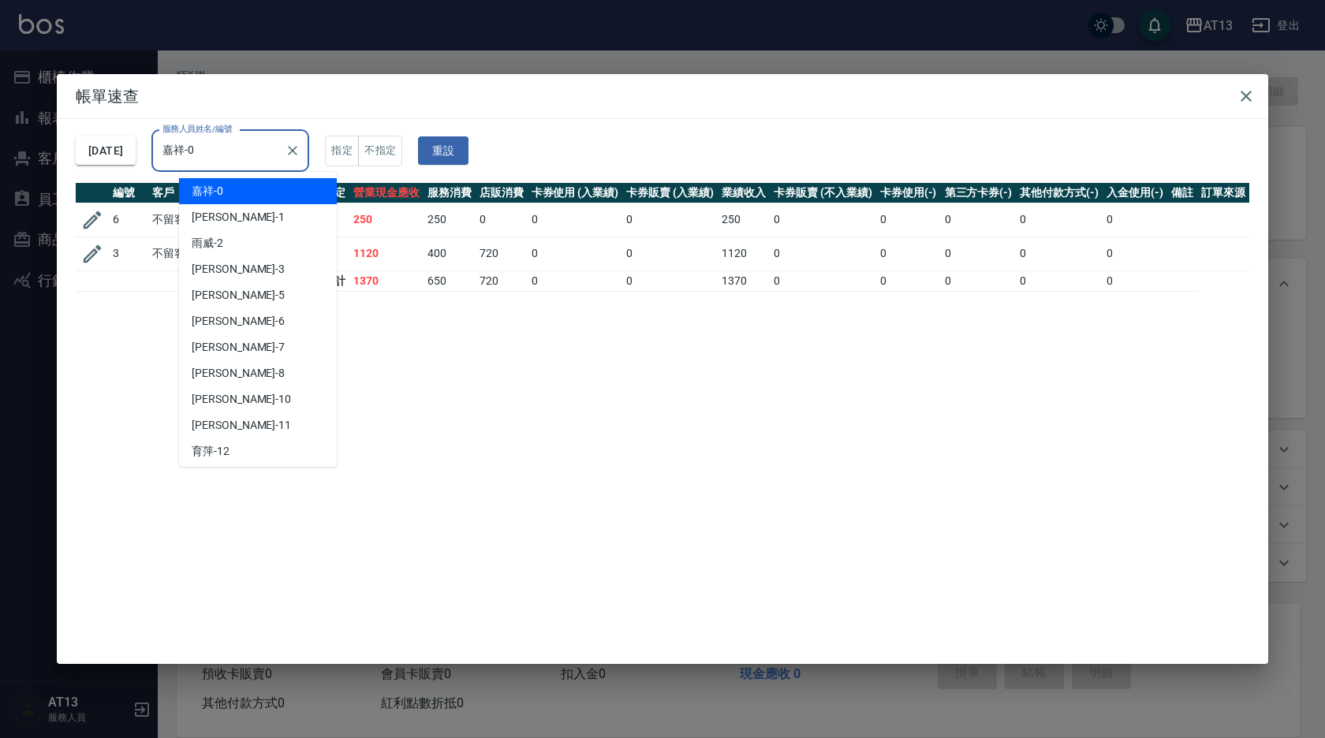
drag, startPoint x: 245, startPoint y: 158, endPoint x: 165, endPoint y: 146, distance: 80.5
click at [165, 146] on div "[DATE] 服務人員姓名/編號 嘉祥-0 服務人員姓名/編號 指定 不指定 重設" at bounding box center [663, 151] width 1174 height 64
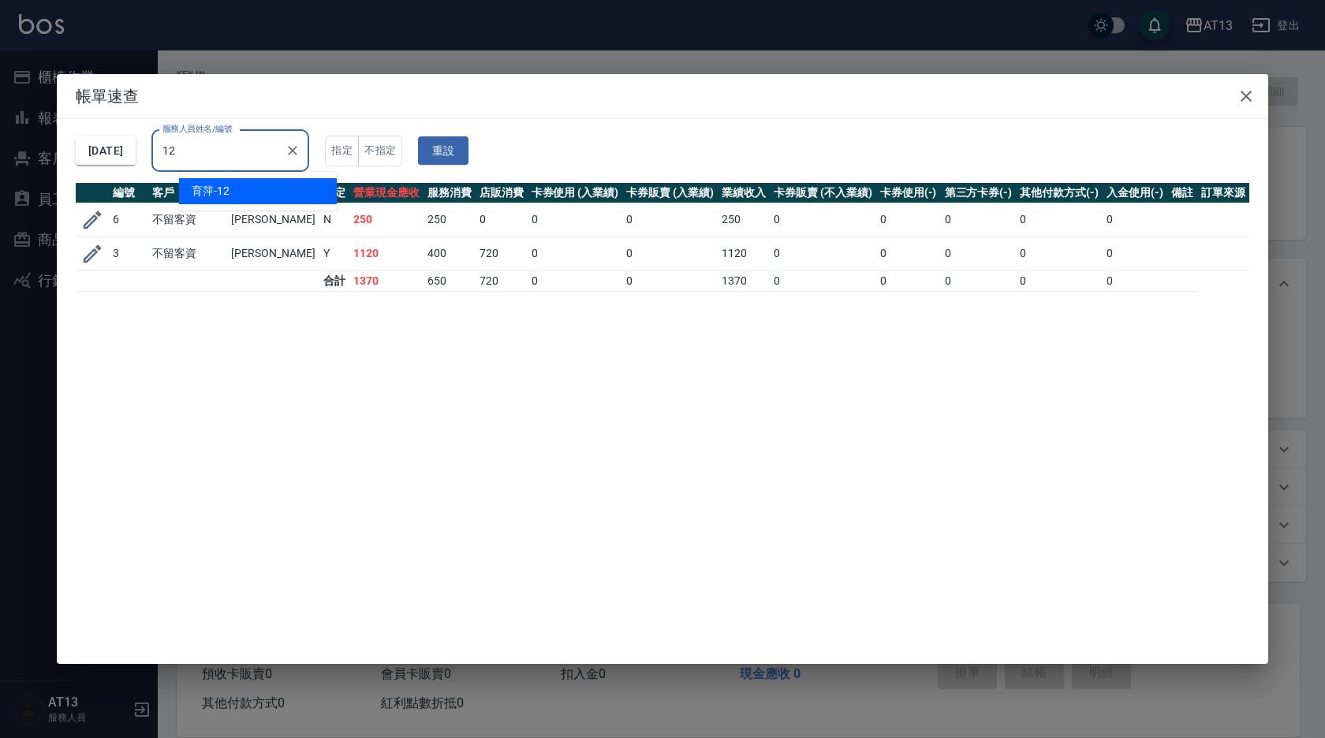
click at [237, 187] on div "育萍 -12" at bounding box center [258, 191] width 158 height 26
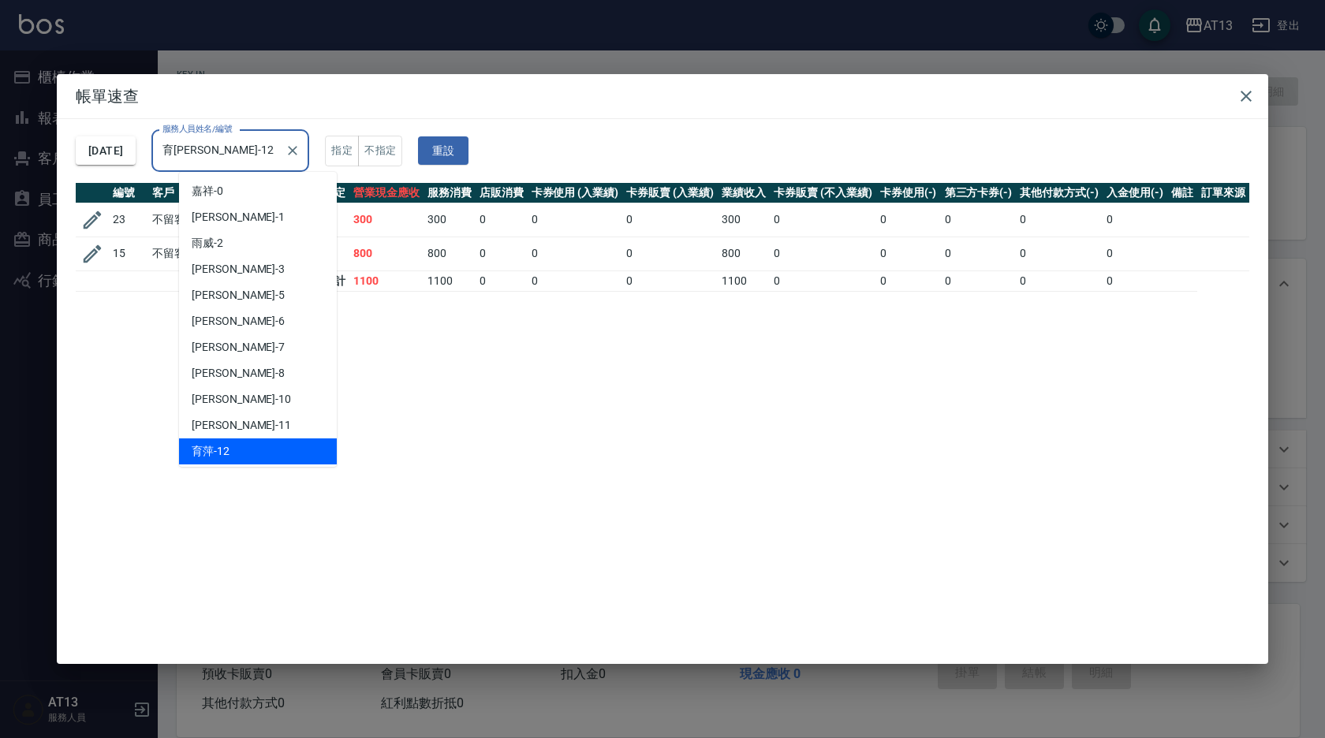
drag, startPoint x: 263, startPoint y: 156, endPoint x: 186, endPoint y: 159, distance: 77.4
click at [186, 159] on input "育[PERSON_NAME]-12" at bounding box center [219, 151] width 120 height 28
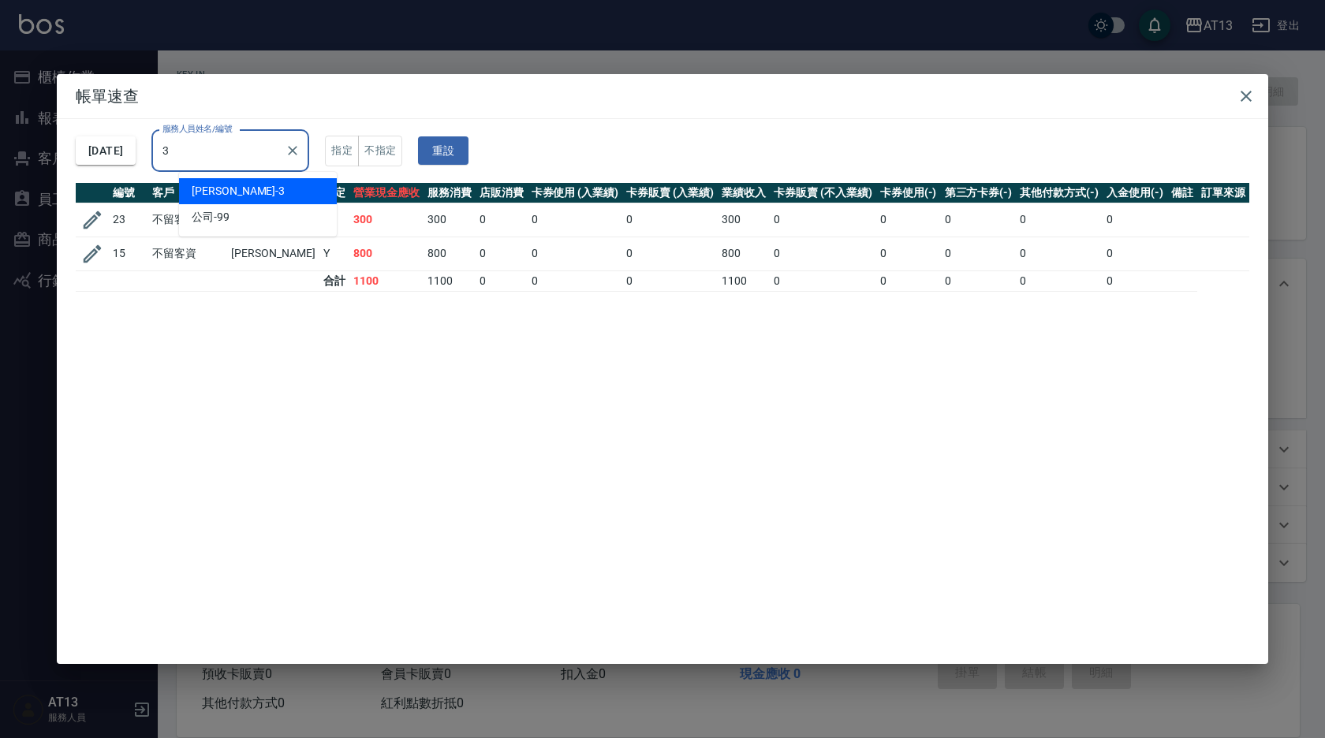
click at [242, 189] on div "[PERSON_NAME] -3" at bounding box center [258, 191] width 158 height 26
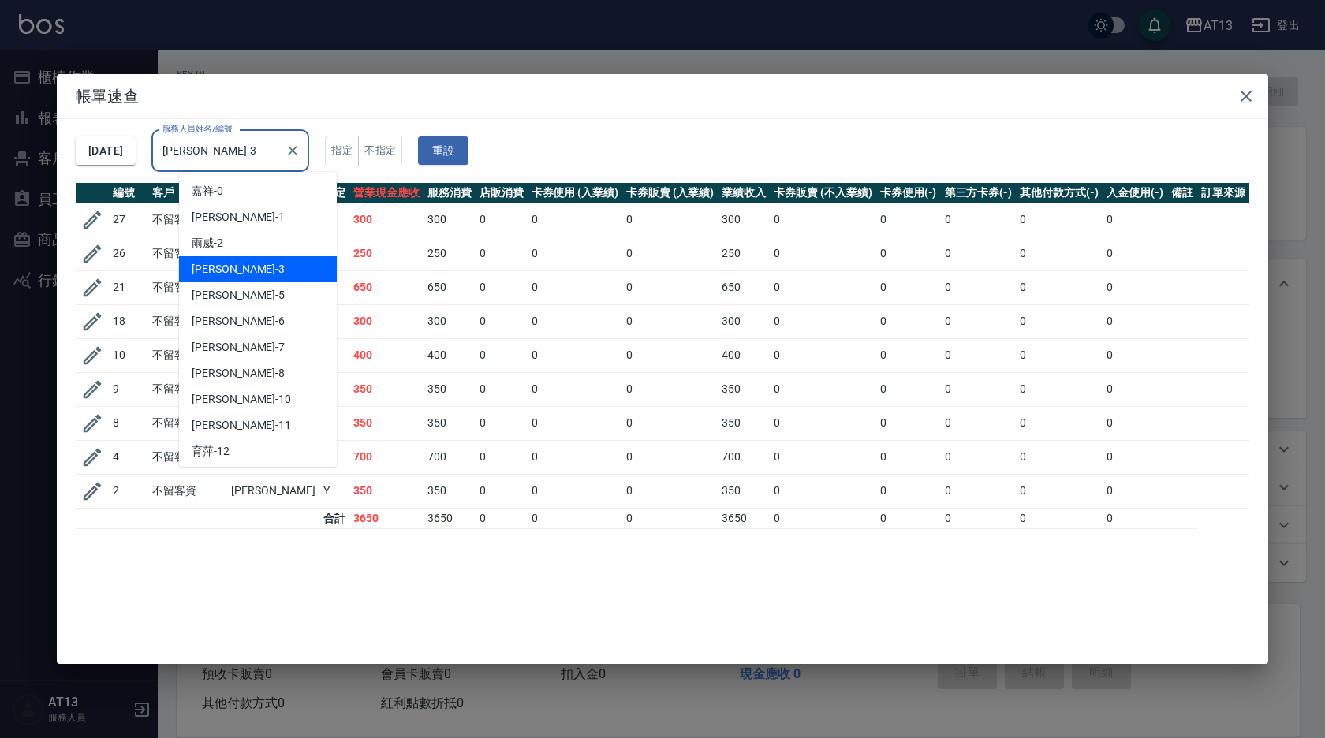
drag, startPoint x: 273, startPoint y: 162, endPoint x: 189, endPoint y: 170, distance: 84.0
click at [189, 170] on div "[PERSON_NAME]-3 服務人員姓名/編號" at bounding box center [230, 151] width 158 height 42
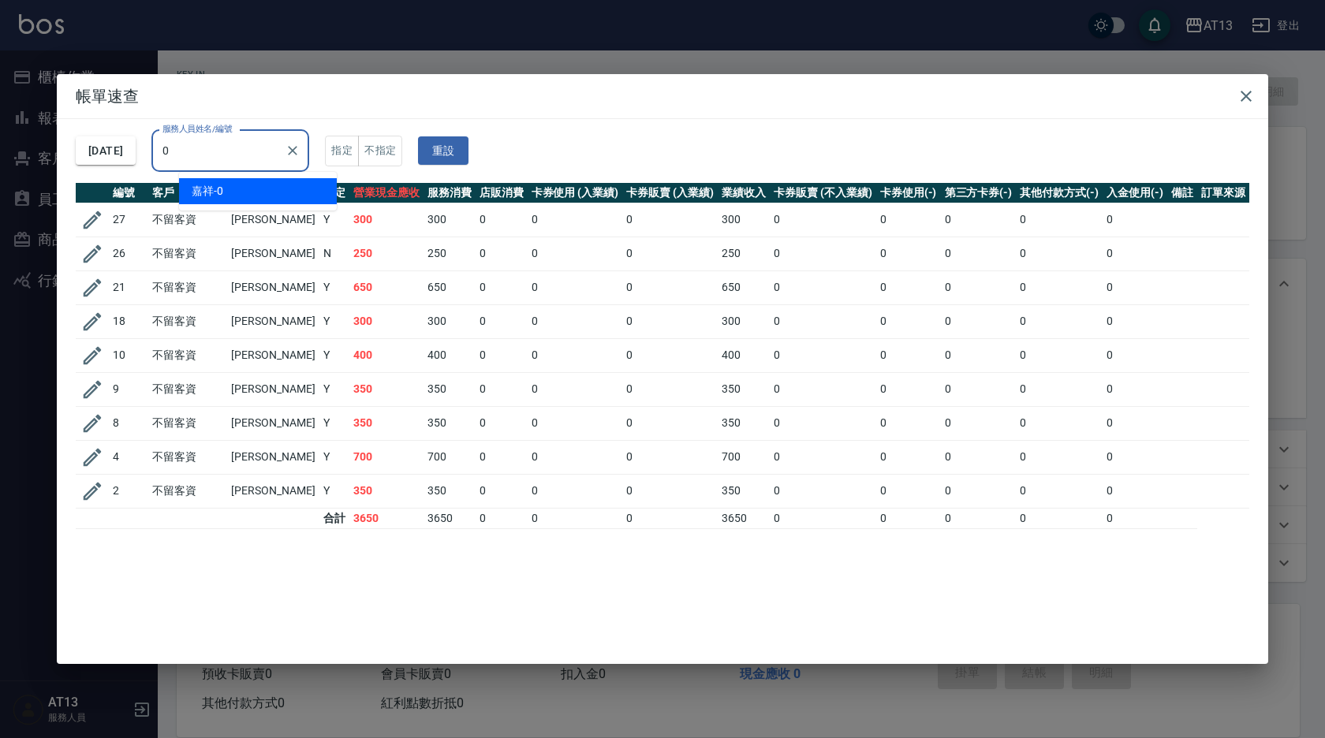
click at [211, 182] on div "嘉祥 -0" at bounding box center [258, 191] width 158 height 26
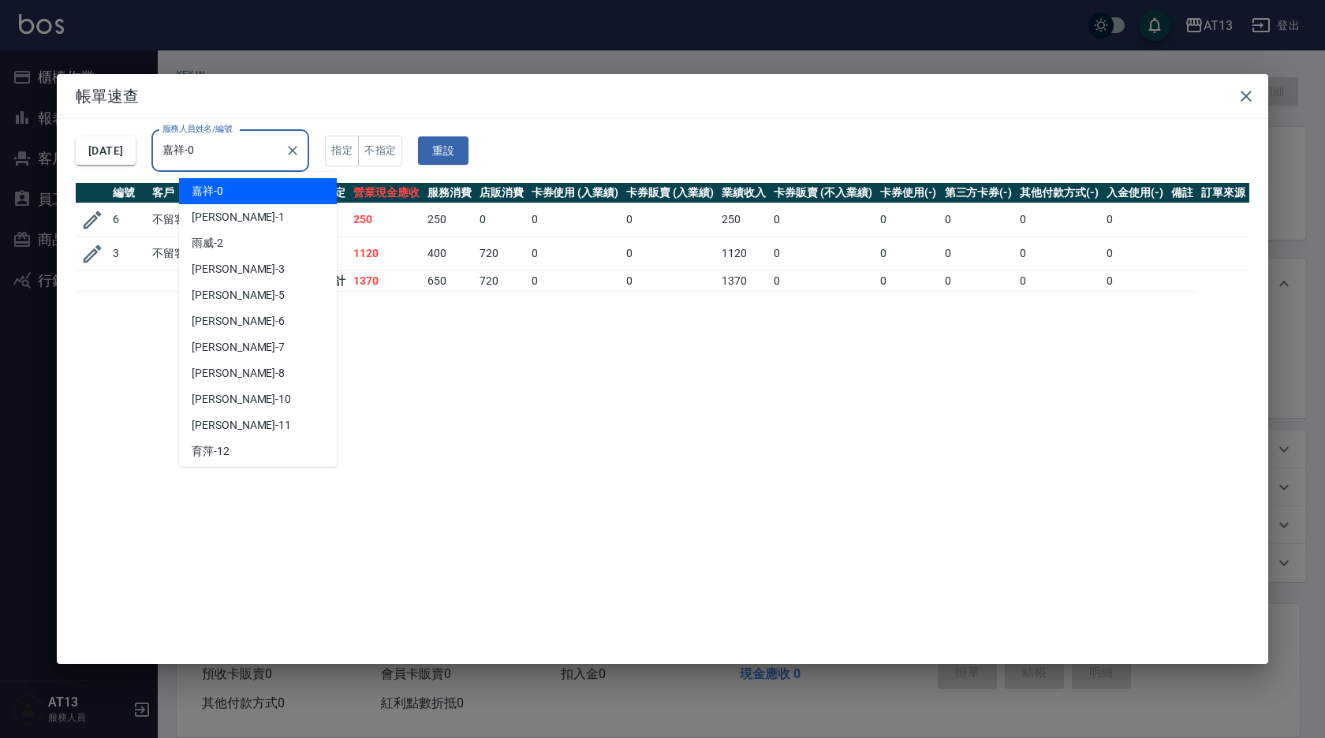
drag, startPoint x: 258, startPoint y: 151, endPoint x: 187, endPoint y: 168, distance: 72.9
click at [187, 168] on div "嘉祥-0 服務人員姓名/編號" at bounding box center [230, 151] width 158 height 42
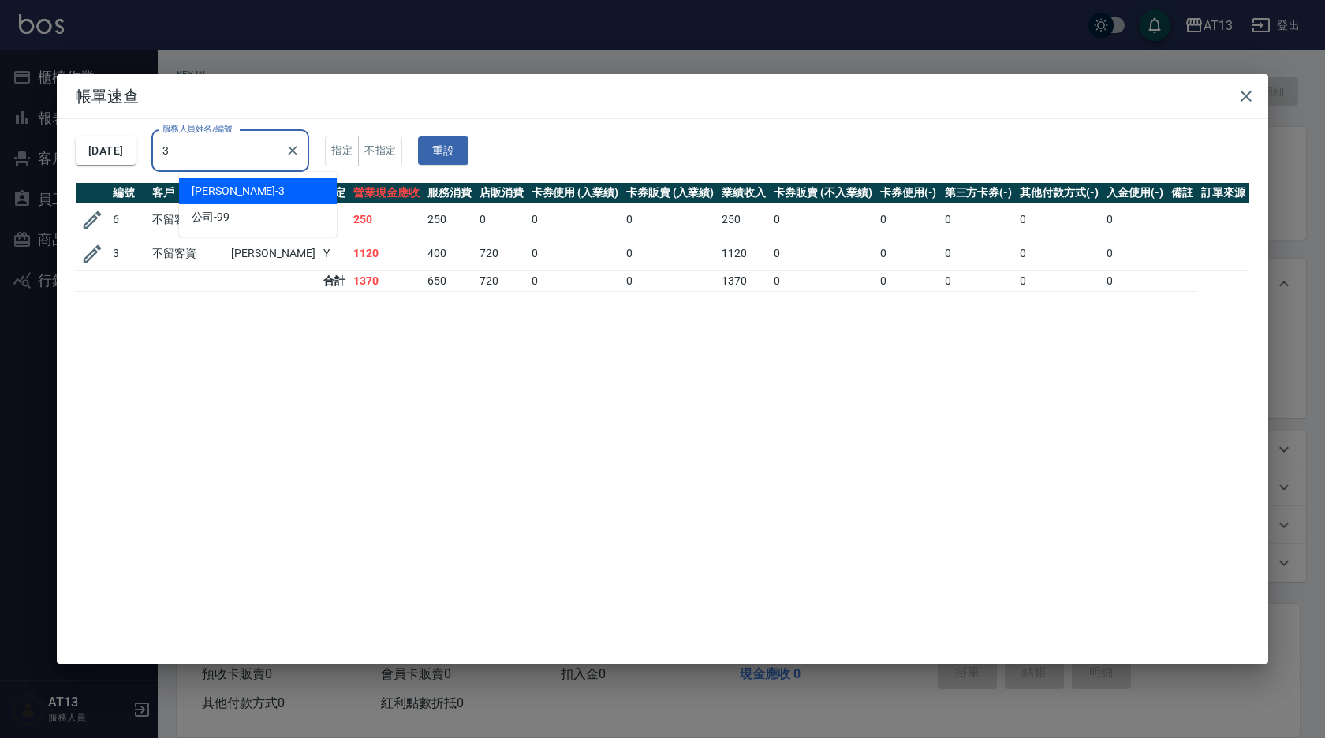
click at [240, 193] on div "[PERSON_NAME] -3" at bounding box center [258, 191] width 158 height 26
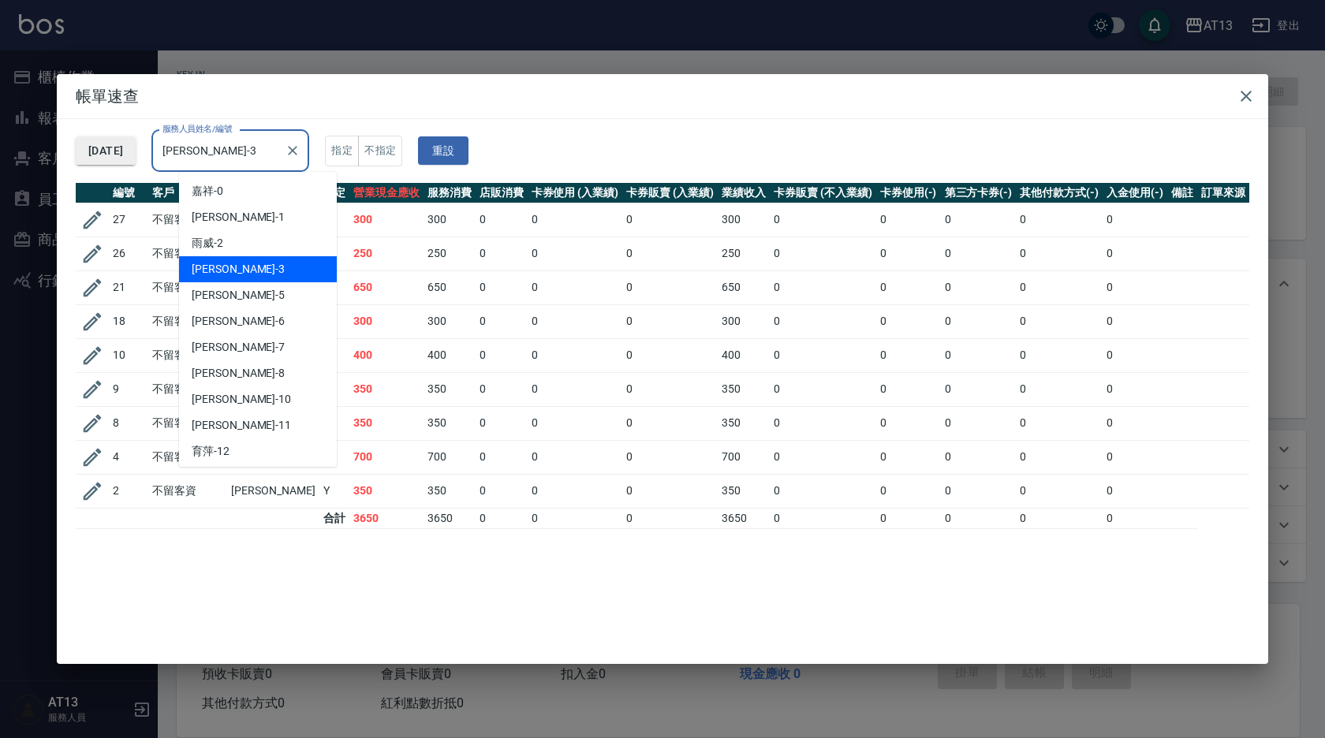
drag, startPoint x: 248, startPoint y: 148, endPoint x: 162, endPoint y: 158, distance: 86.5
click at [162, 158] on div "[DATE] 服務人員姓名/編號 [PERSON_NAME]-3 服務人員姓名/編號 指定 不指定 重設" at bounding box center [663, 151] width 1174 height 64
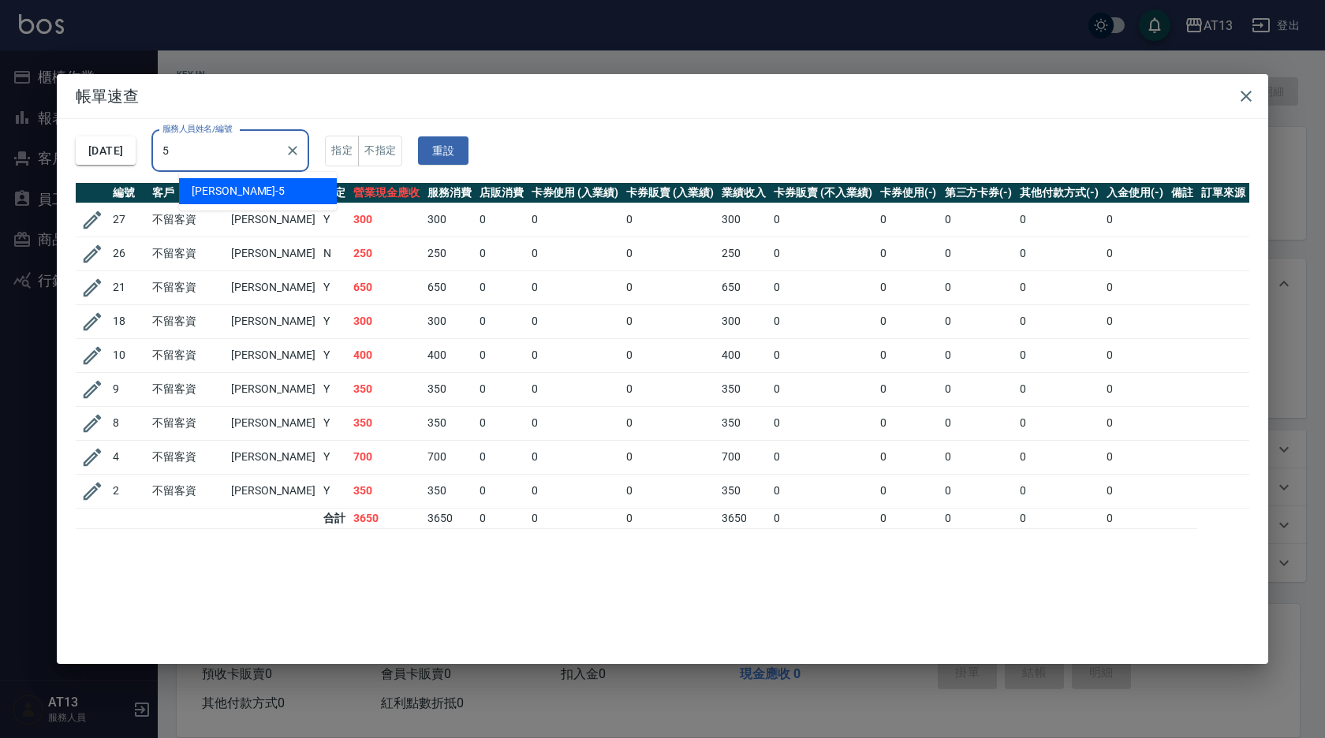
click at [241, 193] on div "[PERSON_NAME] -5" at bounding box center [258, 191] width 158 height 26
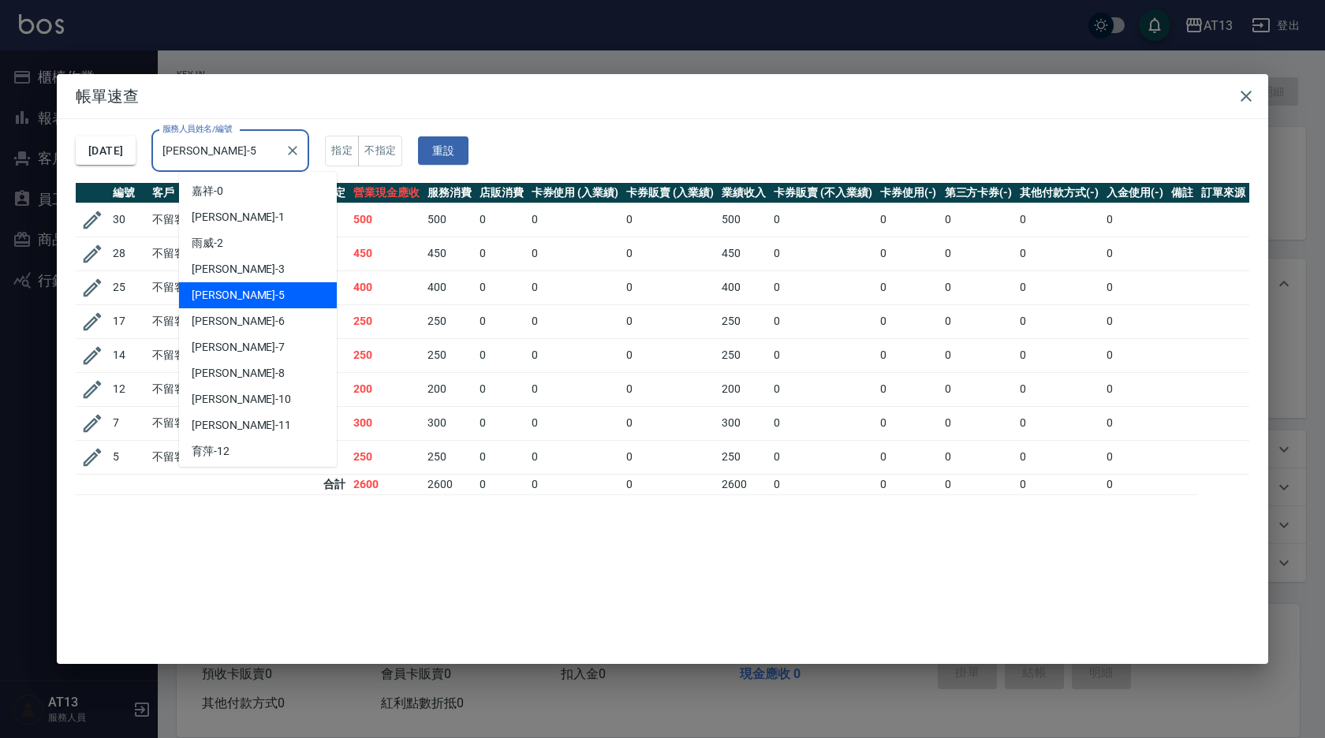
drag, startPoint x: 259, startPoint y: 151, endPoint x: 174, endPoint y: 153, distance: 84.4
click at [174, 153] on div "[DATE] 服務人員姓名/編號 [PERSON_NAME]-5 服務人員姓名/編號 指定 不指定 重設" at bounding box center [663, 151] width 1174 height 64
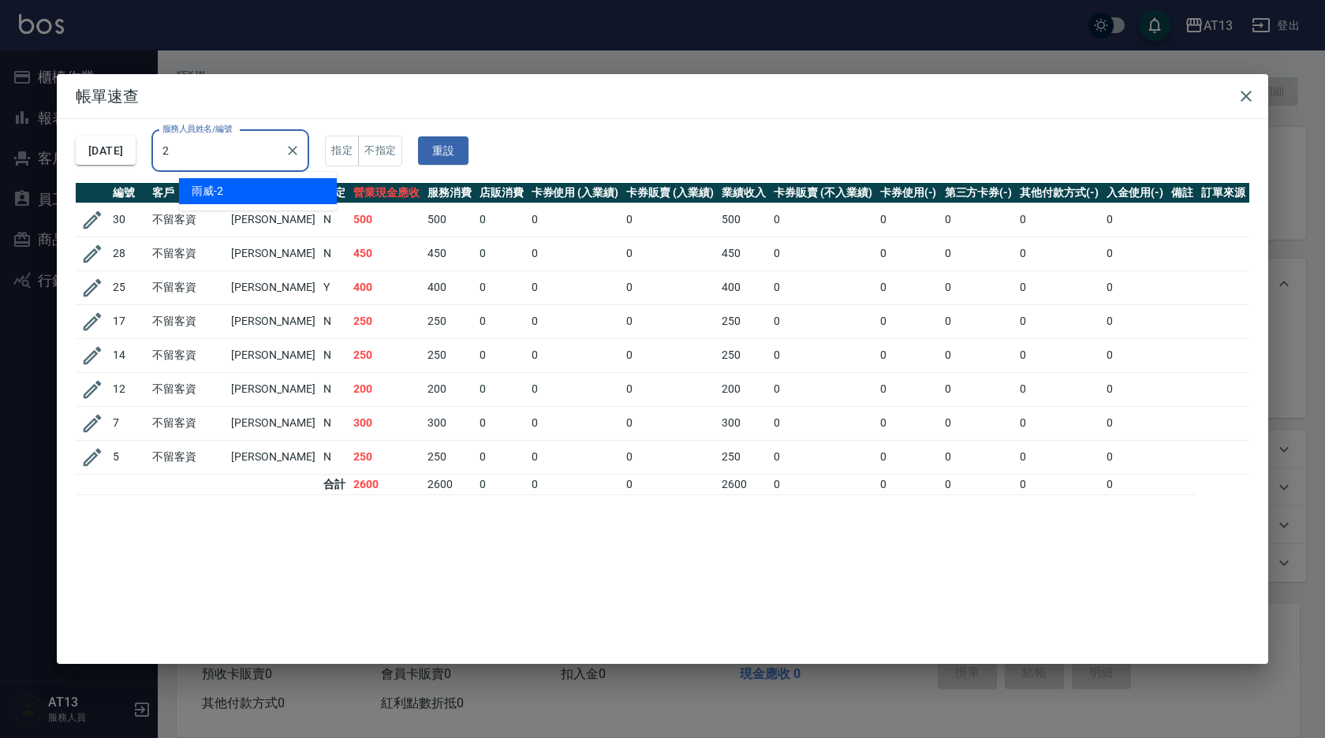
click at [257, 189] on div "雨威 -2" at bounding box center [258, 191] width 158 height 26
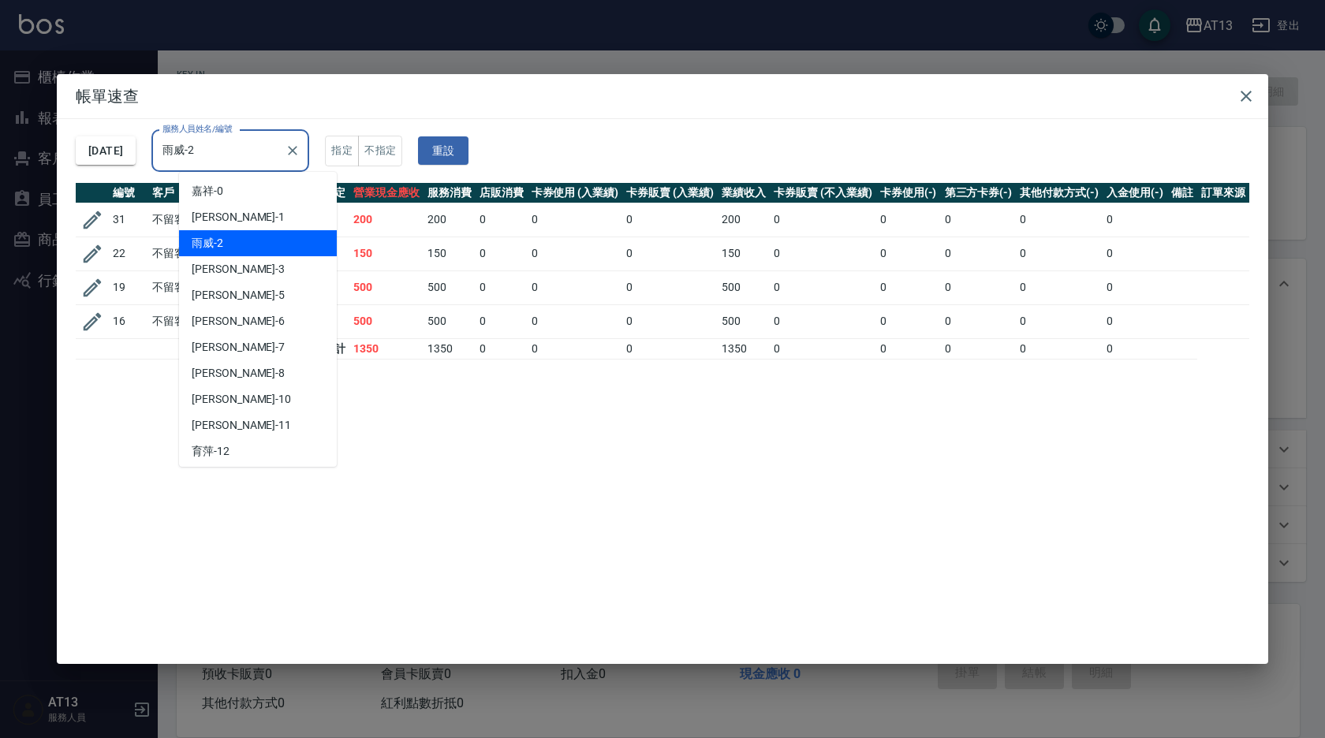
drag, startPoint x: 255, startPoint y: 144, endPoint x: 178, endPoint y: 159, distance: 78.1
click at [178, 159] on div "雨威-2 服務人員姓名/編號" at bounding box center [230, 151] width 158 height 42
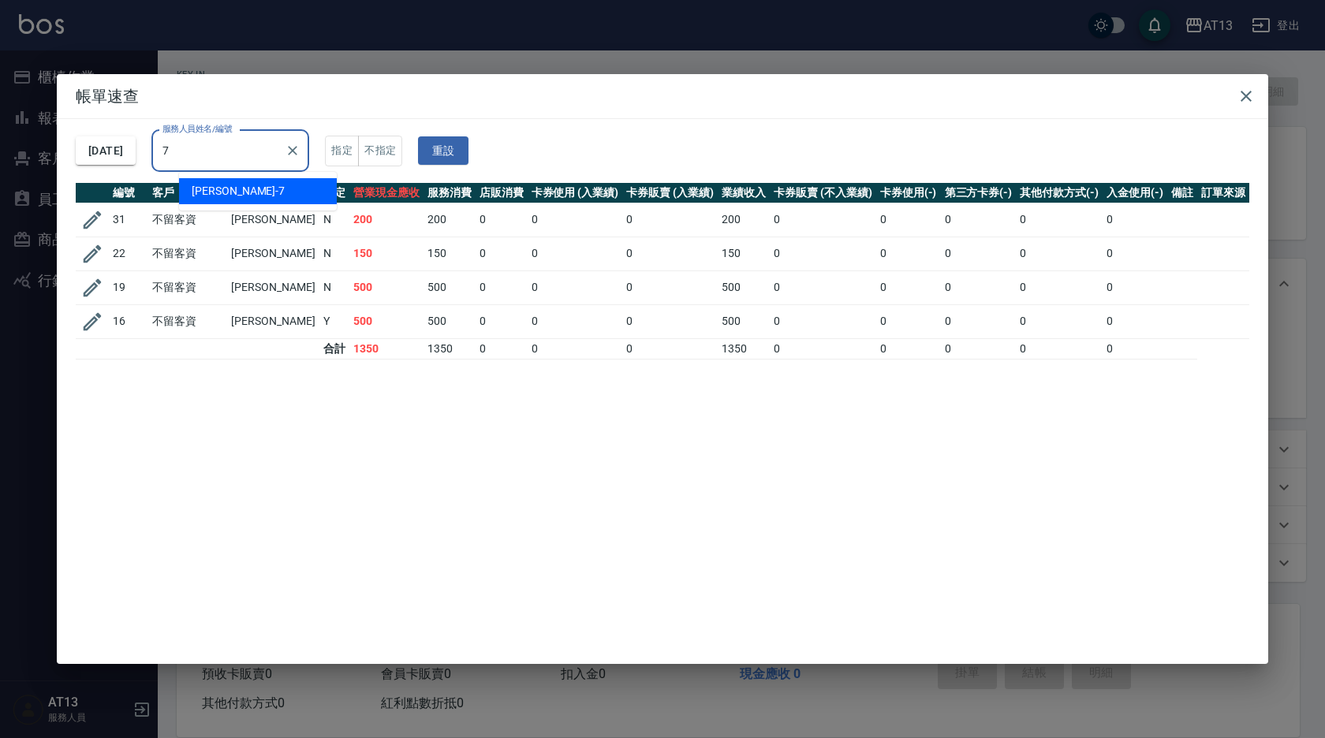
click at [217, 196] on span "[PERSON_NAME]-7" at bounding box center [238, 191] width 93 height 17
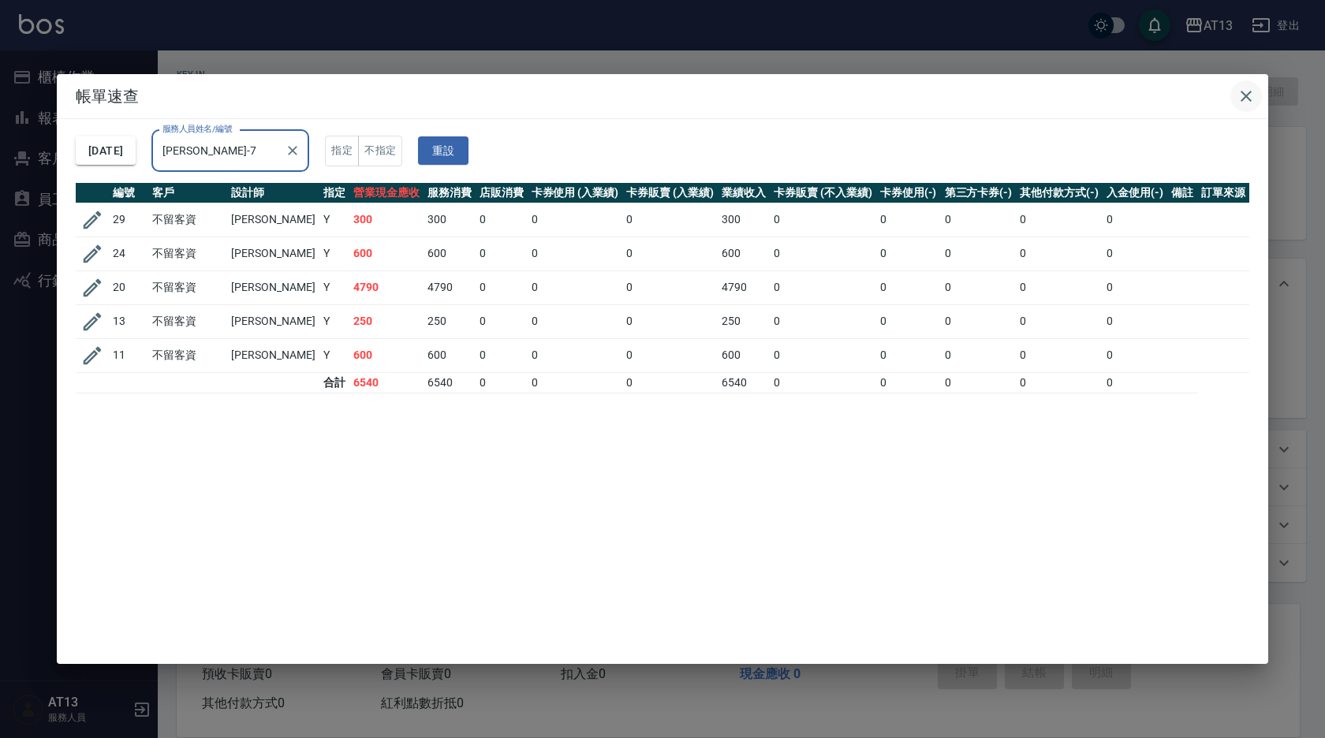
type input "[PERSON_NAME]-7"
click at [1251, 99] on icon "button" at bounding box center [1246, 96] width 19 height 19
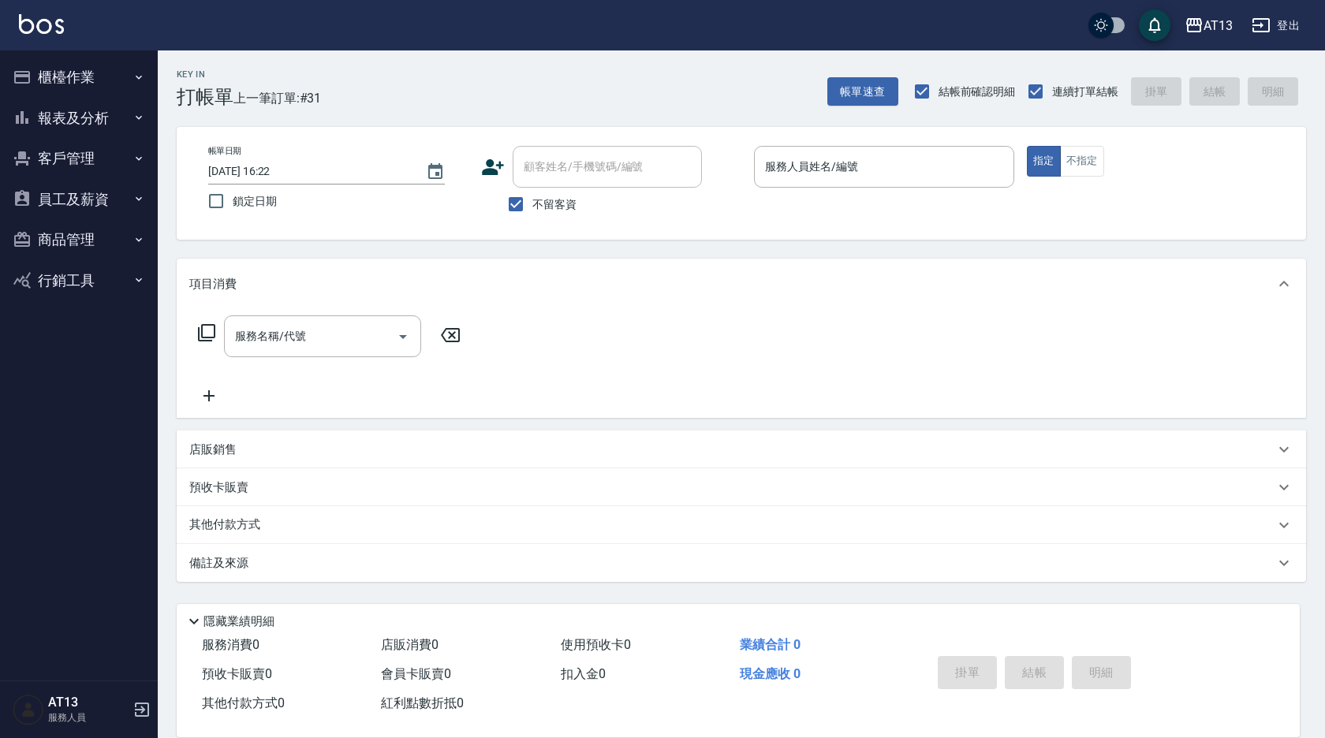
click at [92, 153] on button "客戶管理" at bounding box center [78, 158] width 145 height 41
